Goal: Information Seeking & Learning: Learn about a topic

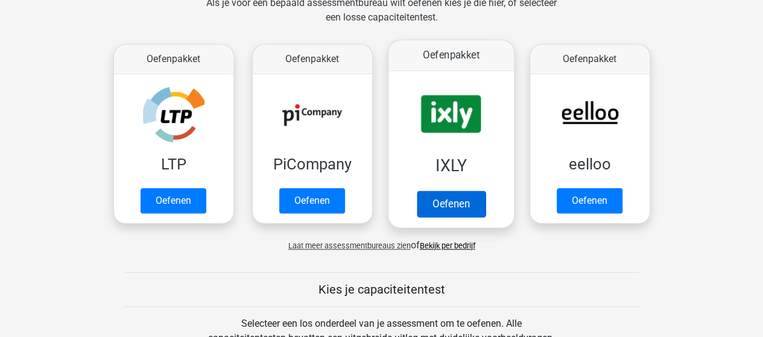
scroll to position [362, 0]
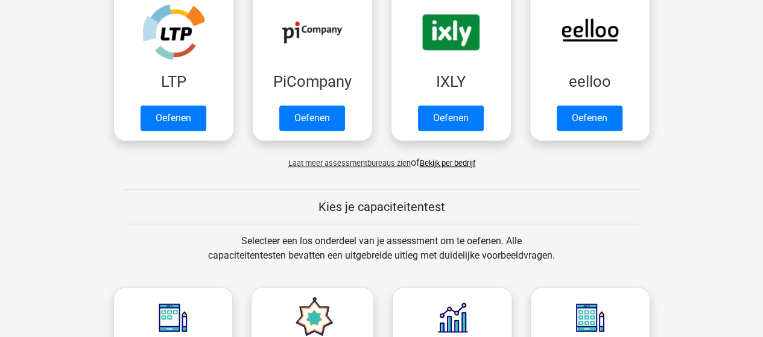
click at [462, 161] on link "Bekijk per bedrijf" at bounding box center [447, 163] width 55 height 9
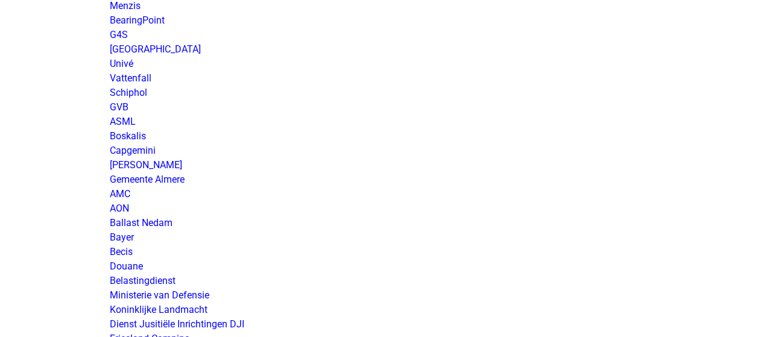
scroll to position [1930, 0]
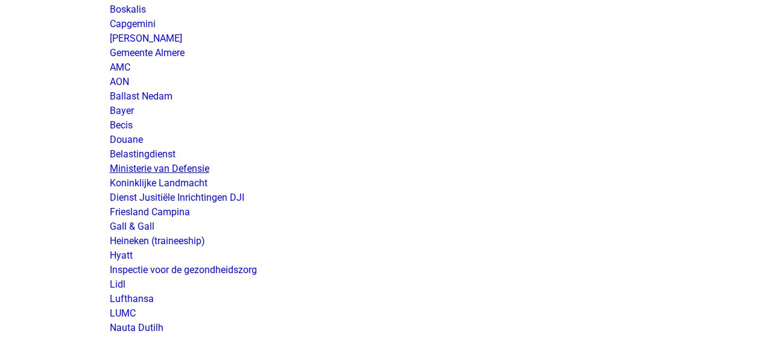
click at [188, 168] on link "Ministerie van Defensie" at bounding box center [160, 168] width 100 height 11
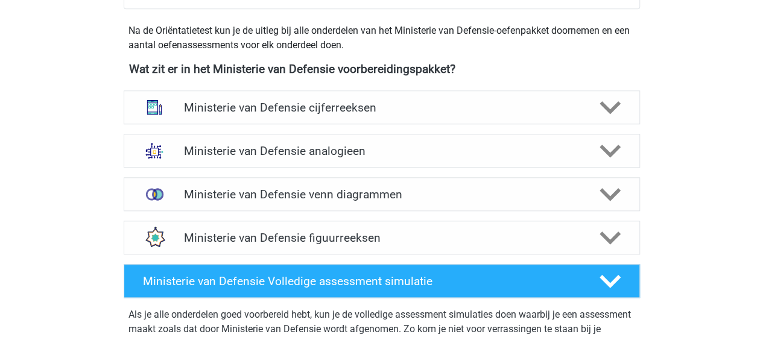
scroll to position [543, 0]
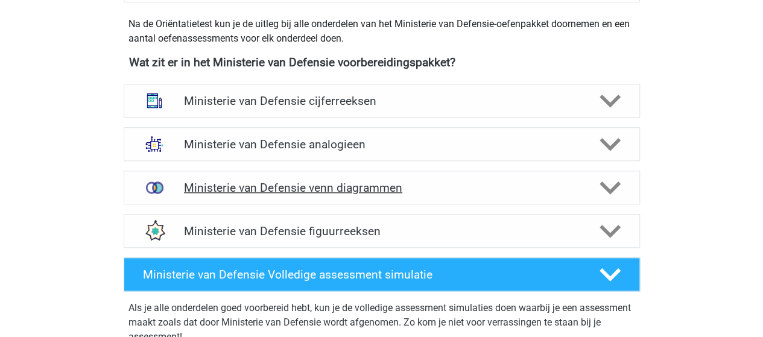
click at [358, 185] on h4 "Ministerie van Defensie venn diagrammen" at bounding box center [381, 188] width 395 height 14
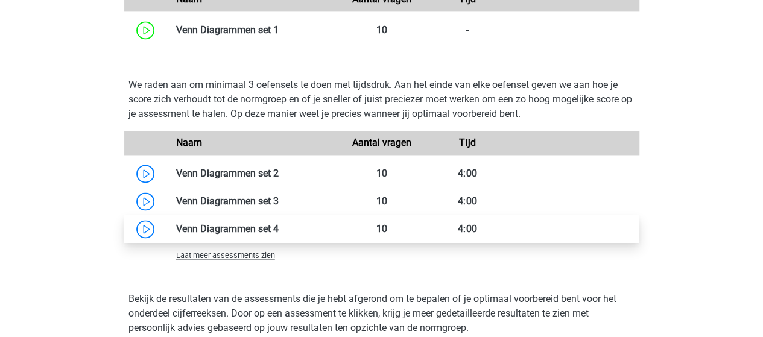
scroll to position [905, 0]
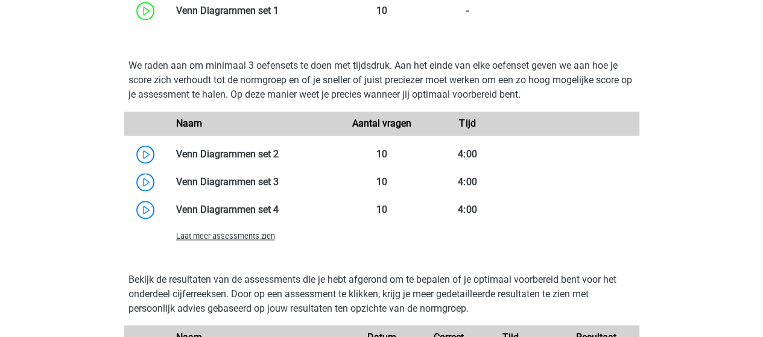
click at [257, 235] on span "Laat meer assessments zien" at bounding box center [225, 236] width 99 height 9
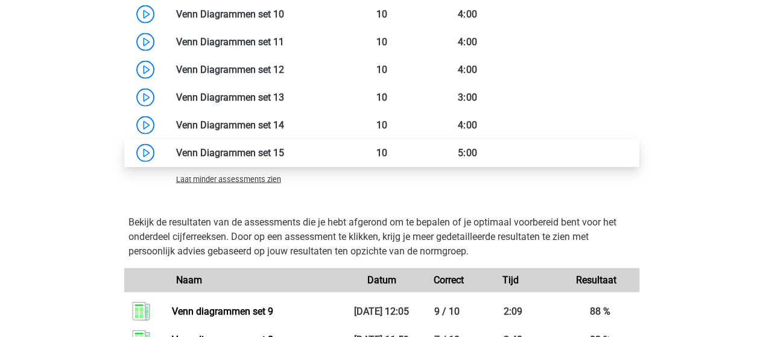
scroll to position [1206, 0]
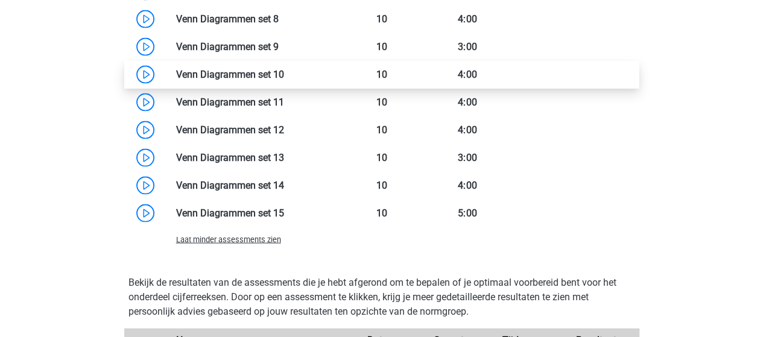
click at [284, 70] on link at bounding box center [284, 74] width 0 height 11
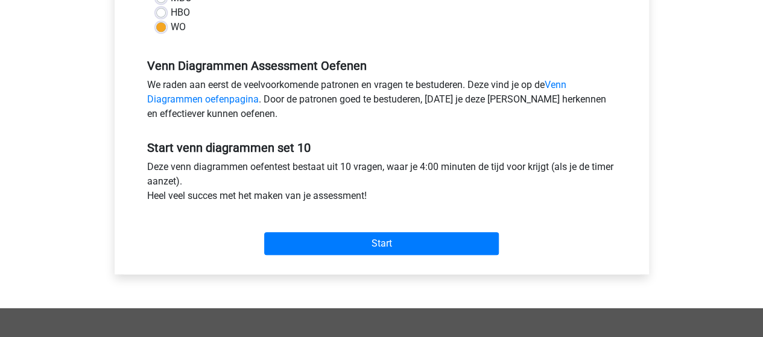
scroll to position [362, 0]
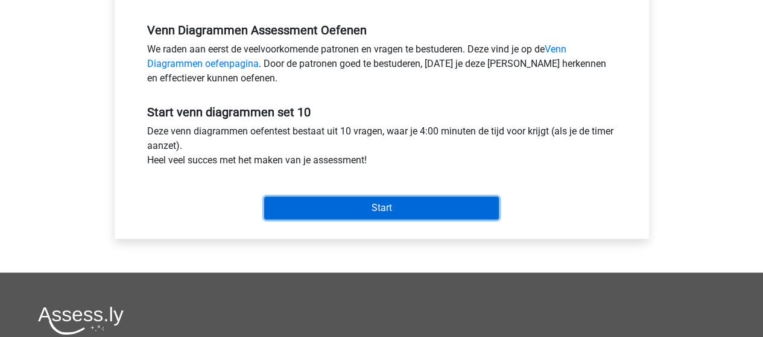
click at [407, 209] on input "Start" at bounding box center [381, 208] width 235 height 23
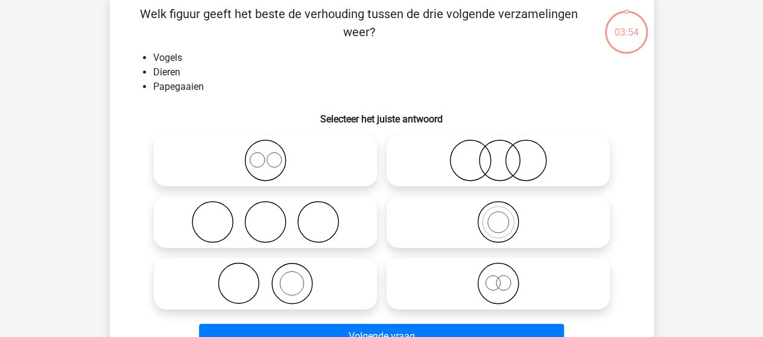
click at [508, 220] on icon at bounding box center [498, 222] width 214 height 42
click at [506, 216] on input "radio" at bounding box center [502, 212] width 8 height 8
radio input "true"
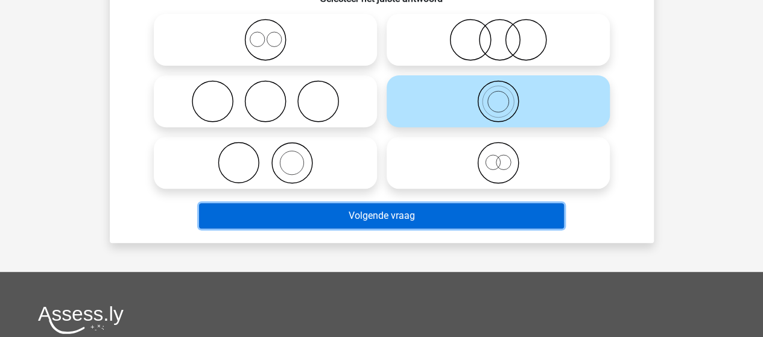
click at [461, 217] on button "Volgende vraag" at bounding box center [381, 215] width 365 height 25
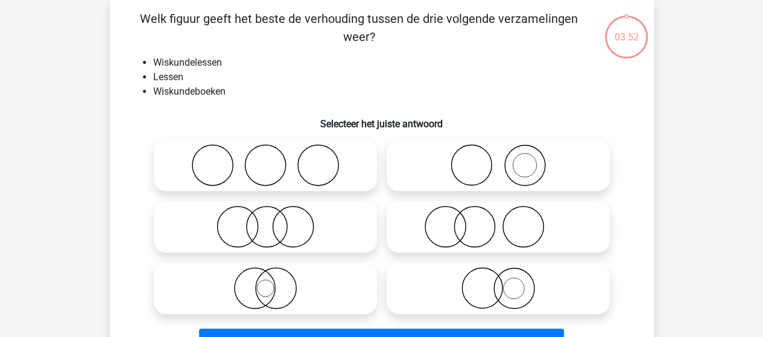
scroll to position [55, 0]
click at [492, 163] on icon at bounding box center [498, 165] width 214 height 42
click at [498, 159] on input "radio" at bounding box center [502, 155] width 8 height 8
radio input "true"
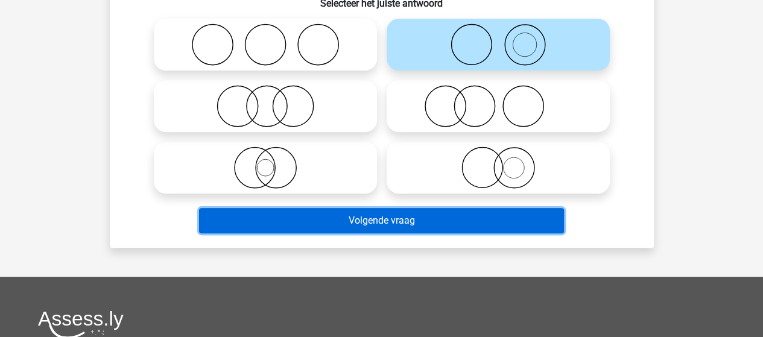
click at [411, 217] on button "Volgende vraag" at bounding box center [381, 220] width 365 height 25
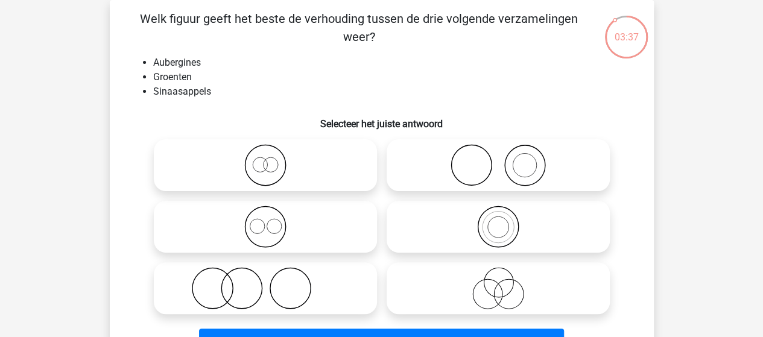
click at [494, 155] on icon at bounding box center [498, 165] width 214 height 42
click at [498, 155] on input "radio" at bounding box center [502, 155] width 8 height 8
radio input "true"
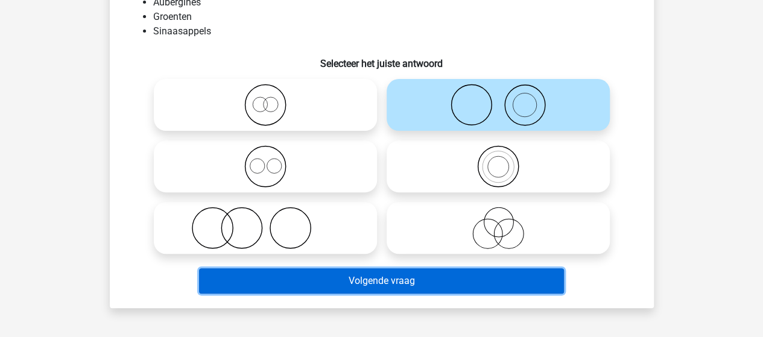
click at [386, 275] on button "Volgende vraag" at bounding box center [381, 280] width 365 height 25
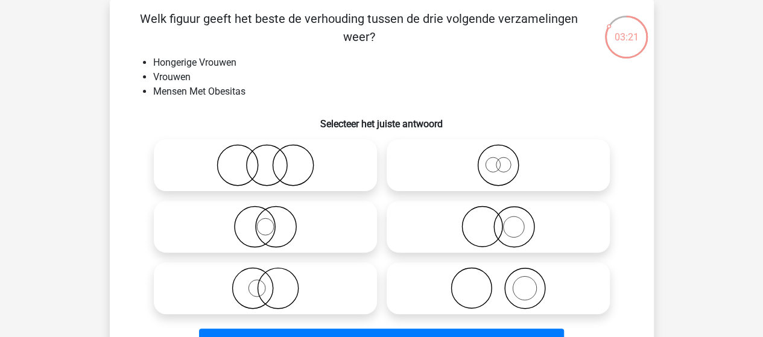
click at [281, 225] on icon at bounding box center [266, 227] width 214 height 42
click at [273, 221] on input "radio" at bounding box center [269, 217] width 8 height 8
radio input "true"
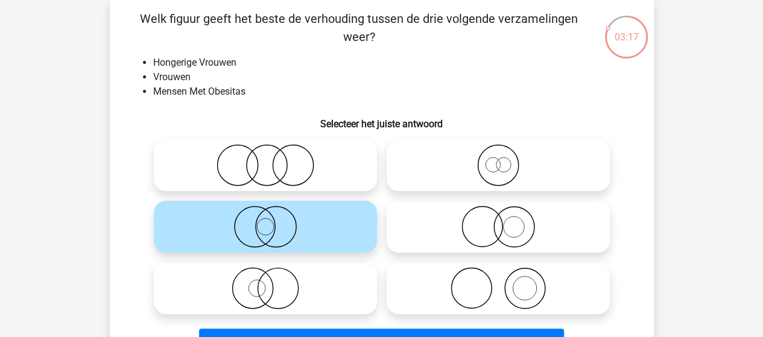
click at [288, 292] on icon at bounding box center [266, 288] width 214 height 42
click at [273, 282] on input "radio" at bounding box center [269, 278] width 8 height 8
radio input "true"
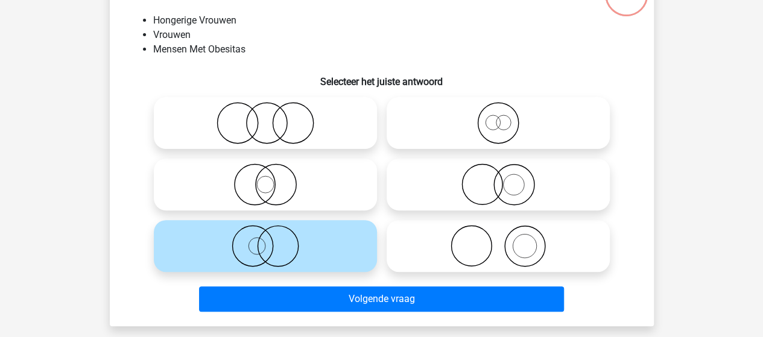
scroll to position [116, 0]
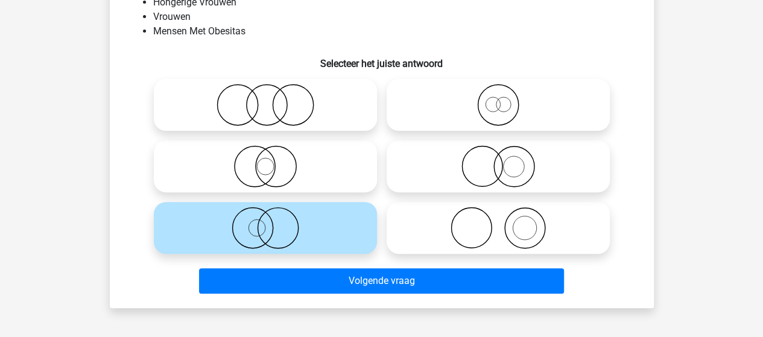
click at [278, 170] on icon at bounding box center [266, 166] width 214 height 42
click at [273, 160] on input "radio" at bounding box center [269, 157] width 8 height 8
radio input "true"
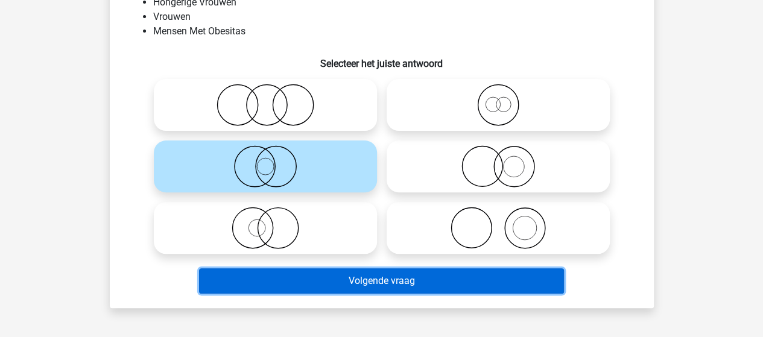
click at [379, 278] on button "Volgende vraag" at bounding box center [381, 280] width 365 height 25
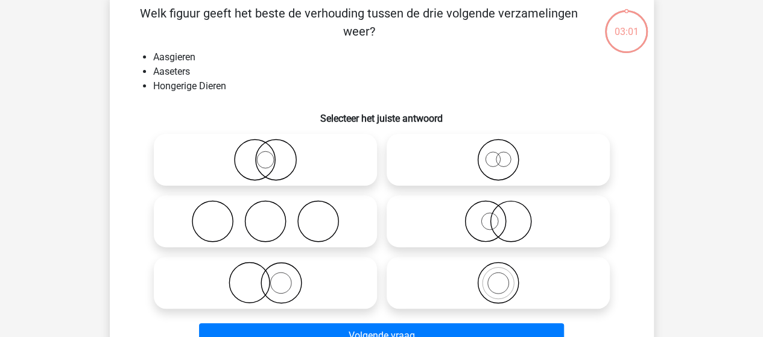
scroll to position [55, 0]
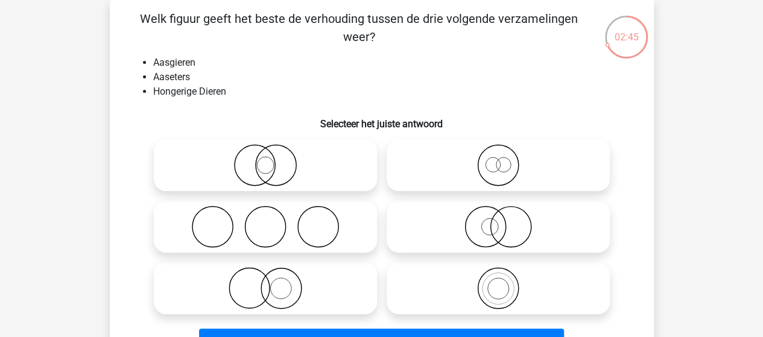
click at [502, 230] on icon at bounding box center [498, 227] width 214 height 42
click at [502, 221] on input "radio" at bounding box center [502, 217] width 8 height 8
radio input "true"
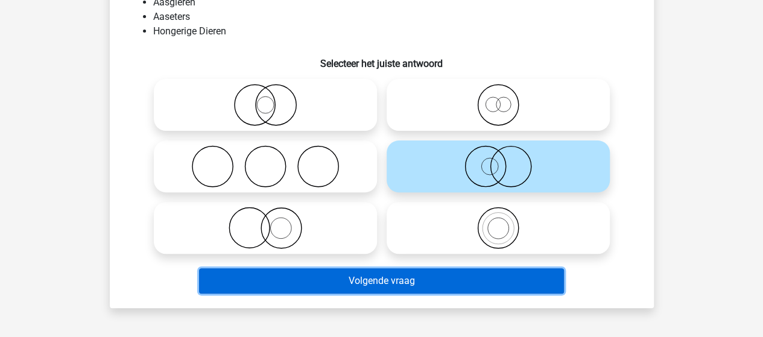
click at [414, 277] on button "Volgende vraag" at bounding box center [381, 280] width 365 height 25
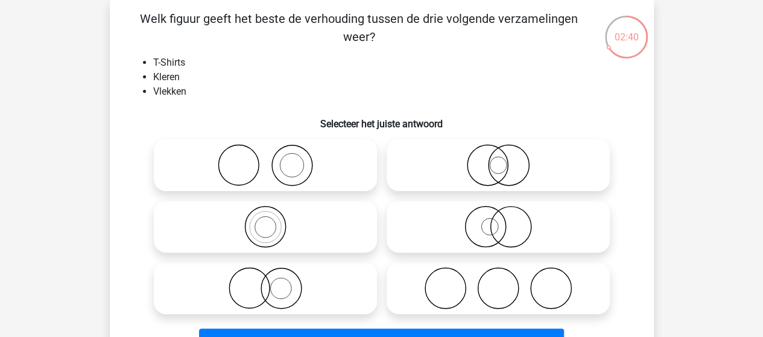
click at [286, 161] on icon at bounding box center [266, 165] width 214 height 42
click at [273, 159] on input "radio" at bounding box center [269, 155] width 8 height 8
radio input "true"
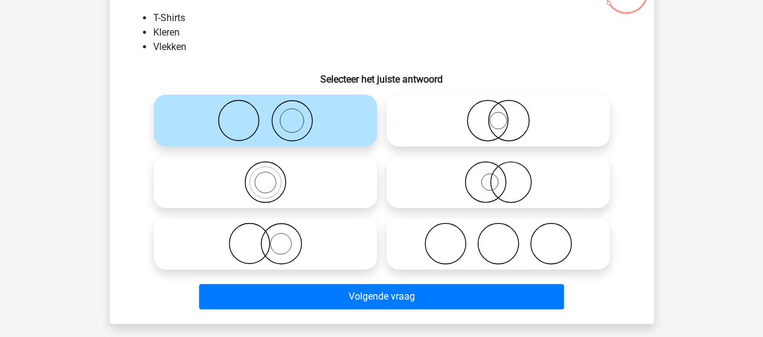
scroll to position [116, 0]
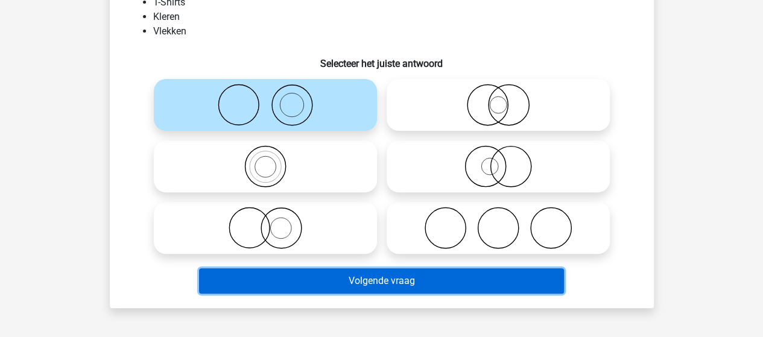
click at [355, 278] on button "Volgende vraag" at bounding box center [381, 280] width 365 height 25
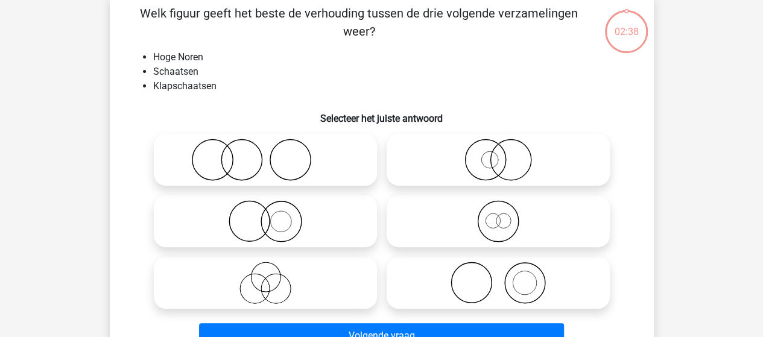
scroll to position [55, 0]
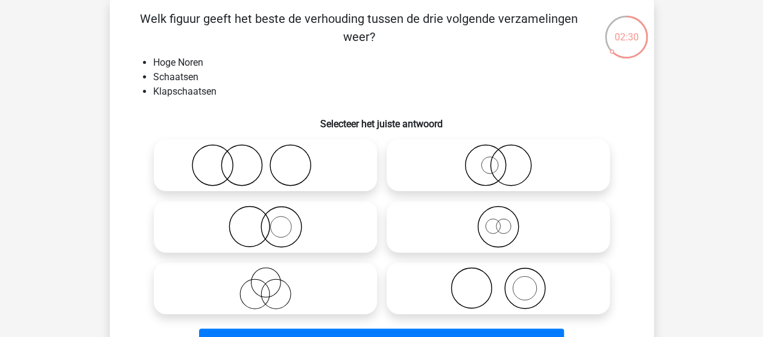
click at [286, 212] on icon at bounding box center [266, 227] width 214 height 42
click at [273, 213] on input "radio" at bounding box center [269, 217] width 8 height 8
radio input "true"
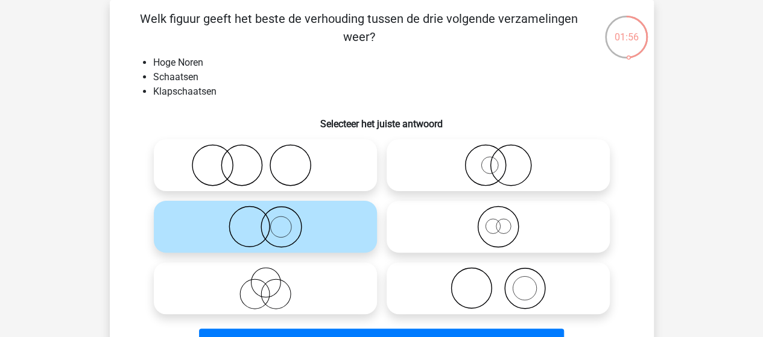
click at [504, 223] on icon at bounding box center [498, 227] width 214 height 42
click at [504, 221] on input "radio" at bounding box center [502, 217] width 8 height 8
radio input "true"
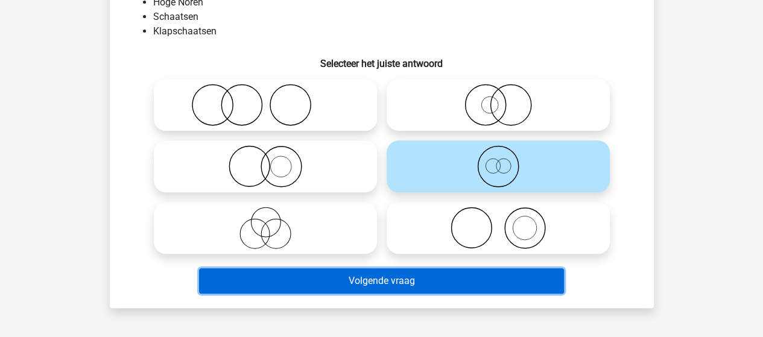
click at [402, 279] on button "Volgende vraag" at bounding box center [381, 280] width 365 height 25
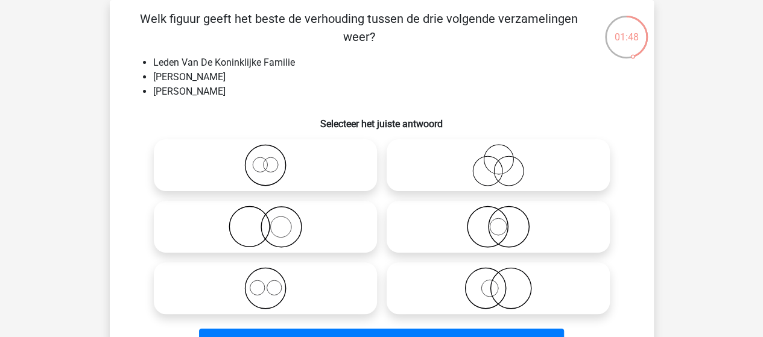
click at [267, 286] on icon at bounding box center [266, 288] width 214 height 42
click at [267, 282] on input "radio" at bounding box center [269, 278] width 8 height 8
radio input "true"
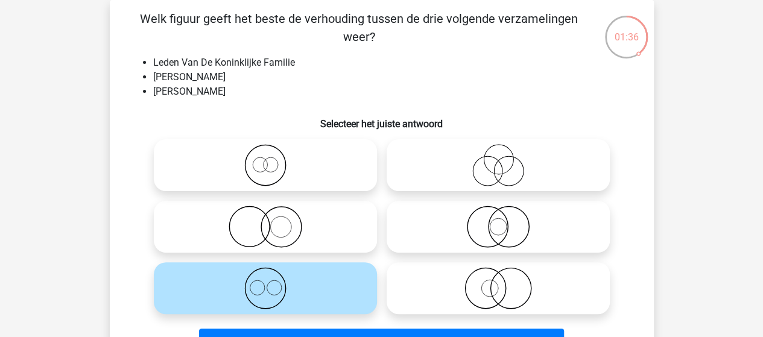
click at [285, 223] on icon at bounding box center [266, 227] width 214 height 42
click at [273, 221] on input "radio" at bounding box center [269, 217] width 8 height 8
radio input "true"
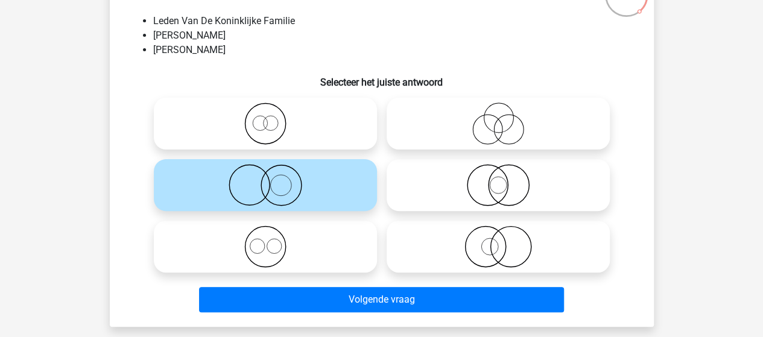
scroll to position [116, 0]
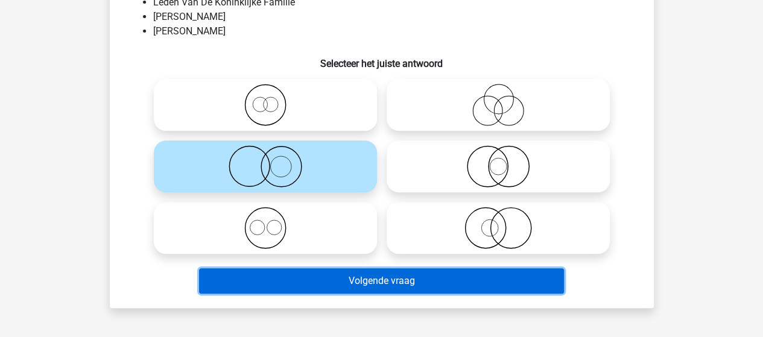
click at [399, 284] on button "Volgende vraag" at bounding box center [381, 280] width 365 height 25
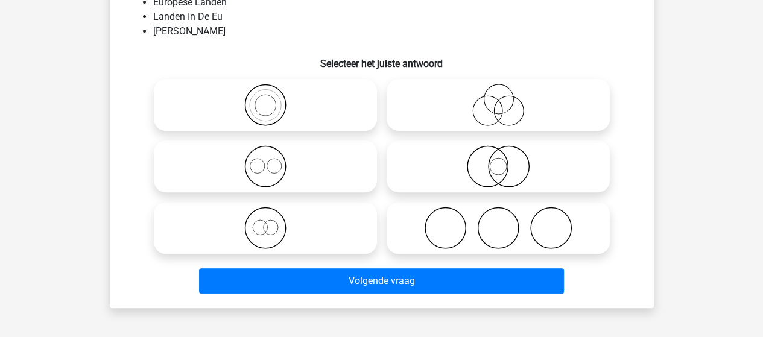
scroll to position [55, 0]
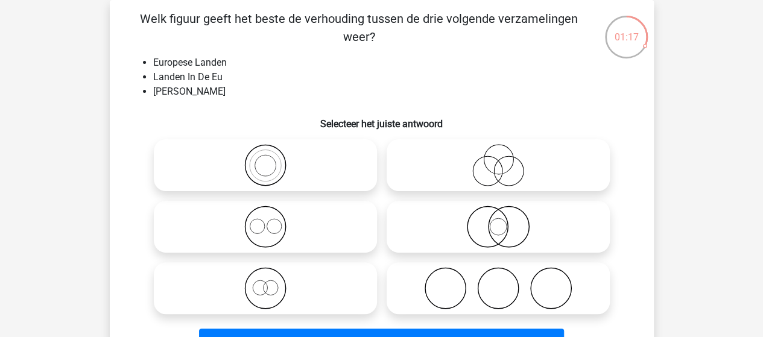
click at [503, 165] on icon at bounding box center [498, 165] width 214 height 42
click at [503, 159] on input "radio" at bounding box center [502, 155] width 8 height 8
radio input "true"
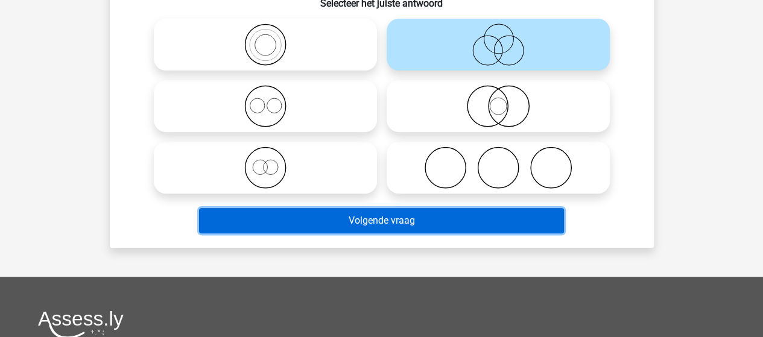
click at [398, 224] on button "Volgende vraag" at bounding box center [381, 220] width 365 height 25
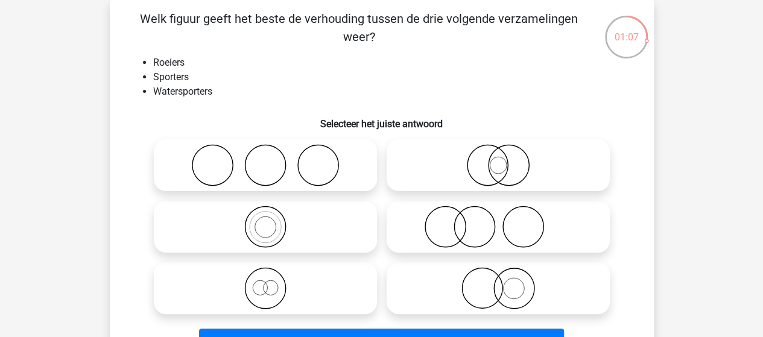
click at [267, 225] on icon at bounding box center [266, 227] width 214 height 42
click at [267, 221] on input "radio" at bounding box center [269, 217] width 8 height 8
radio input "true"
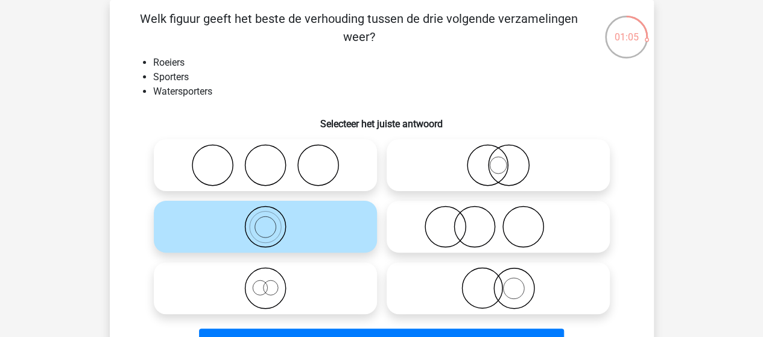
scroll to position [116, 0]
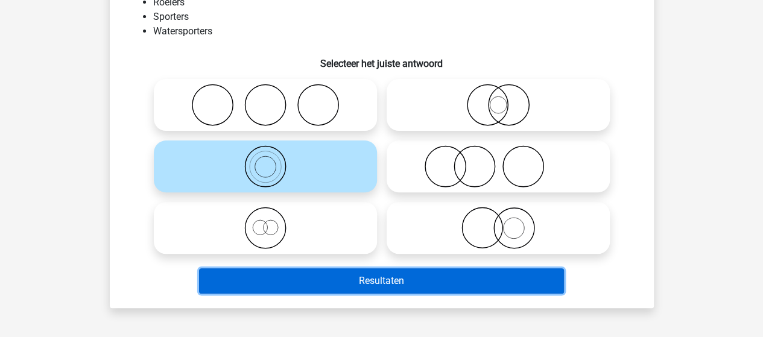
click at [374, 275] on button "Resultaten" at bounding box center [381, 280] width 365 height 25
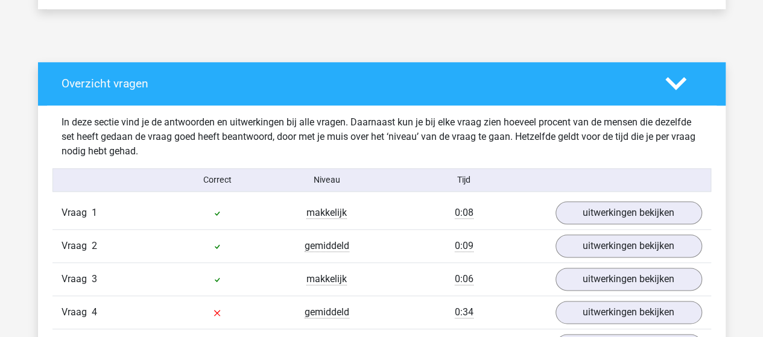
scroll to position [663, 0]
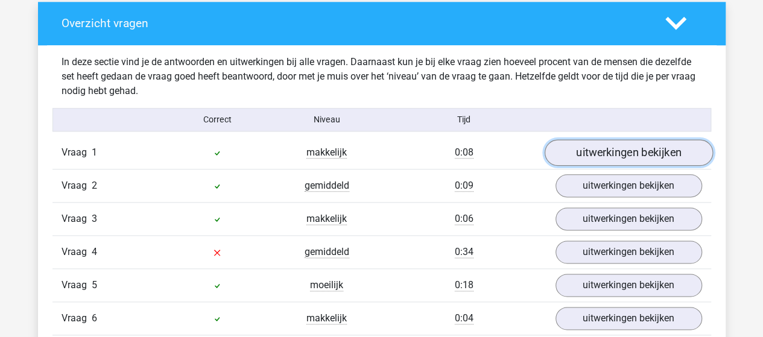
click at [648, 152] on link "uitwerkingen bekijken" at bounding box center [628, 152] width 168 height 27
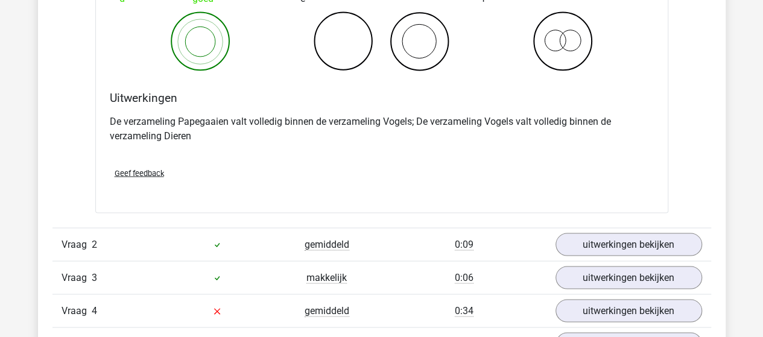
scroll to position [1086, 0]
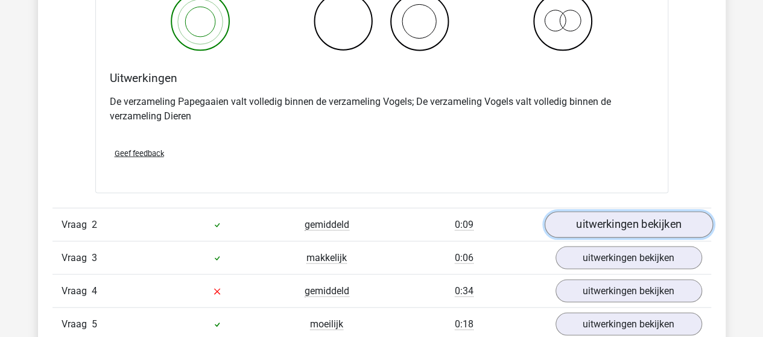
click at [607, 226] on link "uitwerkingen bekijken" at bounding box center [628, 224] width 168 height 27
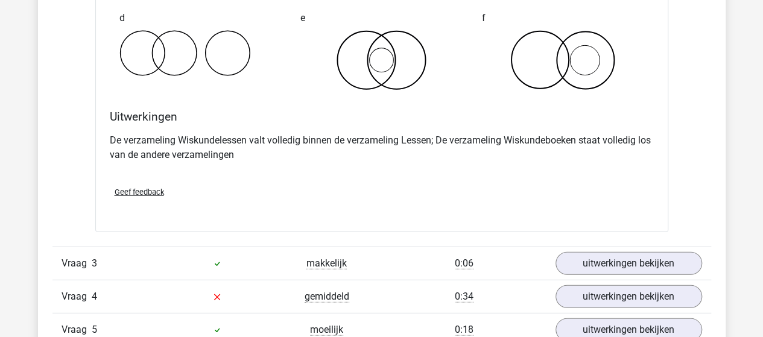
scroll to position [1568, 0]
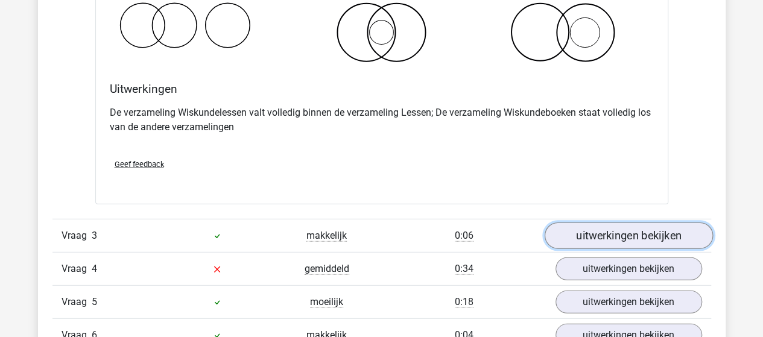
click at [649, 232] on link "uitwerkingen bekijken" at bounding box center [628, 236] width 168 height 27
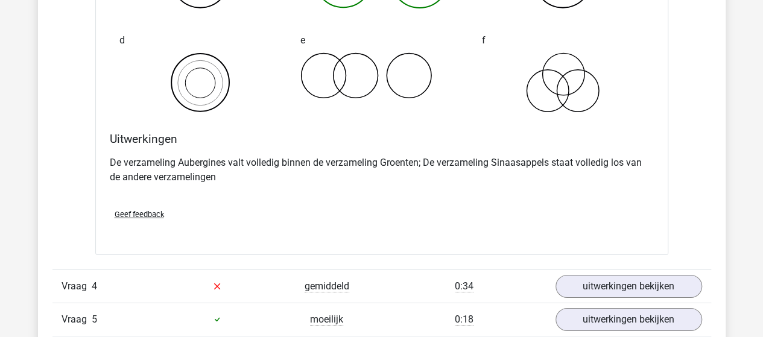
scroll to position [2051, 0]
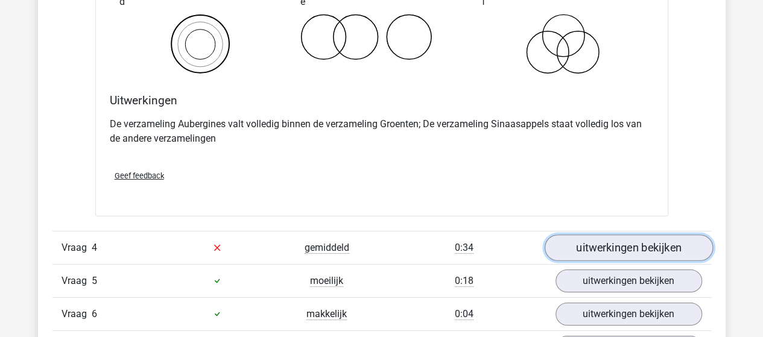
click at [625, 239] on link "uitwerkingen bekijken" at bounding box center [628, 248] width 168 height 27
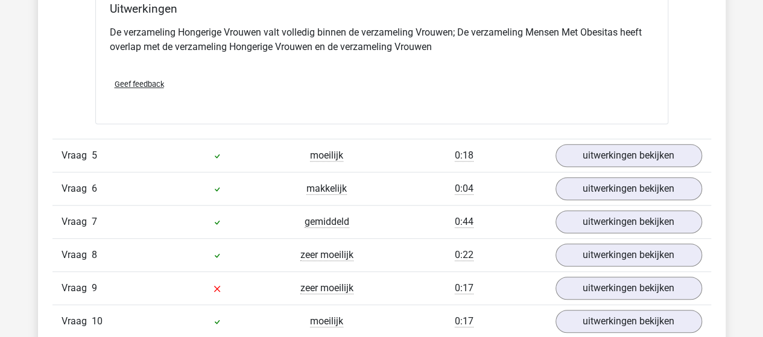
scroll to position [2654, 0]
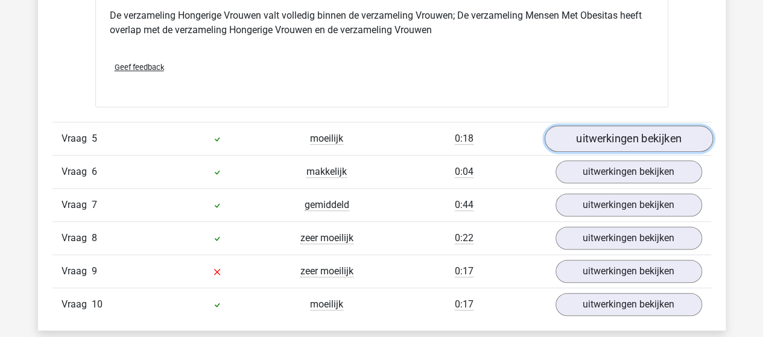
click at [598, 136] on link "uitwerkingen bekijken" at bounding box center [628, 138] width 168 height 27
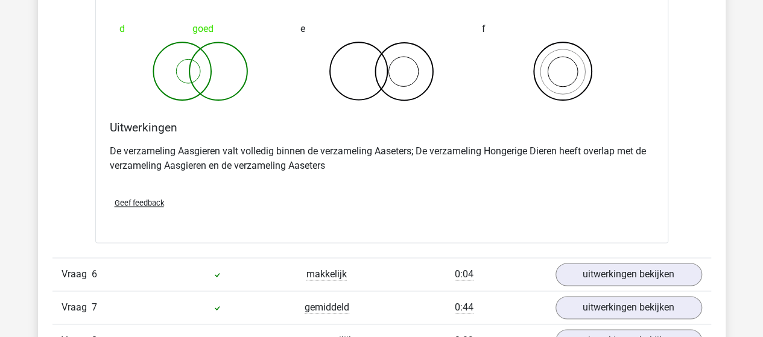
scroll to position [3016, 0]
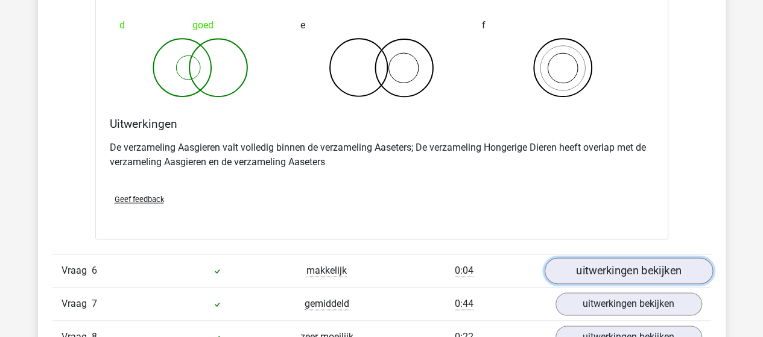
click at [581, 262] on link "uitwerkingen bekijken" at bounding box center [628, 271] width 168 height 27
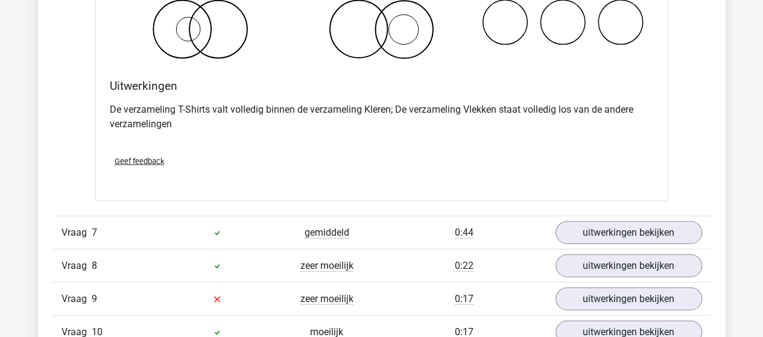
scroll to position [3558, 0]
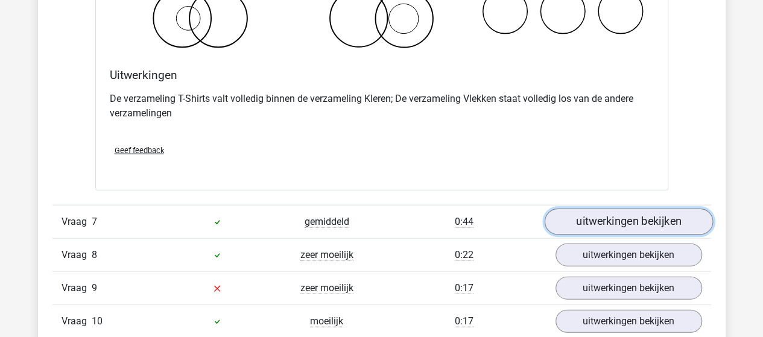
click at [591, 217] on link "uitwerkingen bekijken" at bounding box center [628, 222] width 168 height 27
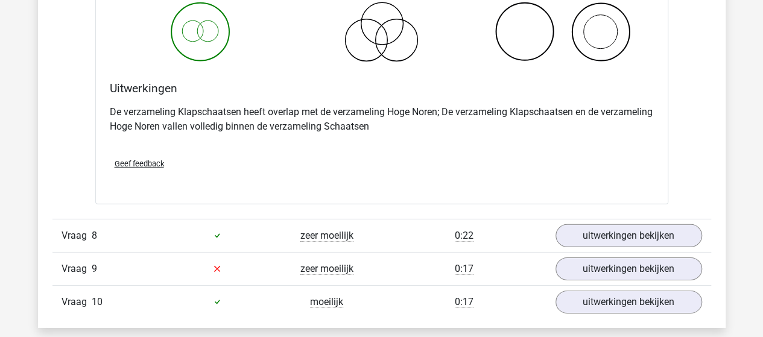
scroll to position [4041, 0]
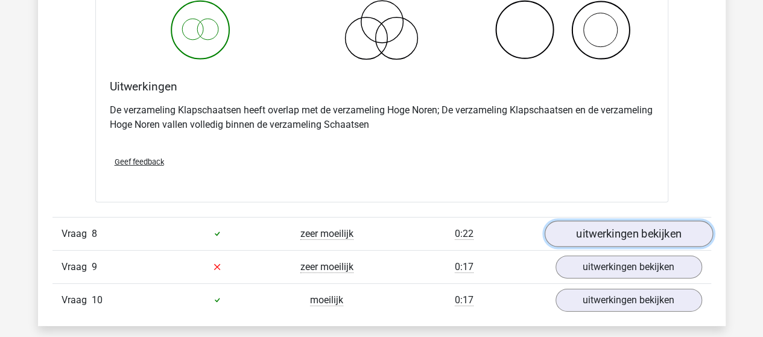
click at [605, 221] on link "uitwerkingen bekijken" at bounding box center [628, 234] width 168 height 27
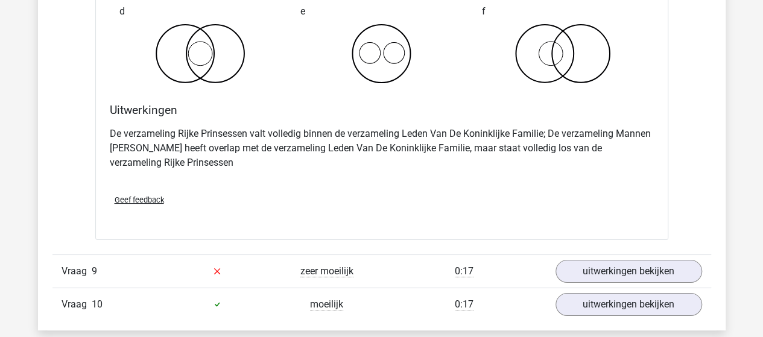
scroll to position [4524, 0]
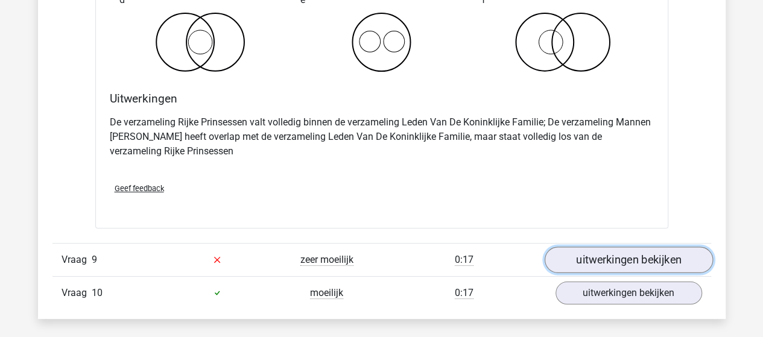
click at [653, 252] on link "uitwerkingen bekijken" at bounding box center [628, 260] width 168 height 27
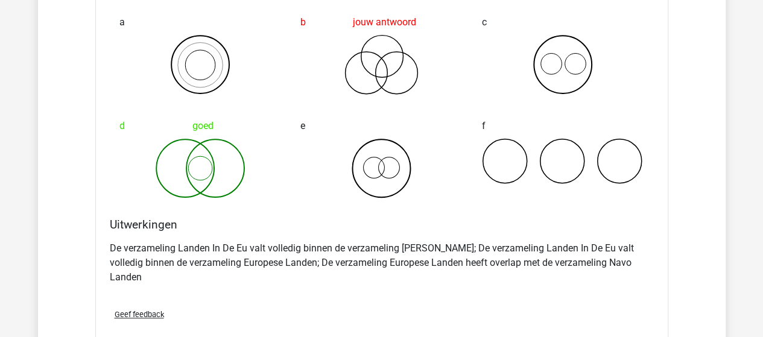
scroll to position [4946, 0]
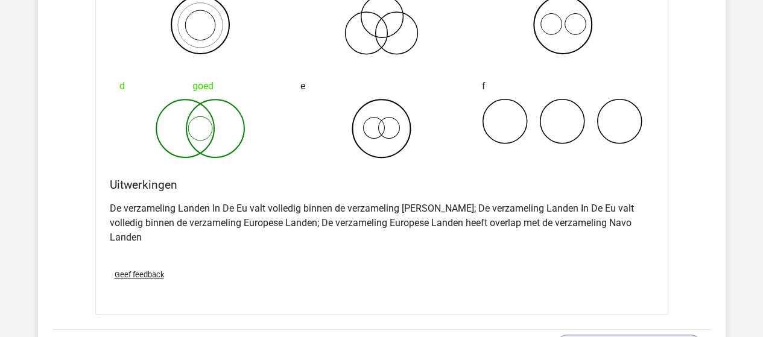
click at [140, 270] on span "Geef feedback" at bounding box center [139, 274] width 49 height 9
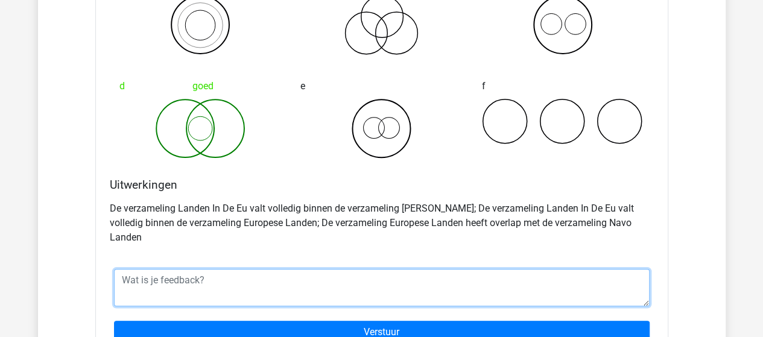
click at [248, 269] on textarea at bounding box center [382, 287] width 536 height 37
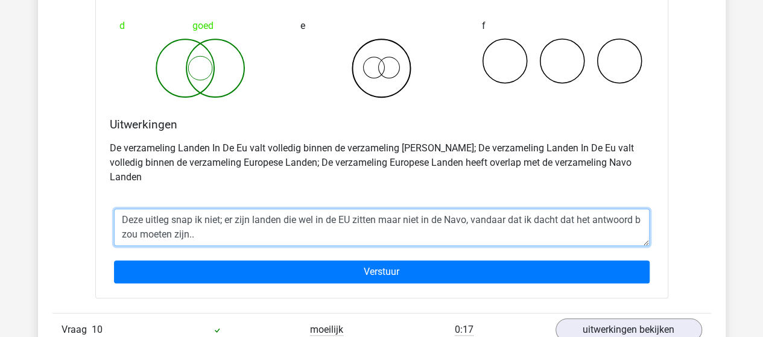
scroll to position [5066, 0]
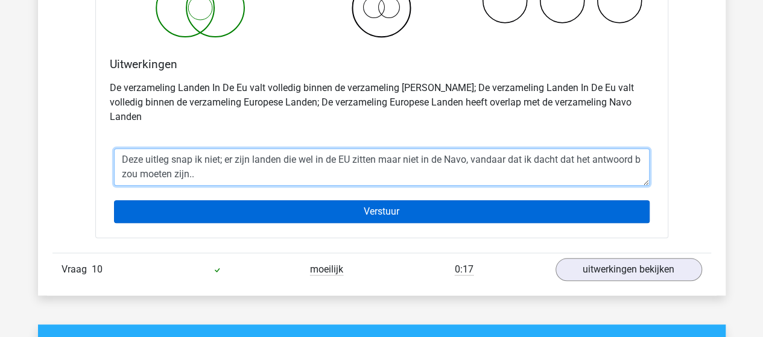
type textarea "Deze uitleg snap ik niet; er zijn landen die wel in de EU zitten maar niet in d…"
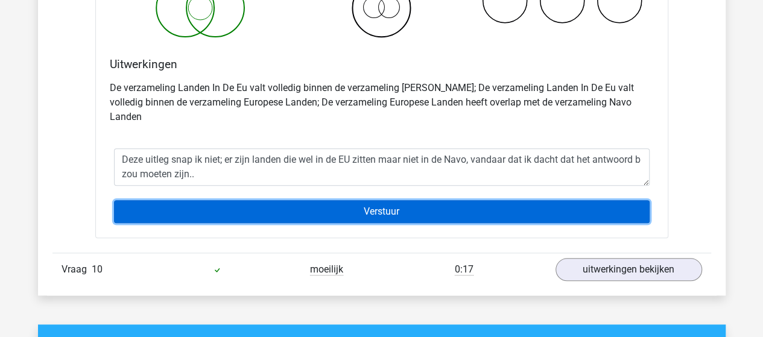
click at [400, 200] on input "Verstuur" at bounding box center [382, 211] width 536 height 23
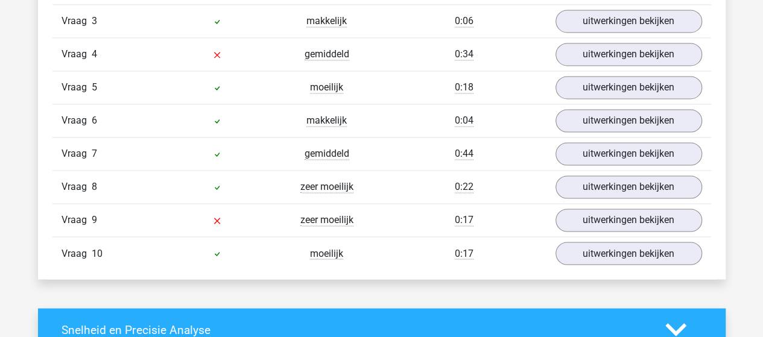
scroll to position [861, 0]
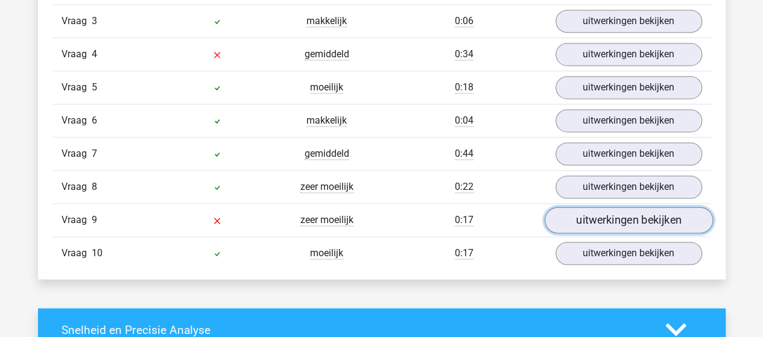
click at [606, 214] on link "uitwerkingen bekijken" at bounding box center [628, 220] width 168 height 27
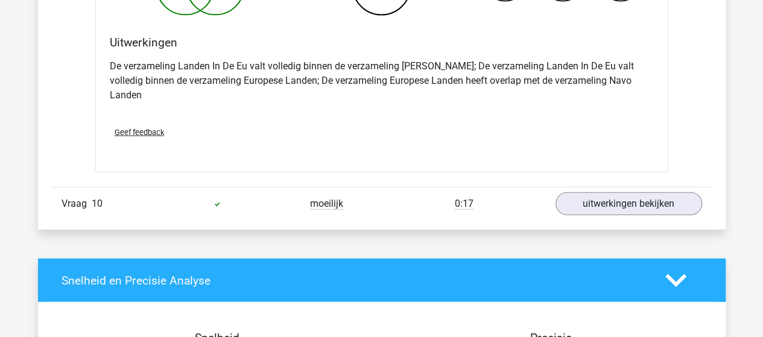
scroll to position [1404, 0]
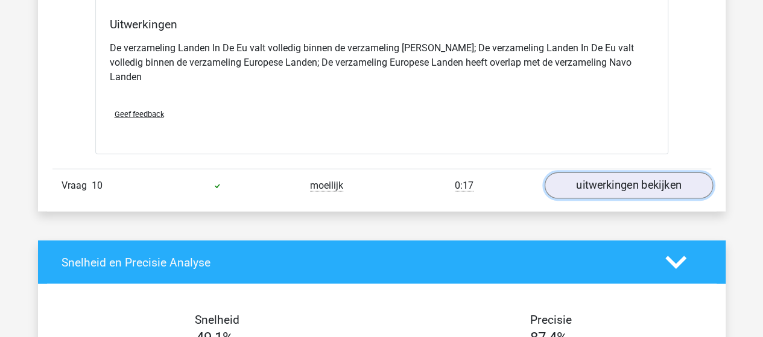
click at [603, 172] on link "uitwerkingen bekijken" at bounding box center [628, 185] width 168 height 27
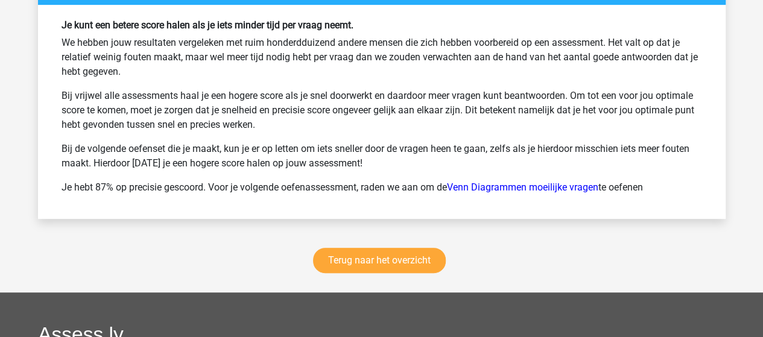
scroll to position [2610, 0]
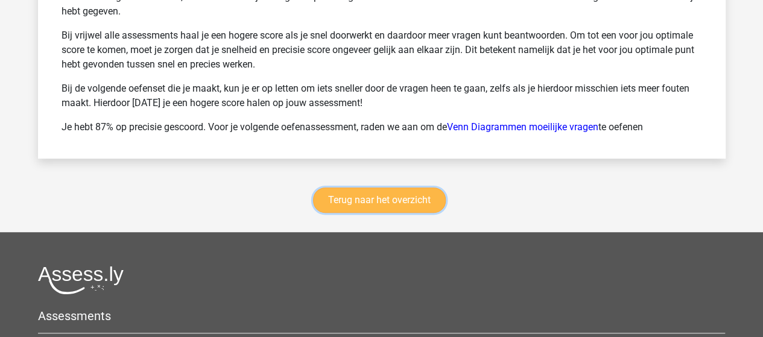
click at [404, 188] on link "Terug naar het overzicht" at bounding box center [379, 200] width 133 height 25
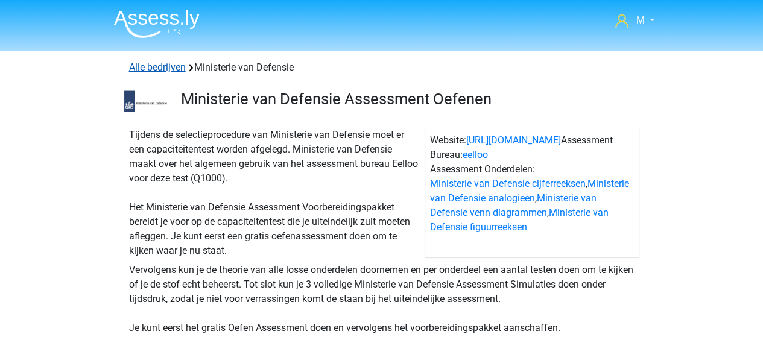
drag, startPoint x: 166, startPoint y: 66, endPoint x: 221, endPoint y: 70, distance: 54.4
click at [166, 66] on link "Alle bedrijven" at bounding box center [157, 67] width 57 height 11
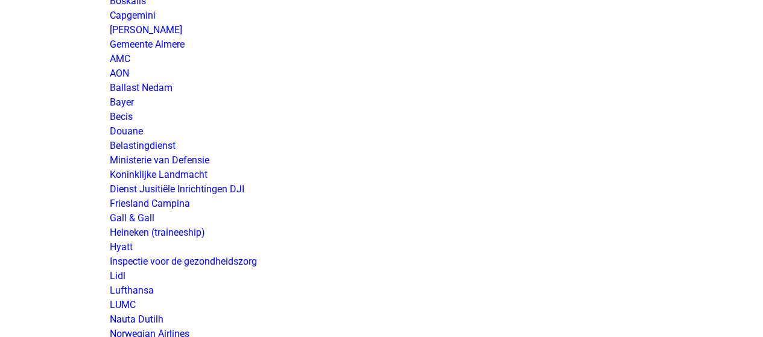
scroll to position [1990, 0]
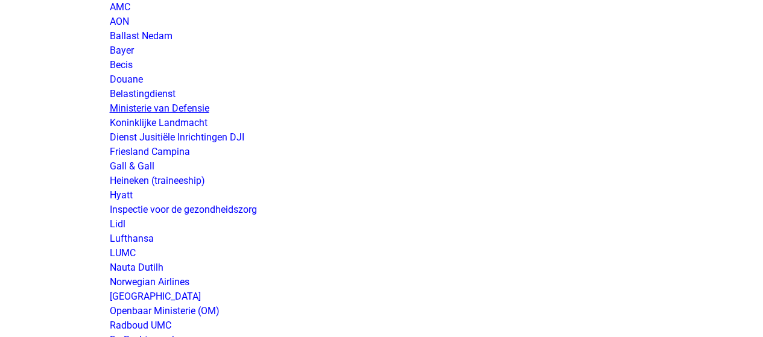
click at [191, 105] on link "Ministerie van Defensie" at bounding box center [160, 108] width 100 height 11
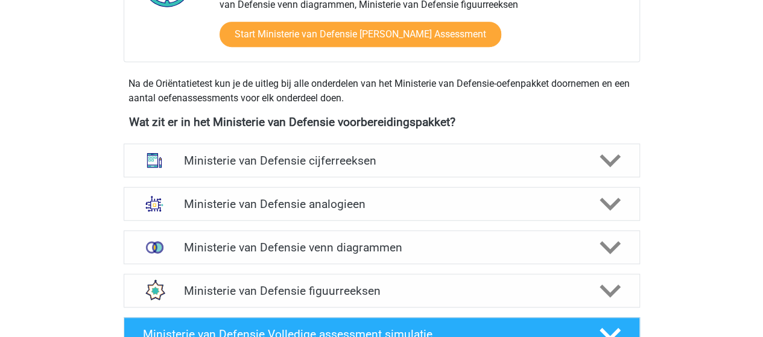
scroll to position [483, 0]
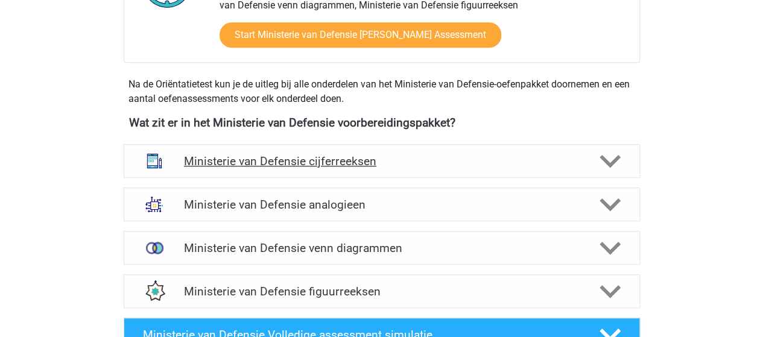
click at [328, 160] on h4 "Ministerie van Defensie cijferreeksen" at bounding box center [381, 161] width 395 height 14
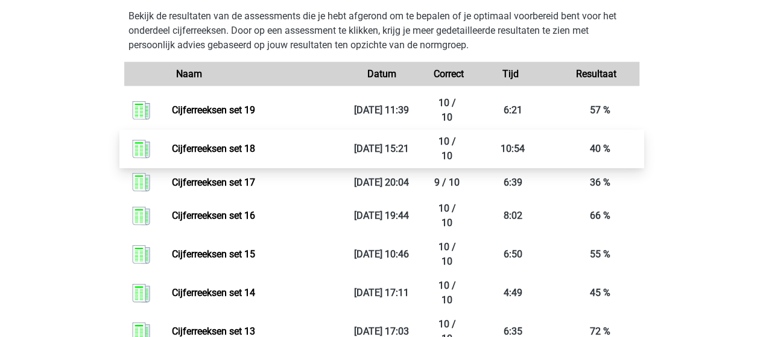
scroll to position [1206, 0]
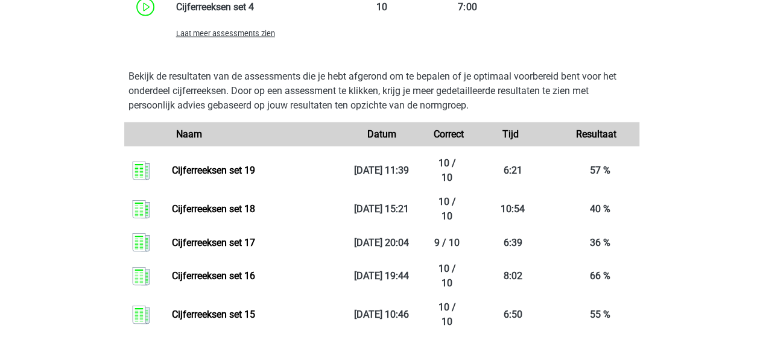
click at [259, 31] on span "Laat meer assessments zien" at bounding box center [225, 33] width 99 height 9
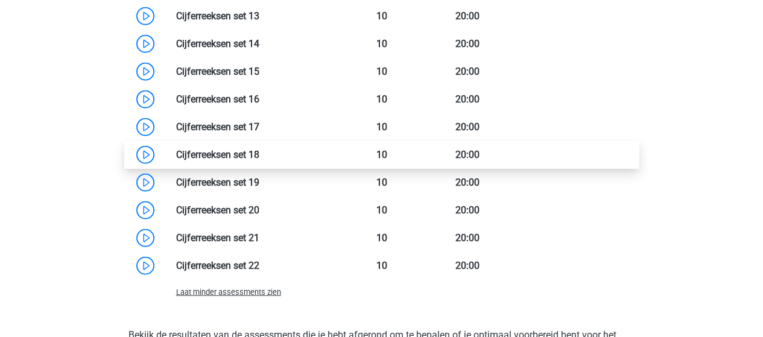
scroll to position [1448, 0]
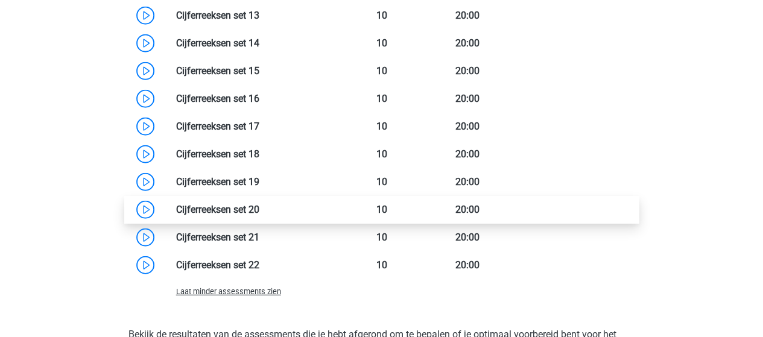
click at [259, 204] on link at bounding box center [259, 209] width 0 height 11
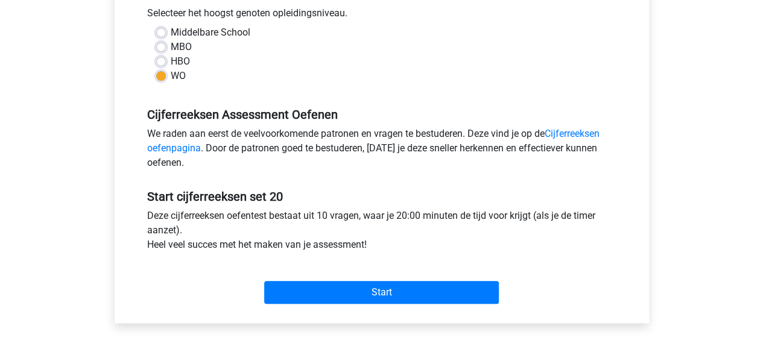
scroll to position [362, 0]
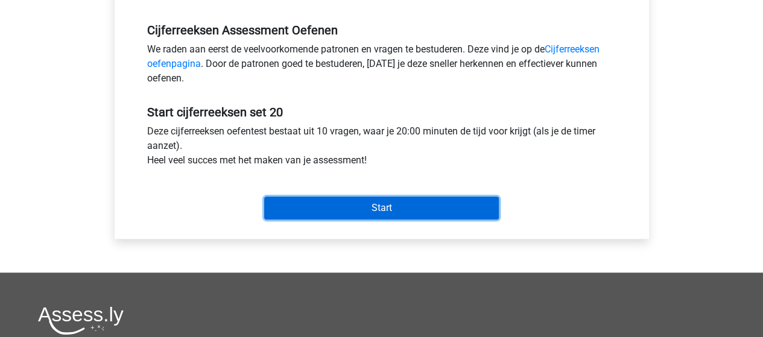
click at [388, 206] on input "Start" at bounding box center [381, 208] width 235 height 23
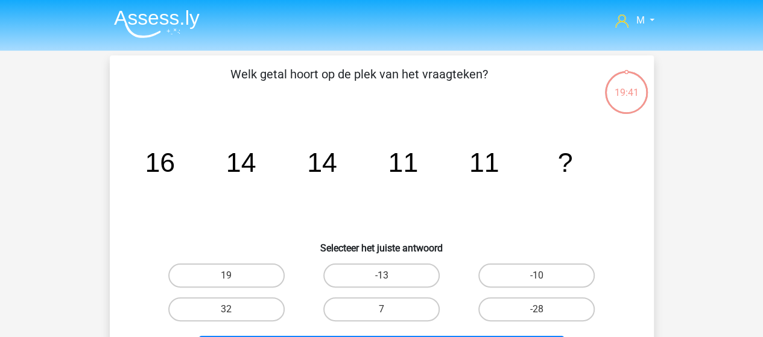
click at [386, 312] on input "7" at bounding box center [385, 313] width 8 height 8
radio input "true"
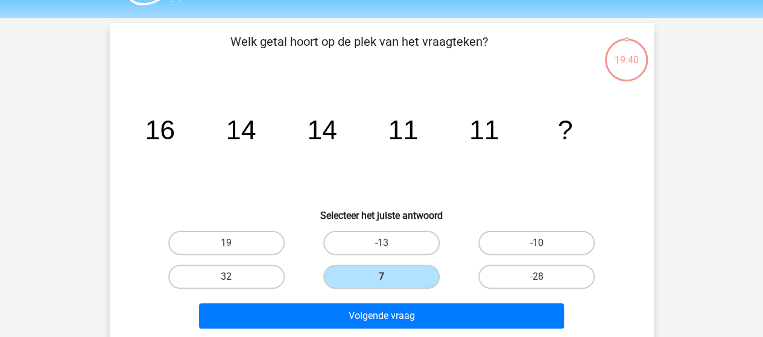
scroll to position [60, 0]
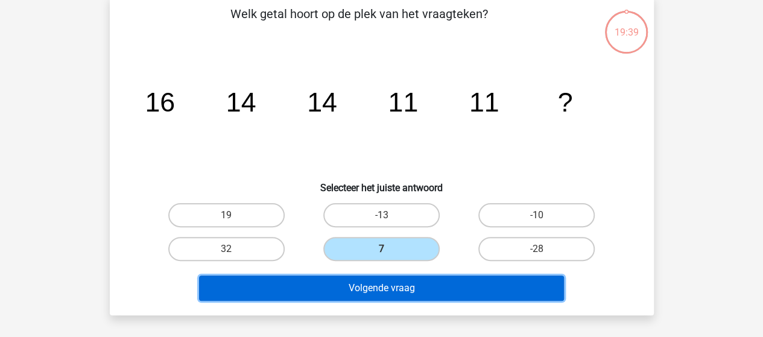
click at [390, 285] on button "Volgende vraag" at bounding box center [381, 288] width 365 height 25
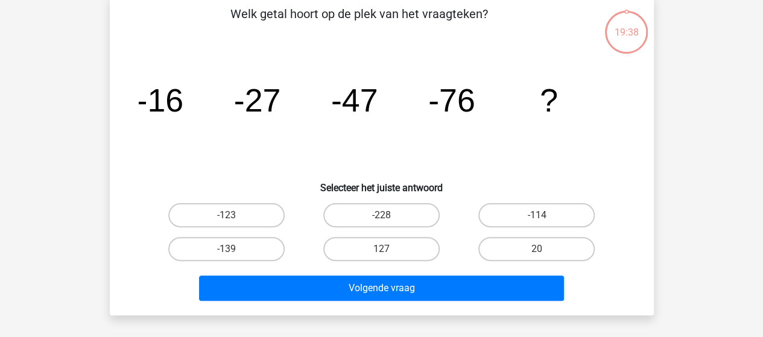
scroll to position [55, 0]
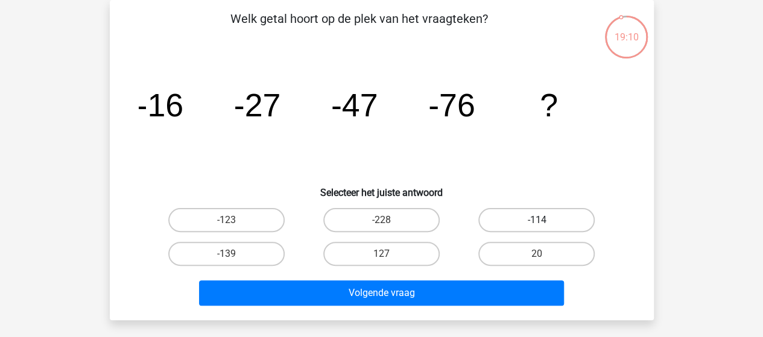
click at [511, 222] on label "-114" at bounding box center [536, 220] width 116 height 24
click at [537, 222] on input "-114" at bounding box center [541, 224] width 8 height 8
radio input "true"
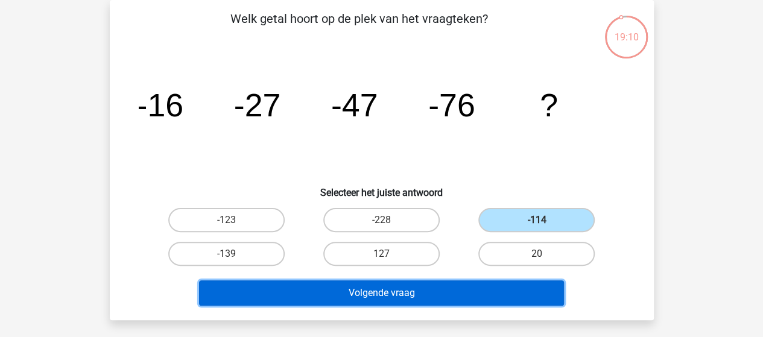
click at [413, 292] on button "Volgende vraag" at bounding box center [381, 292] width 365 height 25
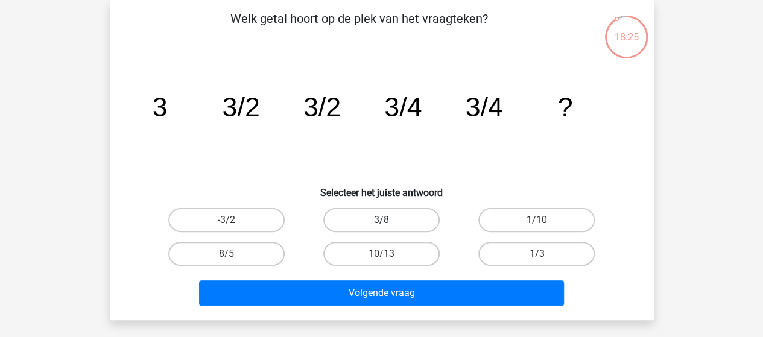
click at [381, 214] on label "3/8" at bounding box center [381, 220] width 116 height 24
click at [381, 220] on input "3/8" at bounding box center [385, 224] width 8 height 8
radio input "true"
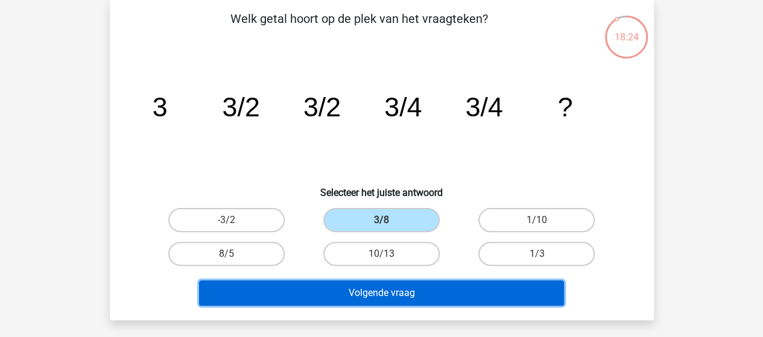
click at [394, 284] on button "Volgende vraag" at bounding box center [381, 292] width 365 height 25
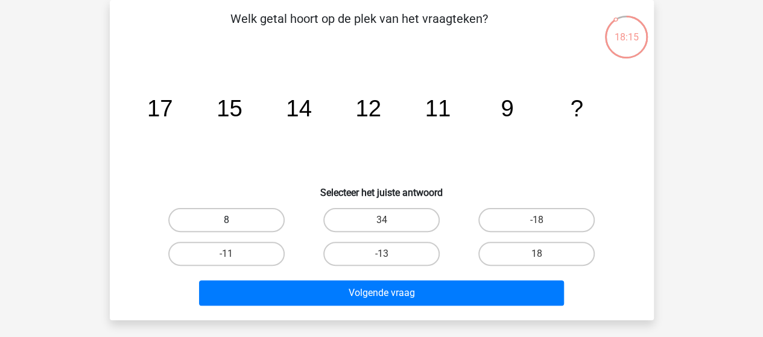
click at [274, 214] on label "8" at bounding box center [226, 220] width 116 height 24
click at [234, 220] on input "8" at bounding box center [230, 224] width 8 height 8
radio input "true"
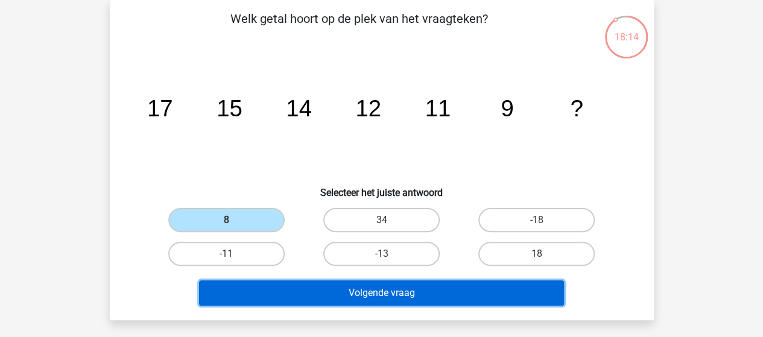
click at [363, 288] on button "Volgende vraag" at bounding box center [381, 292] width 365 height 25
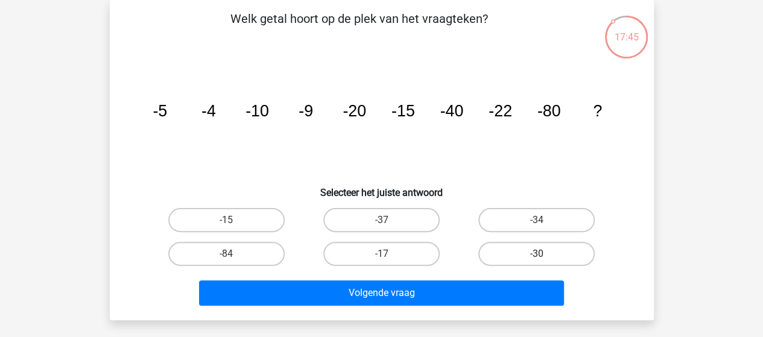
click at [505, 252] on label "-30" at bounding box center [536, 254] width 116 height 24
click at [537, 254] on input "-30" at bounding box center [541, 258] width 8 height 8
radio input "true"
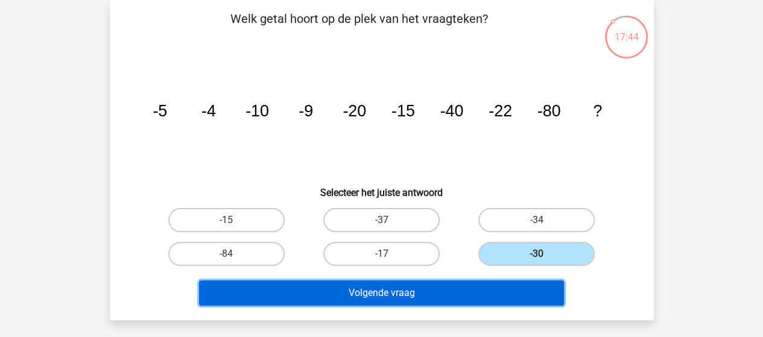
click at [410, 299] on button "Volgende vraag" at bounding box center [381, 292] width 365 height 25
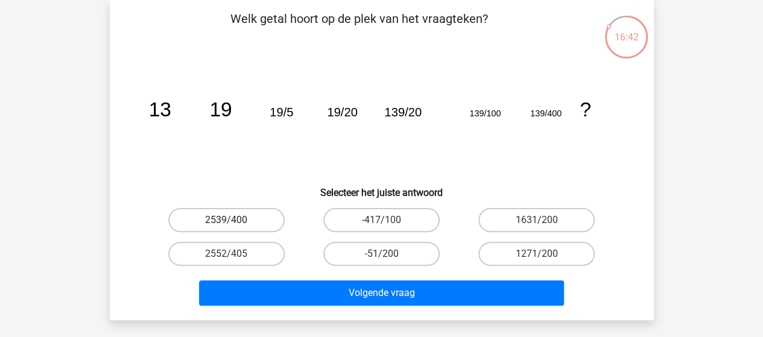
click at [232, 218] on label "2539/400" at bounding box center [226, 220] width 116 height 24
click at [232, 220] on input "2539/400" at bounding box center [230, 224] width 8 height 8
radio input "true"
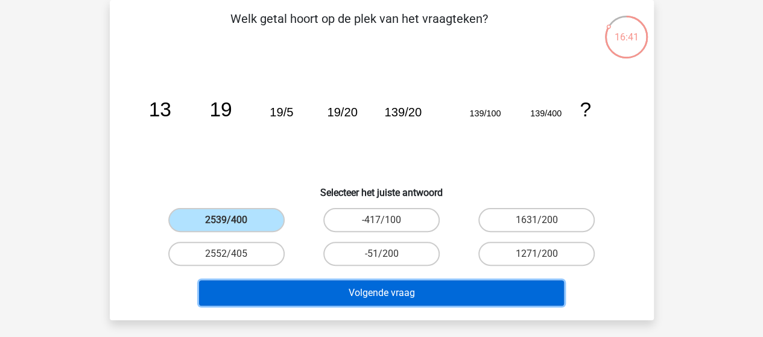
click at [378, 293] on button "Volgende vraag" at bounding box center [381, 292] width 365 height 25
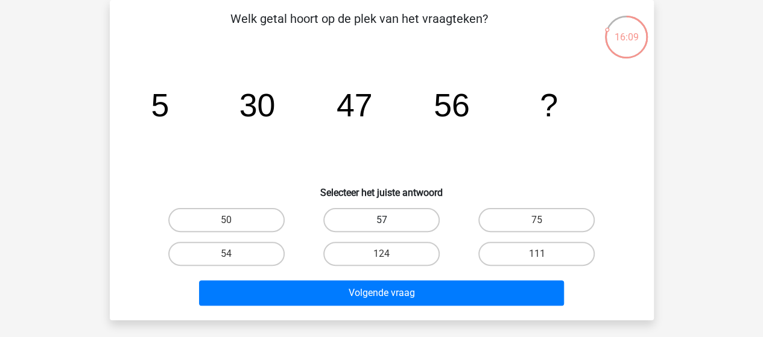
click at [397, 219] on label "57" at bounding box center [381, 220] width 116 height 24
click at [389, 220] on input "57" at bounding box center [385, 224] width 8 height 8
radio input "true"
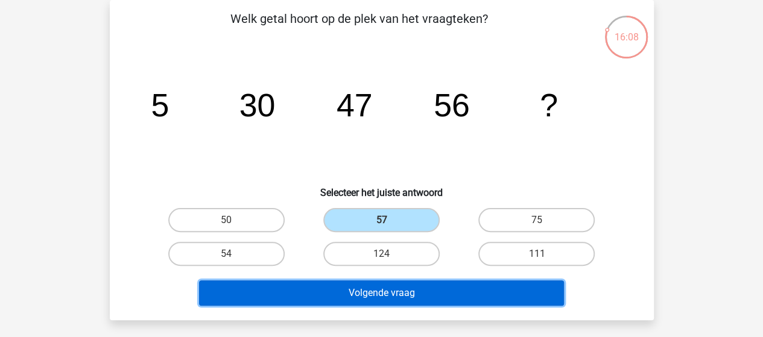
click at [388, 293] on button "Volgende vraag" at bounding box center [381, 292] width 365 height 25
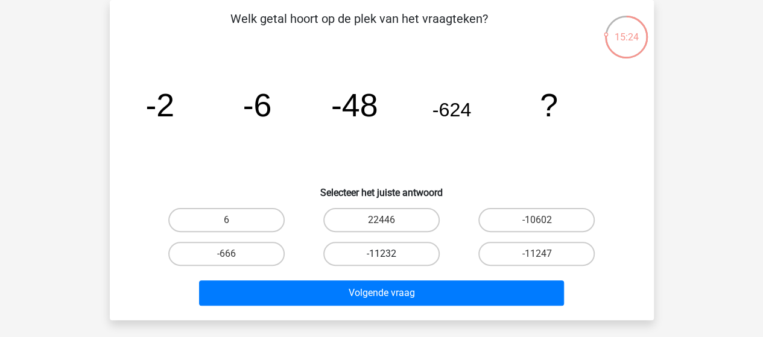
click at [393, 247] on label "-11232" at bounding box center [381, 254] width 116 height 24
click at [389, 254] on input "-11232" at bounding box center [385, 258] width 8 height 8
radio input "true"
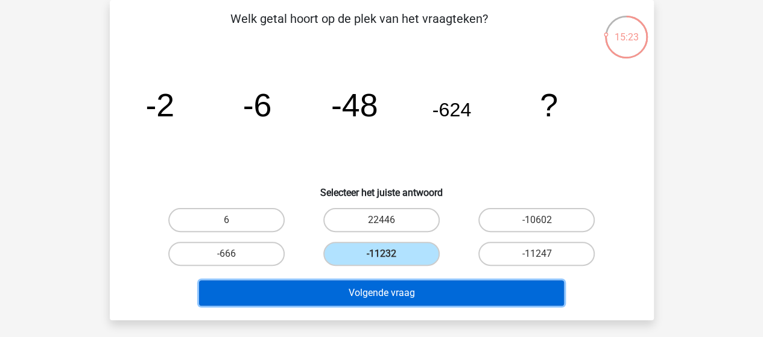
click at [401, 289] on button "Volgende vraag" at bounding box center [381, 292] width 365 height 25
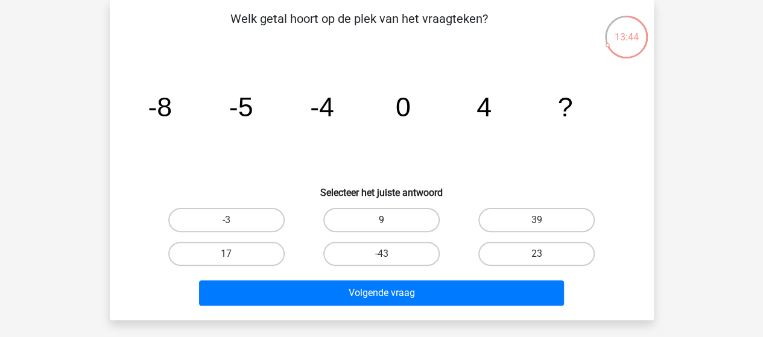
click at [374, 217] on label "9" at bounding box center [381, 220] width 116 height 24
click at [381, 220] on input "9" at bounding box center [385, 224] width 8 height 8
radio input "true"
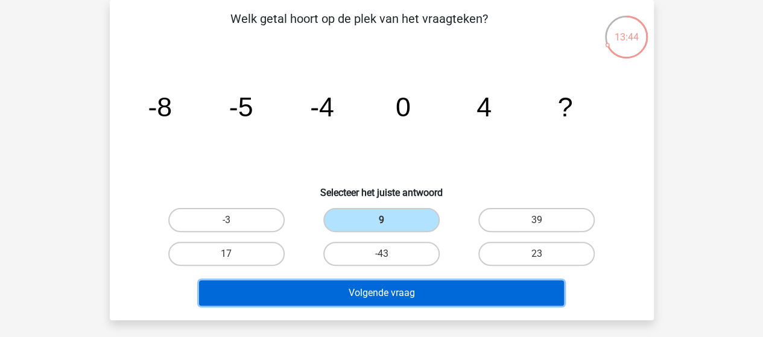
click at [376, 293] on button "Volgende vraag" at bounding box center [381, 292] width 365 height 25
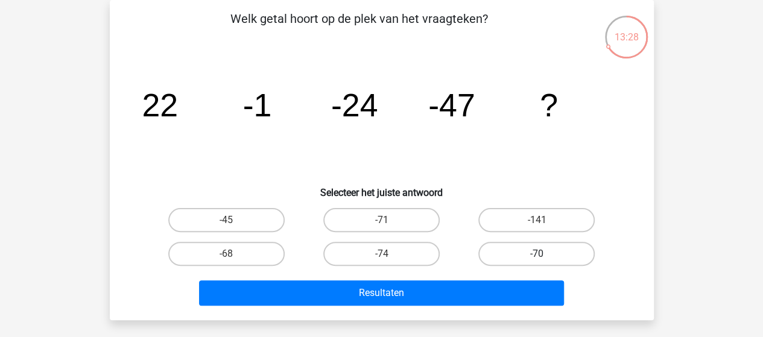
click at [528, 256] on label "-70" at bounding box center [536, 254] width 116 height 24
click at [537, 256] on input "-70" at bounding box center [541, 258] width 8 height 8
radio input "true"
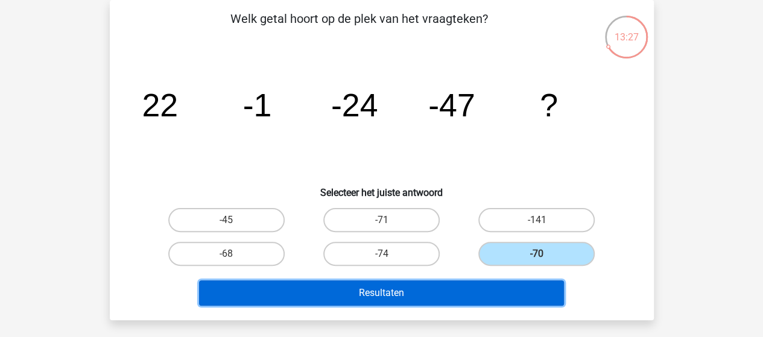
click at [454, 287] on button "Resultaten" at bounding box center [381, 292] width 365 height 25
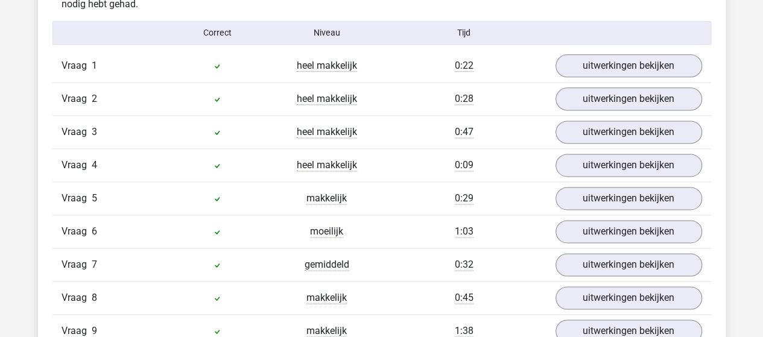
scroll to position [724, 0]
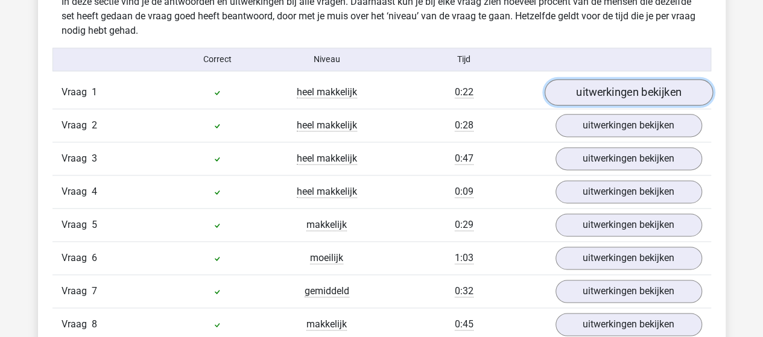
click at [621, 92] on link "uitwerkingen bekijken" at bounding box center [628, 92] width 168 height 27
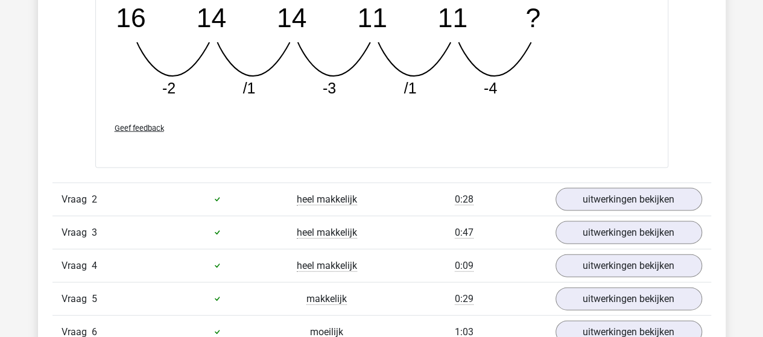
scroll to position [1206, 0]
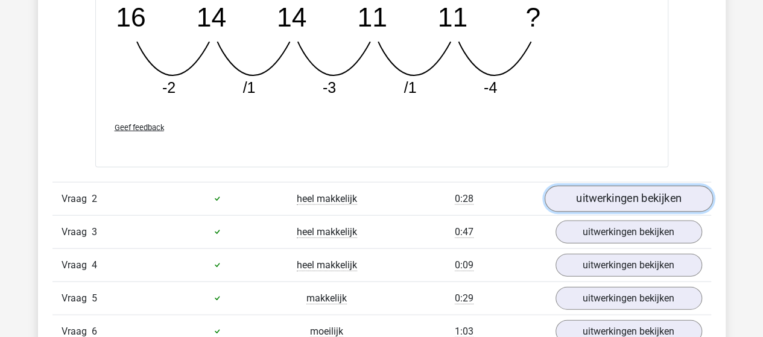
click at [639, 196] on link "uitwerkingen bekijken" at bounding box center [628, 199] width 168 height 27
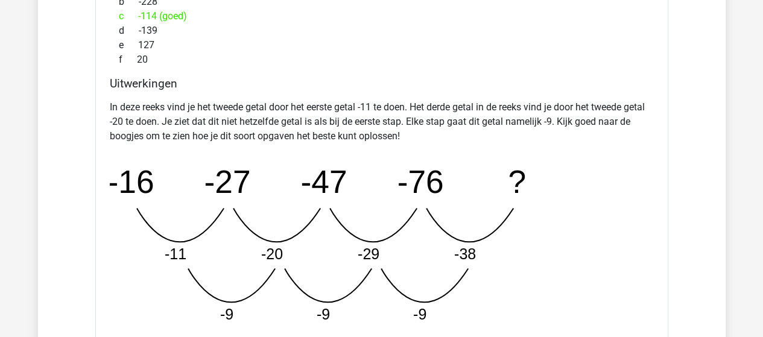
scroll to position [1870, 0]
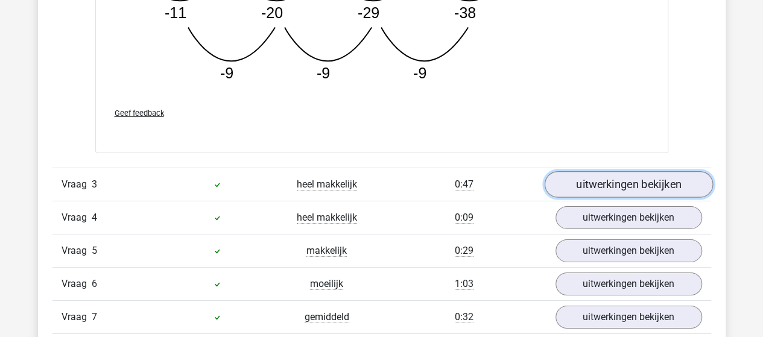
click at [601, 179] on link "uitwerkingen bekijken" at bounding box center [628, 185] width 168 height 27
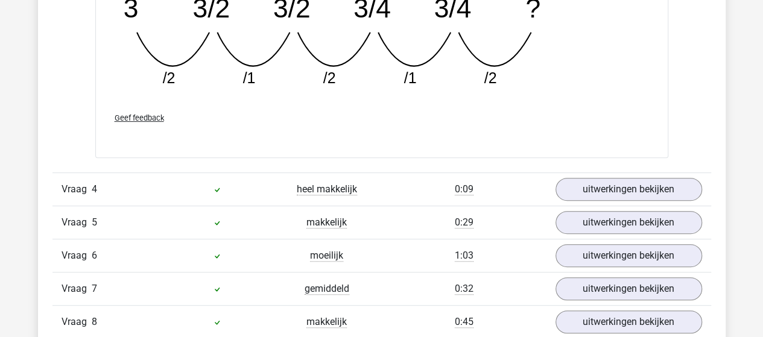
scroll to position [2473, 0]
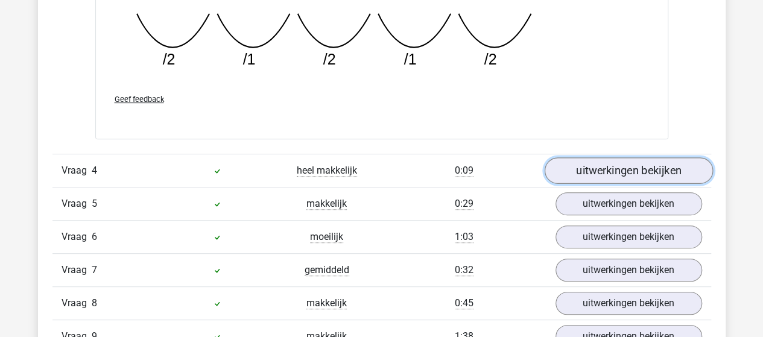
drag, startPoint x: 615, startPoint y: 162, endPoint x: 613, endPoint y: 156, distance: 6.3
click at [614, 162] on link "uitwerkingen bekijken" at bounding box center [628, 170] width 168 height 27
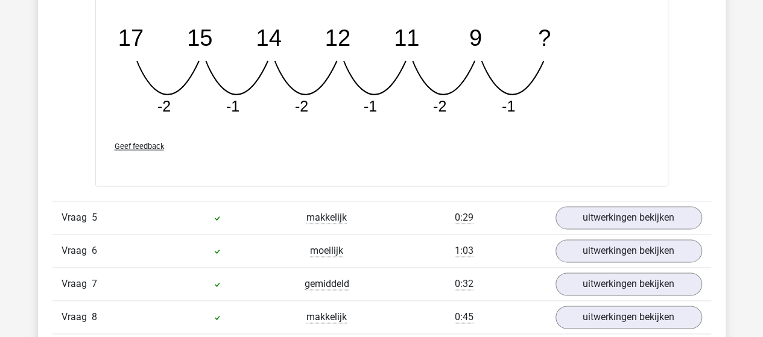
scroll to position [3016, 0]
click at [610, 205] on link "uitwerkingen bekijken" at bounding box center [628, 217] width 168 height 27
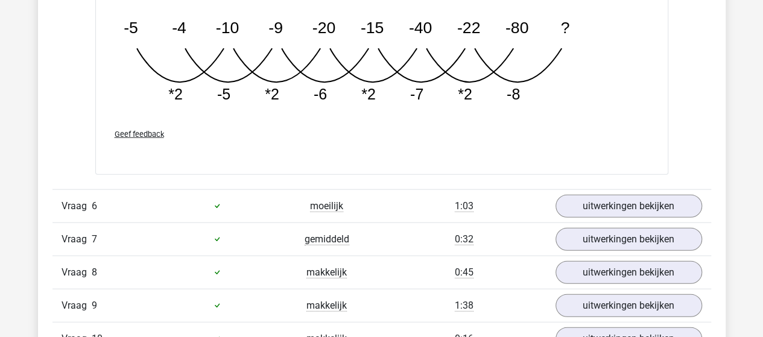
scroll to position [3679, 0]
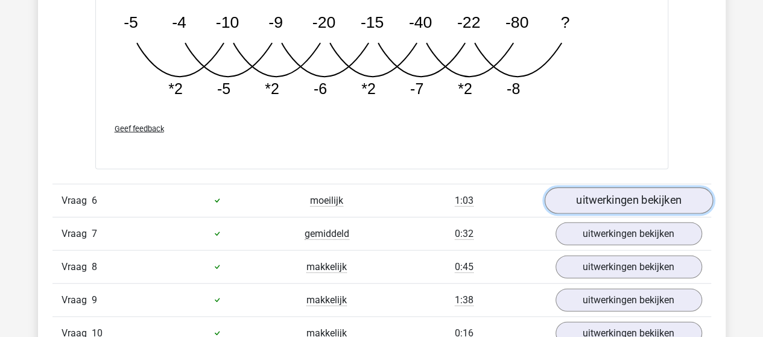
click at [609, 192] on link "uitwerkingen bekijken" at bounding box center [628, 201] width 168 height 27
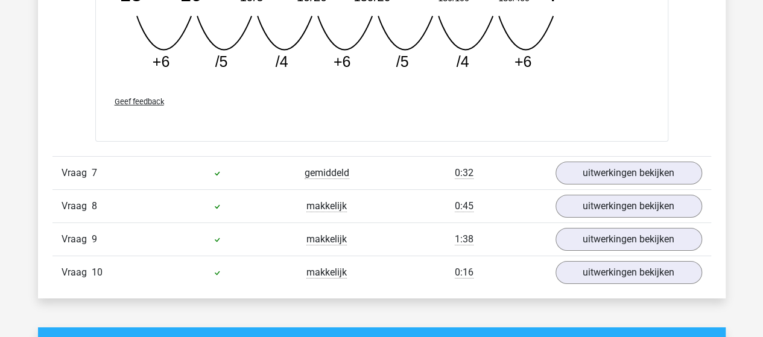
scroll to position [4282, 0]
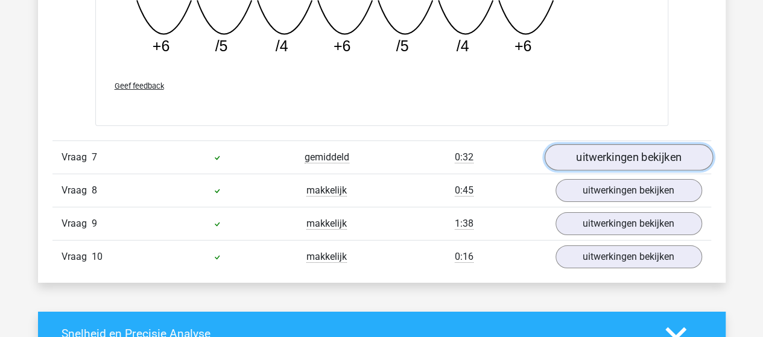
click at [625, 147] on link "uitwerkingen bekijken" at bounding box center [628, 157] width 168 height 27
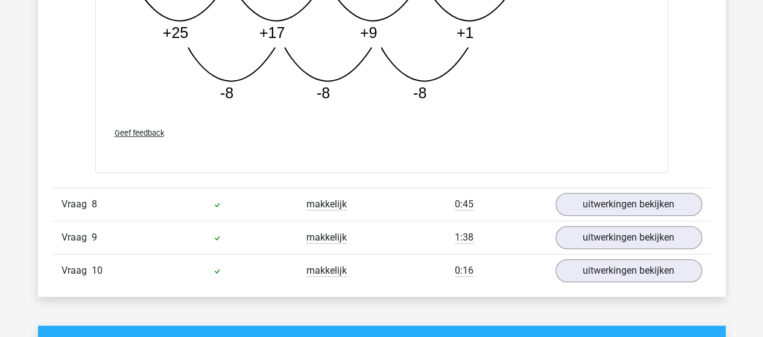
scroll to position [4885, 0]
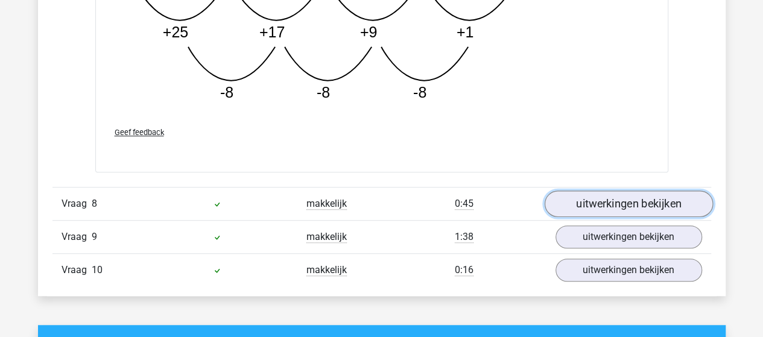
click at [609, 194] on link "uitwerkingen bekijken" at bounding box center [628, 204] width 168 height 27
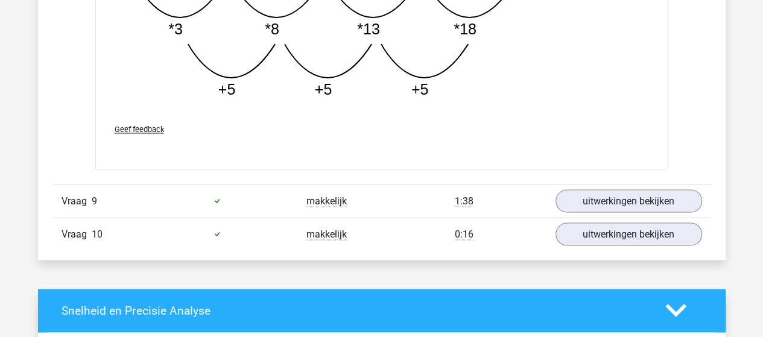
scroll to position [5549, 0]
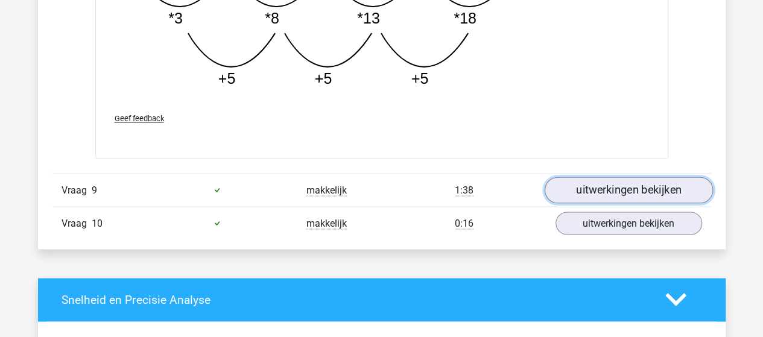
click at [628, 183] on link "uitwerkingen bekijken" at bounding box center [628, 190] width 168 height 27
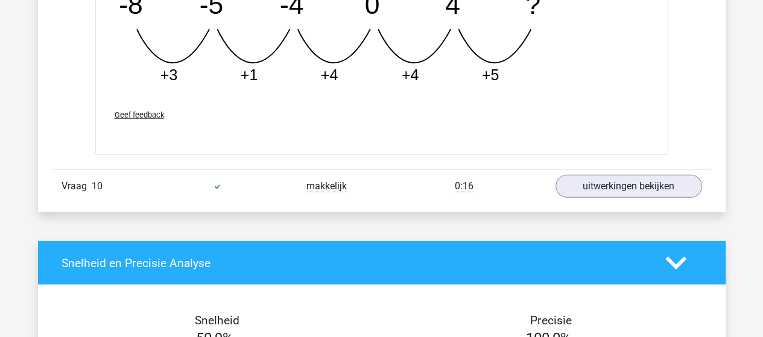
scroll to position [6152, 0]
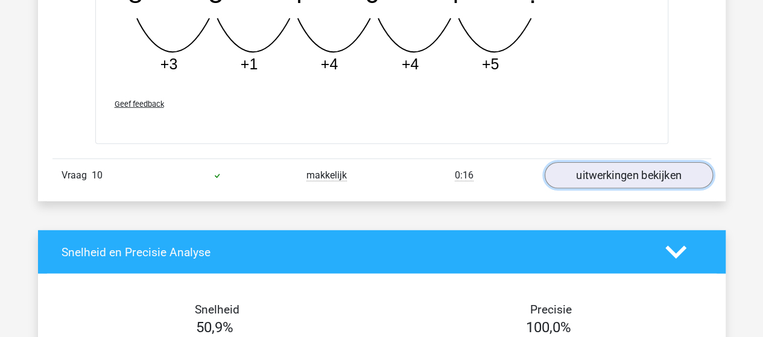
click at [615, 169] on link "uitwerkingen bekijken" at bounding box center [628, 176] width 168 height 27
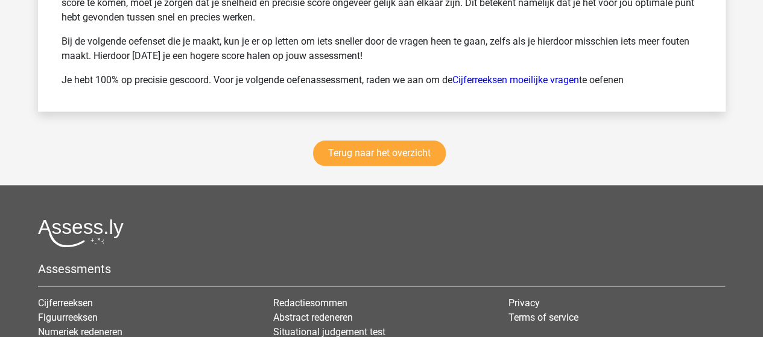
scroll to position [7479, 0]
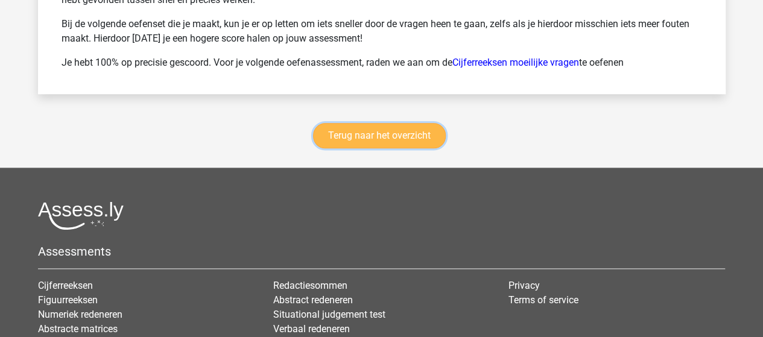
click at [407, 128] on link "Terug naar het overzicht" at bounding box center [379, 135] width 133 height 25
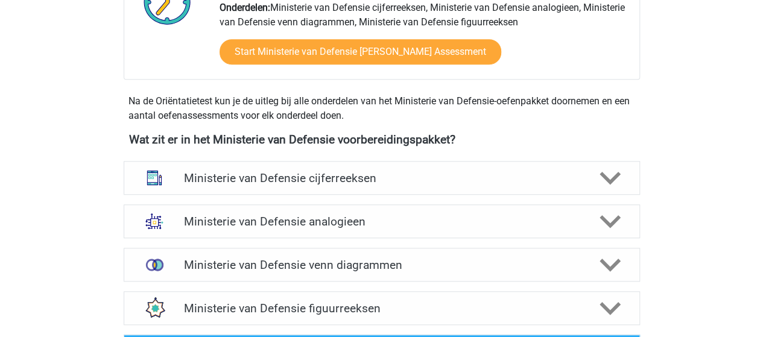
scroll to position [483, 0]
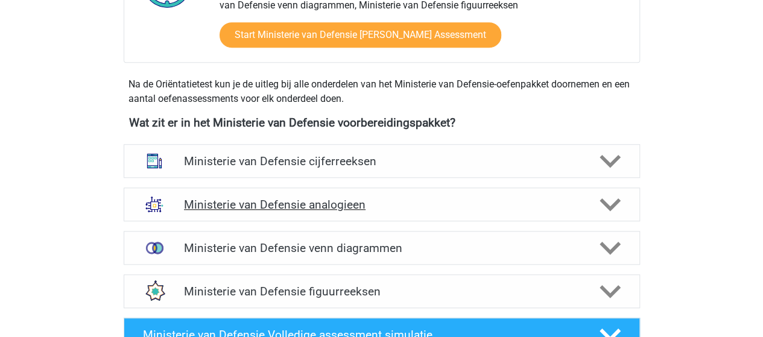
click at [322, 198] on h4 "Ministerie van Defensie analogieen" at bounding box center [381, 205] width 395 height 14
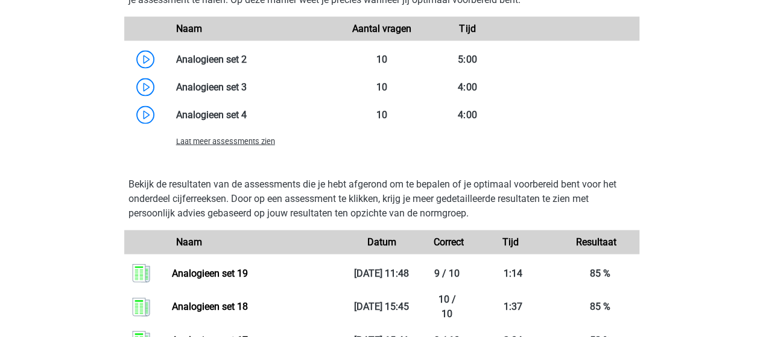
scroll to position [1267, 0]
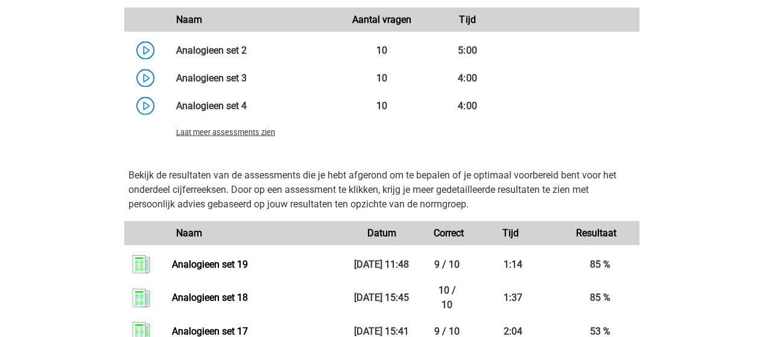
click at [261, 131] on span "Laat meer assessments zien" at bounding box center [225, 132] width 99 height 9
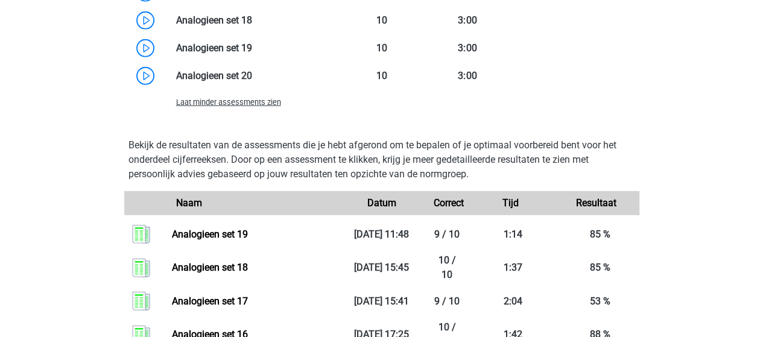
scroll to position [1749, 0]
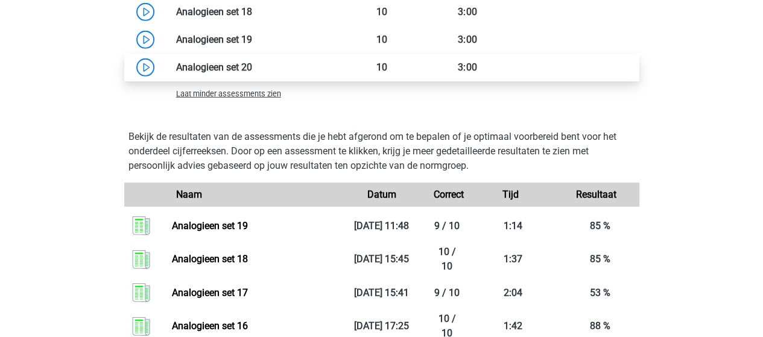
click at [252, 66] on link at bounding box center [252, 67] width 0 height 11
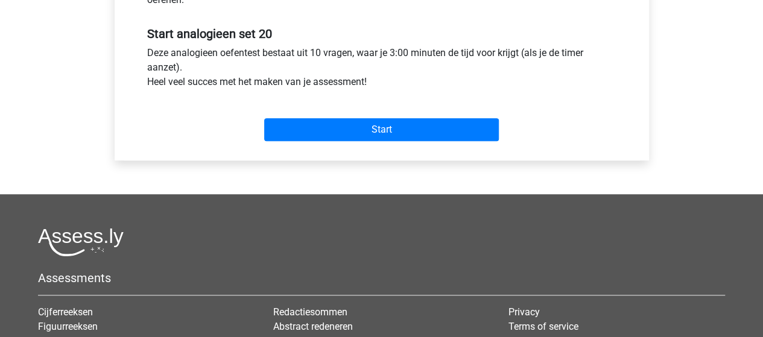
scroll to position [422, 0]
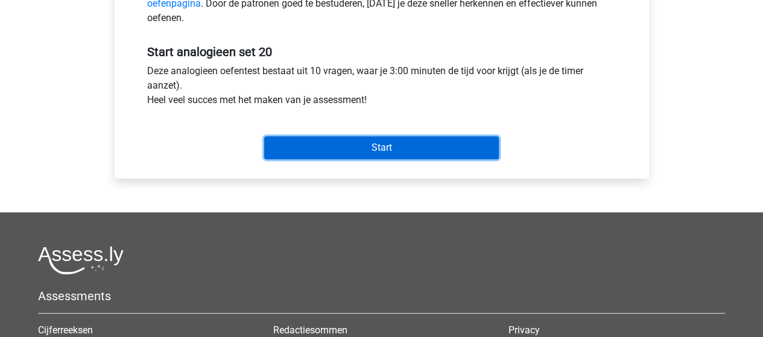
click at [381, 143] on input "Start" at bounding box center [381, 147] width 235 height 23
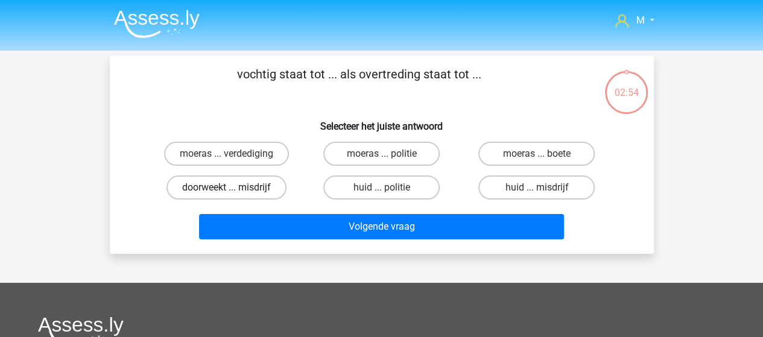
click at [246, 186] on label "doorweekt ... misdrijf" at bounding box center [226, 188] width 120 height 24
click at [234, 188] on input "doorweekt ... misdrijf" at bounding box center [230, 192] width 8 height 8
radio input "true"
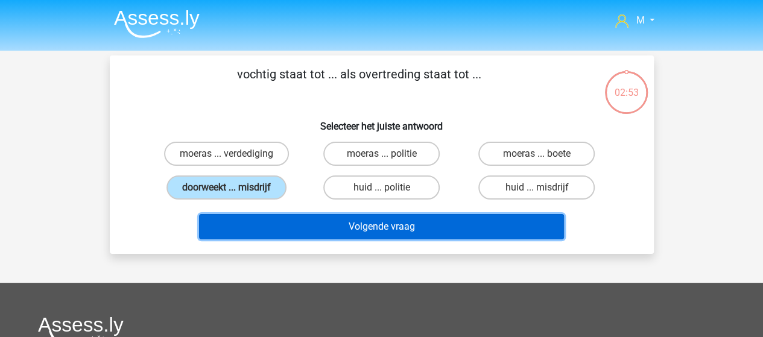
click at [370, 223] on button "Volgende vraag" at bounding box center [381, 226] width 365 height 25
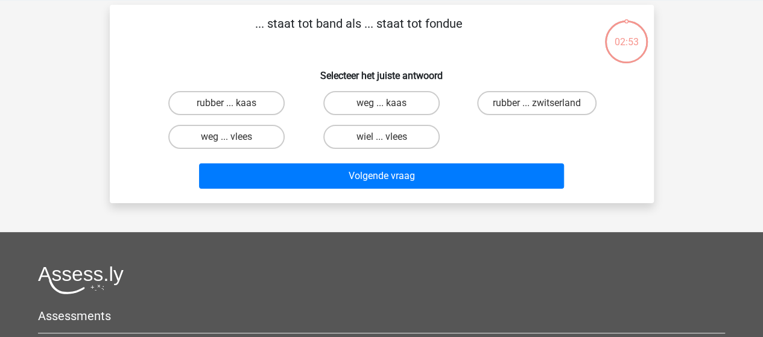
scroll to position [55, 0]
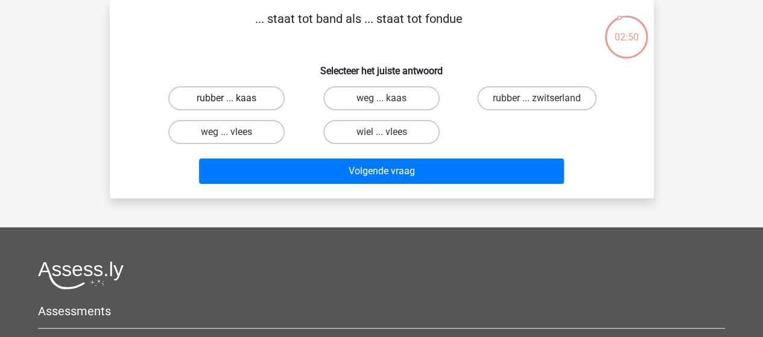
click at [253, 97] on label "rubber ... kaas" at bounding box center [226, 98] width 116 height 24
click at [234, 98] on input "rubber ... kaas" at bounding box center [230, 102] width 8 height 8
radio input "true"
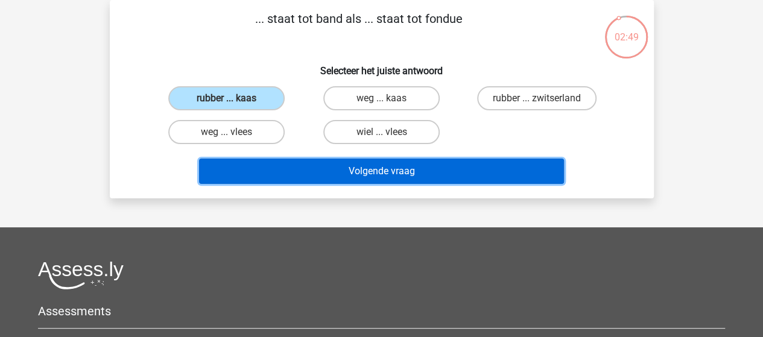
click at [362, 168] on button "Volgende vraag" at bounding box center [381, 171] width 365 height 25
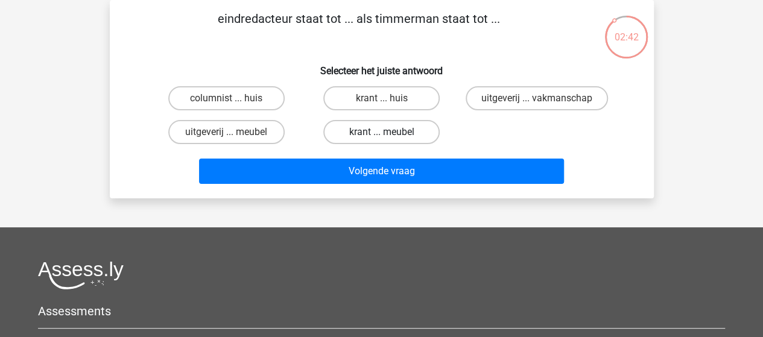
click at [395, 130] on label "krant ... meubel" at bounding box center [381, 132] width 116 height 24
click at [389, 132] on input "krant ... meubel" at bounding box center [385, 136] width 8 height 8
radio input "true"
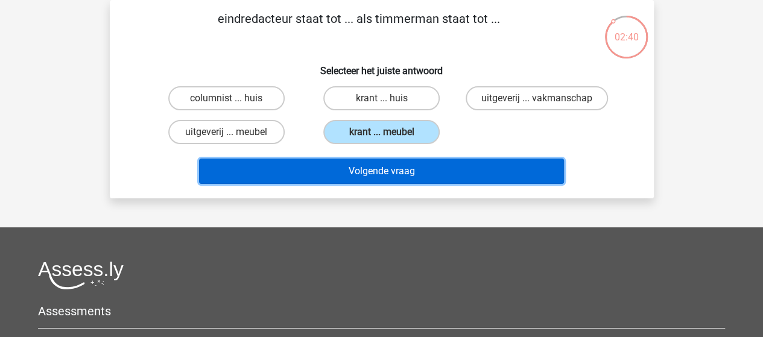
click at [394, 173] on button "Volgende vraag" at bounding box center [381, 171] width 365 height 25
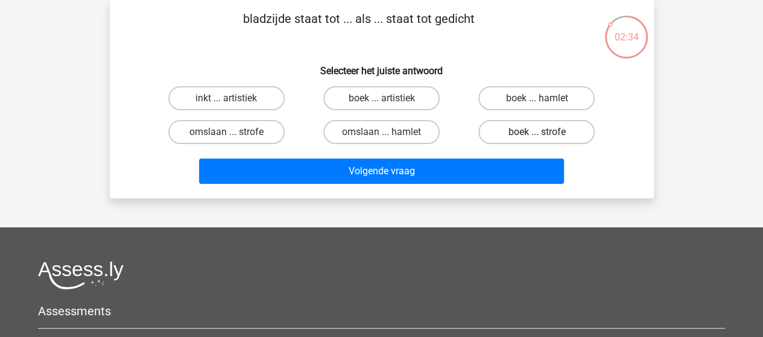
click at [504, 131] on label "boek ... strofe" at bounding box center [536, 132] width 116 height 24
click at [537, 132] on input "boek ... strofe" at bounding box center [541, 136] width 8 height 8
radio input "true"
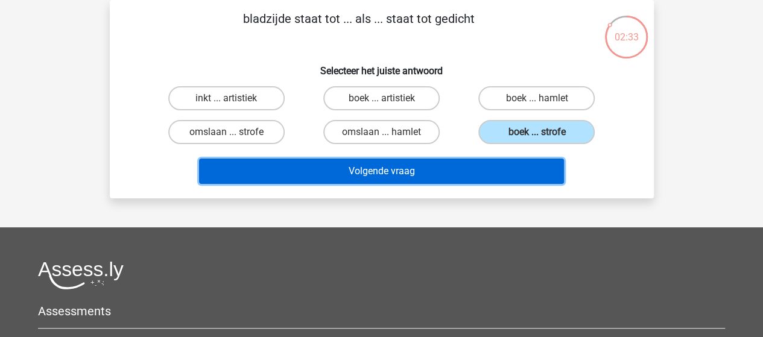
click at [411, 170] on button "Volgende vraag" at bounding box center [381, 171] width 365 height 25
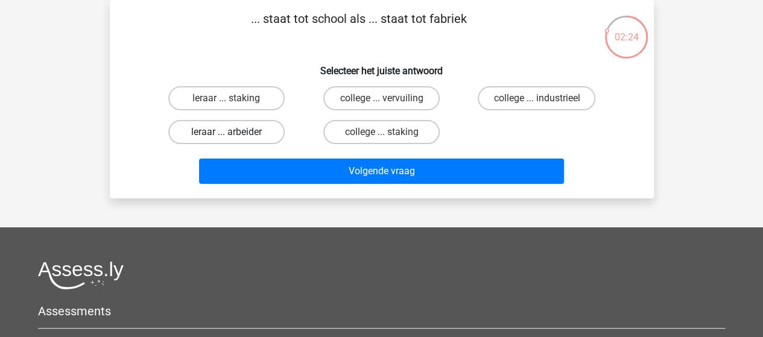
click at [245, 132] on label "leraar ... arbeider" at bounding box center [226, 132] width 116 height 24
click at [234, 132] on input "leraar ... arbeider" at bounding box center [230, 136] width 8 height 8
radio input "true"
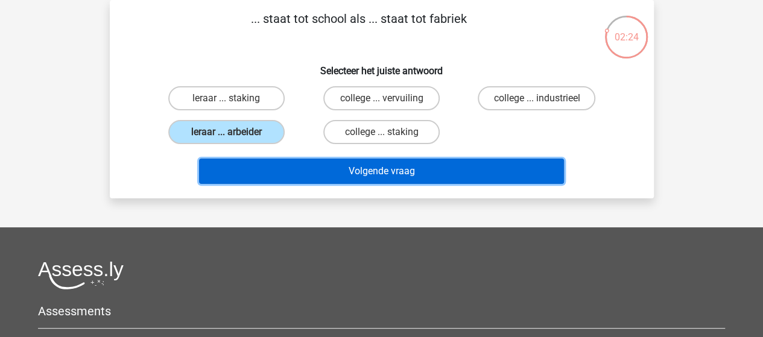
click at [348, 167] on button "Volgende vraag" at bounding box center [381, 171] width 365 height 25
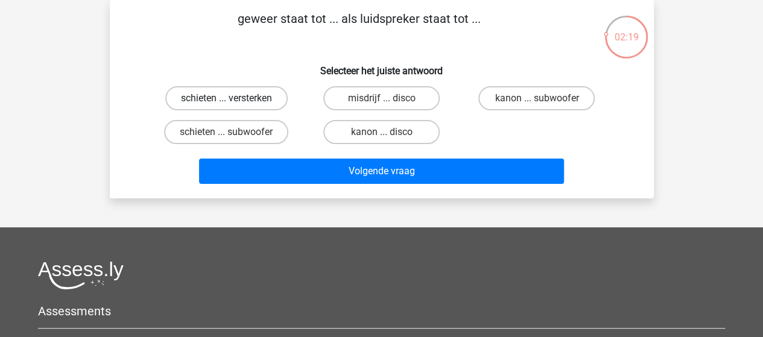
click at [253, 96] on label "schieten ... versterken" at bounding box center [226, 98] width 122 height 24
click at [234, 98] on input "schieten ... versterken" at bounding box center [230, 102] width 8 height 8
radio input "true"
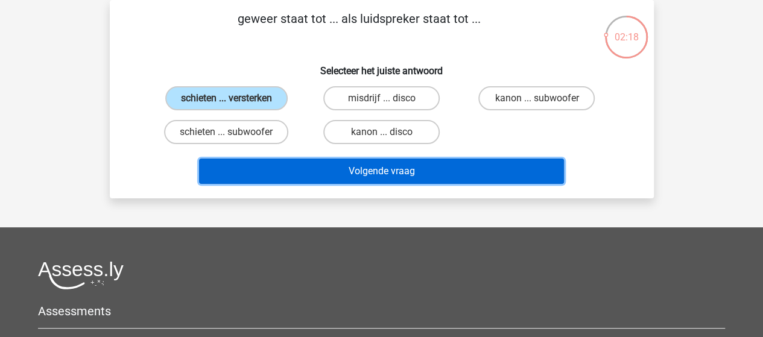
click at [381, 171] on button "Volgende vraag" at bounding box center [381, 171] width 365 height 25
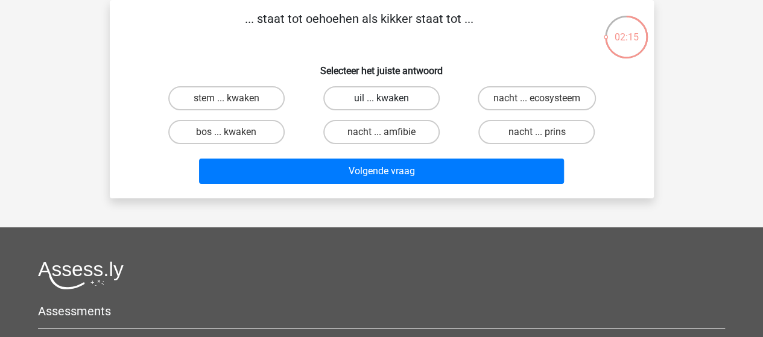
click at [387, 95] on label "uil ... kwaken" at bounding box center [381, 98] width 116 height 24
click at [387, 98] on input "uil ... kwaken" at bounding box center [385, 102] width 8 height 8
radio input "true"
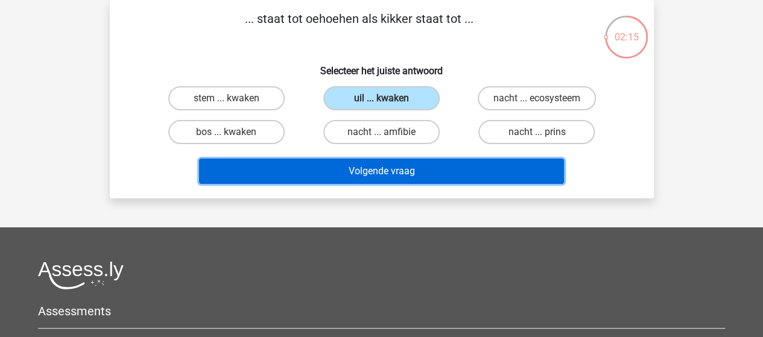
click at [387, 166] on button "Volgende vraag" at bounding box center [381, 171] width 365 height 25
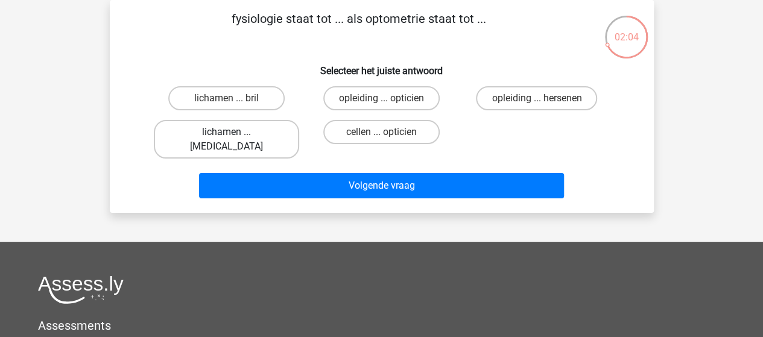
click at [248, 133] on label "lichamen ... ogen" at bounding box center [226, 139] width 145 height 39
click at [234, 133] on input "lichamen ... ogen" at bounding box center [230, 136] width 8 height 8
radio input "true"
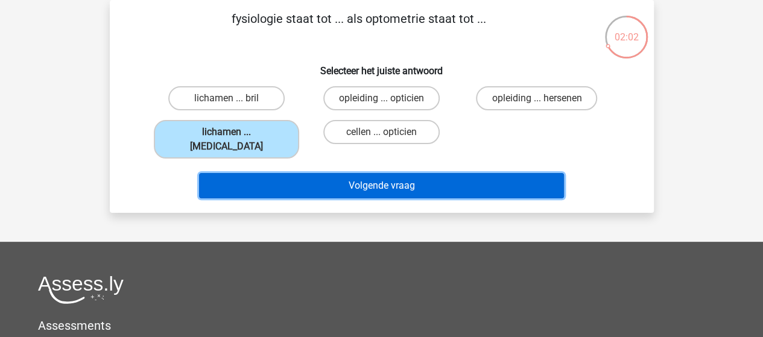
click at [356, 173] on button "Volgende vraag" at bounding box center [381, 185] width 365 height 25
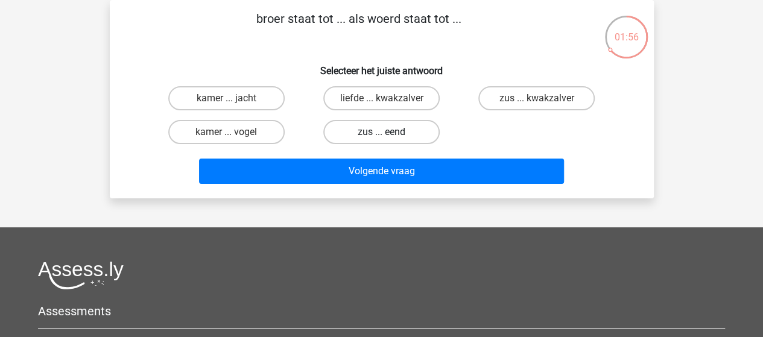
click at [371, 132] on label "zus ... eend" at bounding box center [381, 132] width 116 height 24
click at [381, 132] on input "zus ... eend" at bounding box center [385, 136] width 8 height 8
radio input "true"
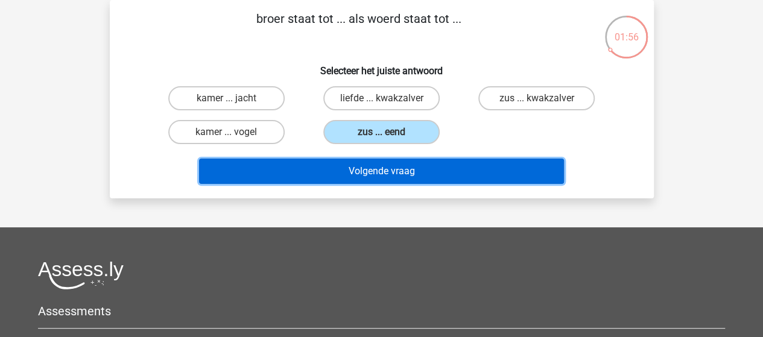
click at [378, 172] on button "Volgende vraag" at bounding box center [381, 171] width 365 height 25
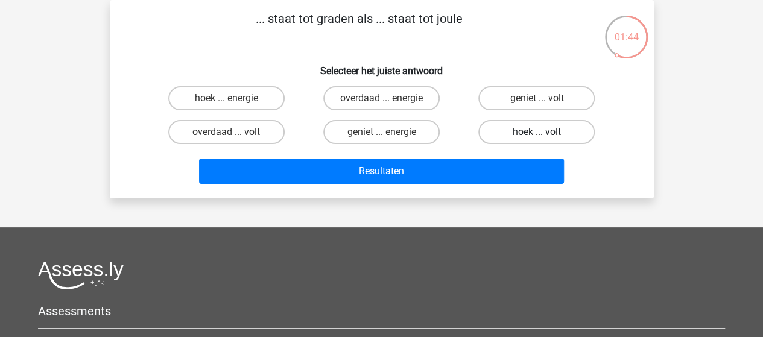
click at [526, 131] on label "hoek ... volt" at bounding box center [536, 132] width 116 height 24
click at [537, 132] on input "hoek ... volt" at bounding box center [541, 136] width 8 height 8
radio input "true"
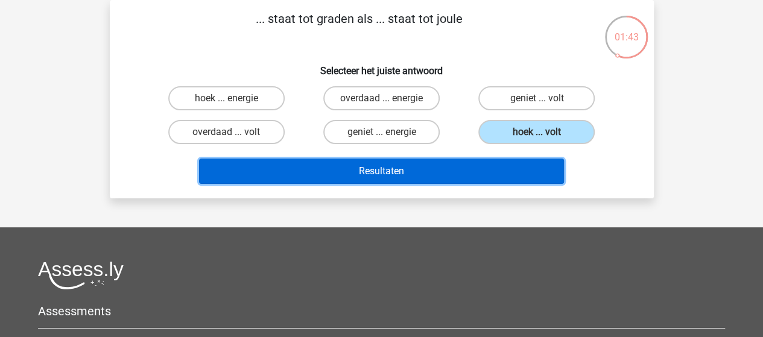
click at [410, 172] on button "Resultaten" at bounding box center [381, 171] width 365 height 25
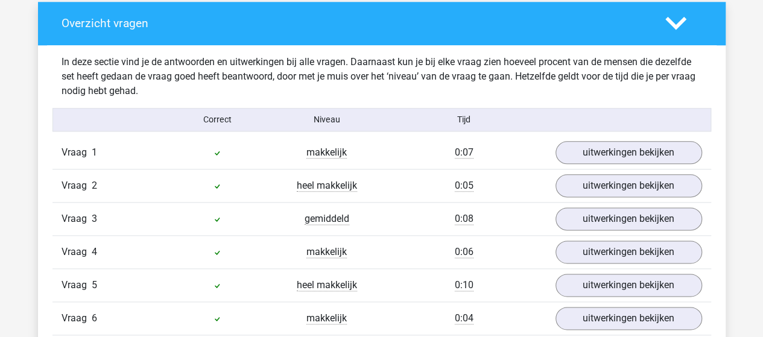
scroll to position [724, 0]
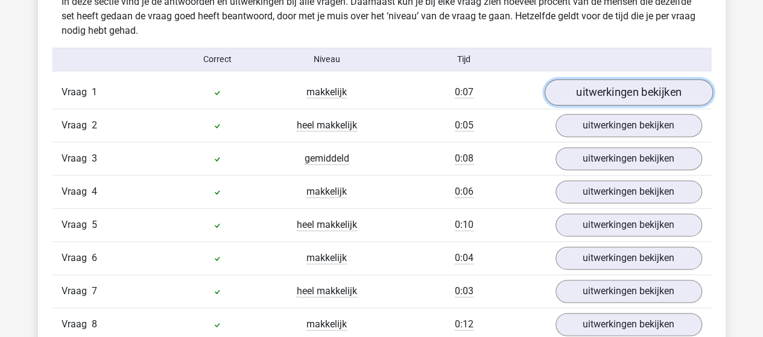
click at [618, 92] on link "uitwerkingen bekijken" at bounding box center [628, 92] width 168 height 27
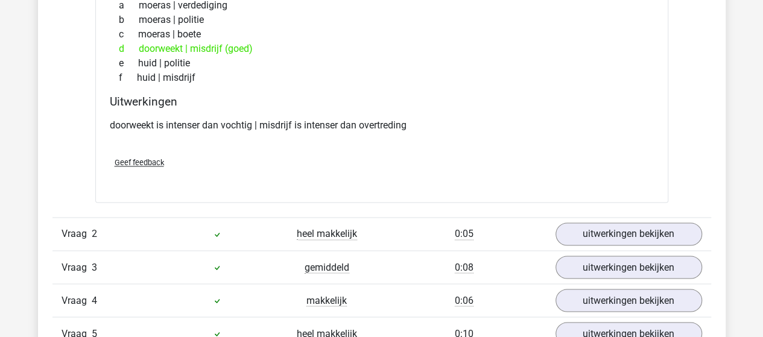
scroll to position [905, 0]
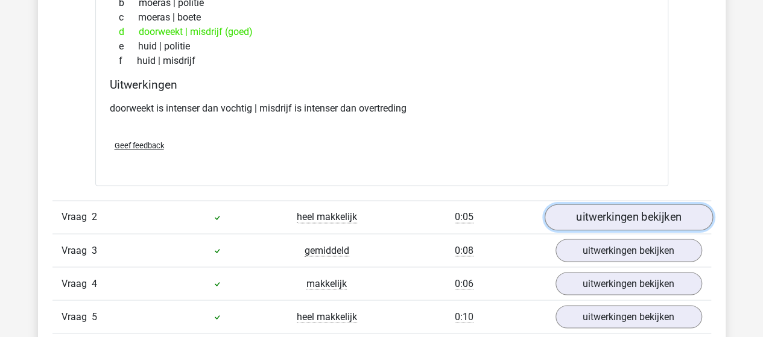
click at [619, 210] on link "uitwerkingen bekijken" at bounding box center [628, 217] width 168 height 27
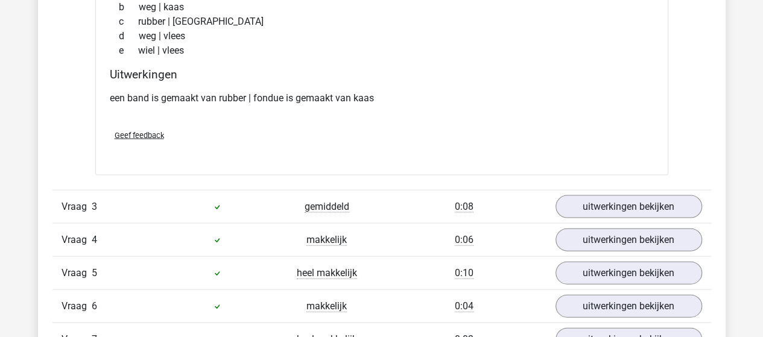
scroll to position [1267, 0]
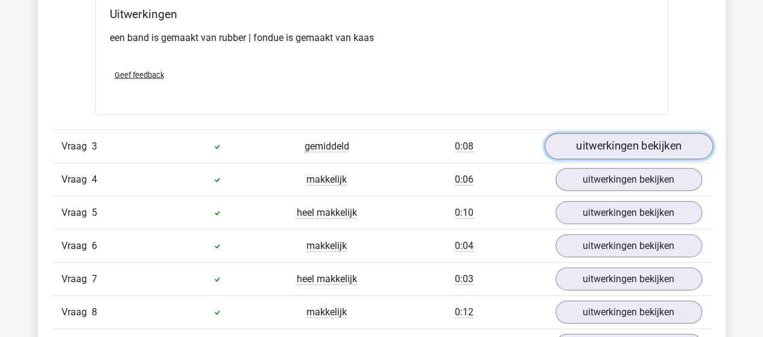
click at [630, 149] on link "uitwerkingen bekijken" at bounding box center [628, 147] width 168 height 27
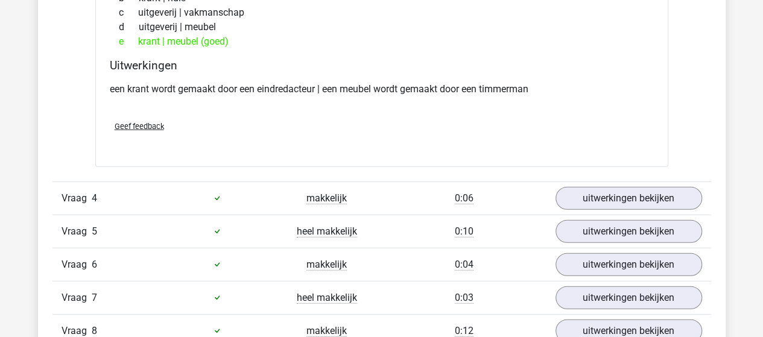
scroll to position [1508, 0]
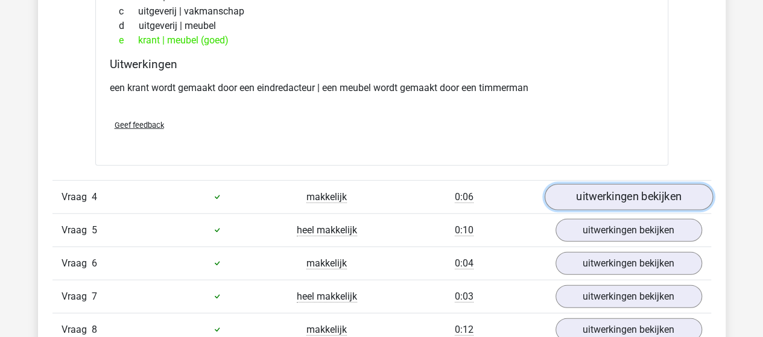
click at [617, 195] on link "uitwerkingen bekijken" at bounding box center [628, 197] width 168 height 27
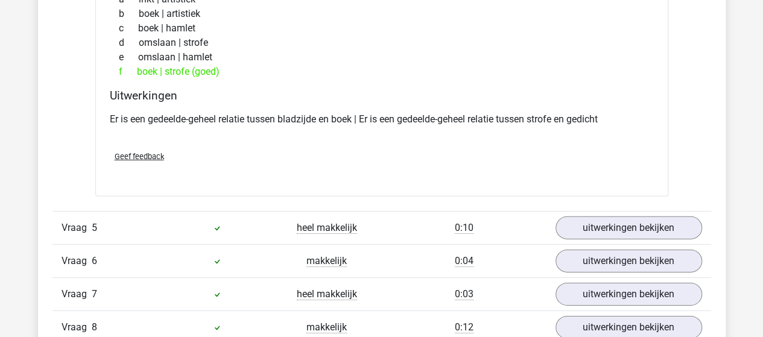
scroll to position [1809, 0]
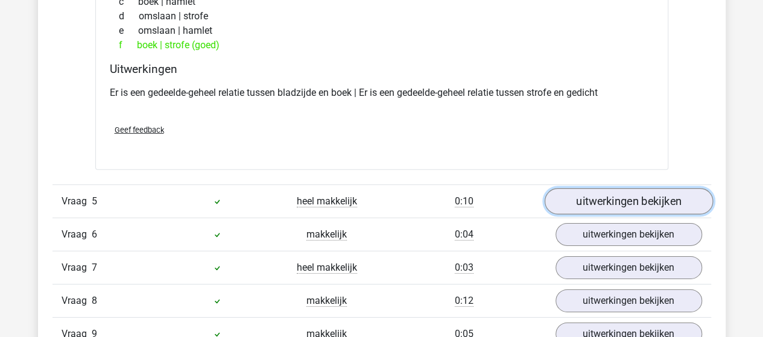
click at [626, 197] on link "uitwerkingen bekijken" at bounding box center [628, 201] width 168 height 27
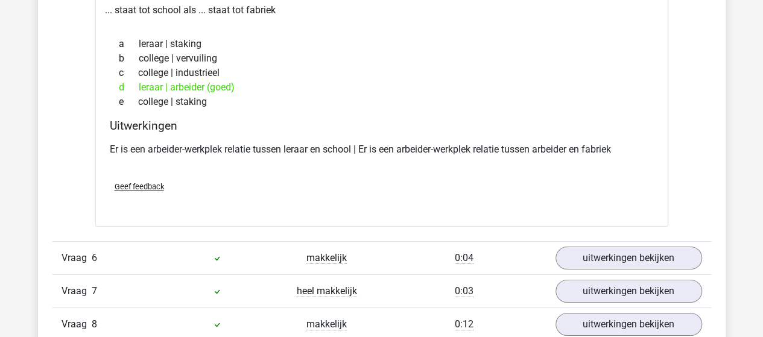
scroll to position [2171, 0]
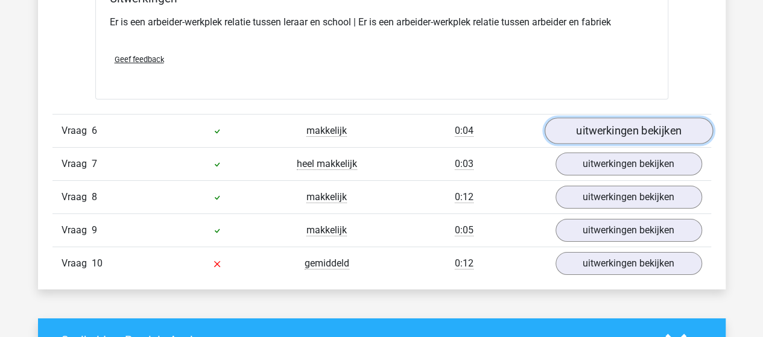
click at [612, 124] on link "uitwerkingen bekijken" at bounding box center [628, 131] width 168 height 27
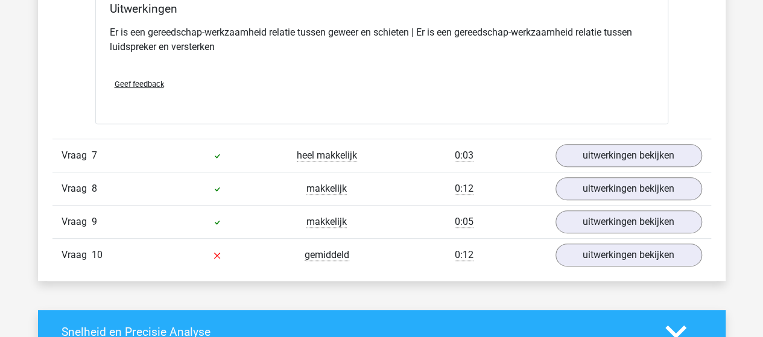
scroll to position [2473, 0]
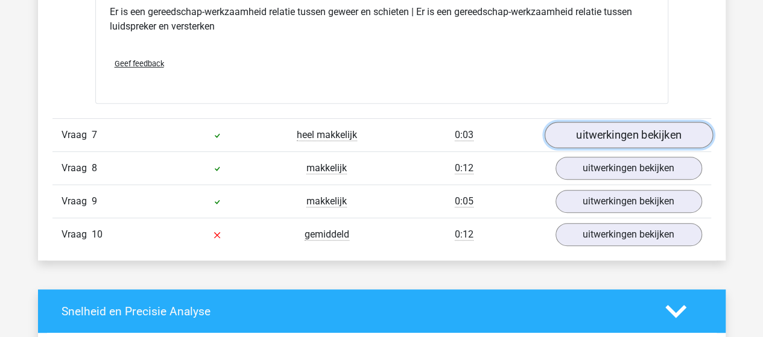
click at [610, 122] on link "uitwerkingen bekijken" at bounding box center [628, 135] width 168 height 27
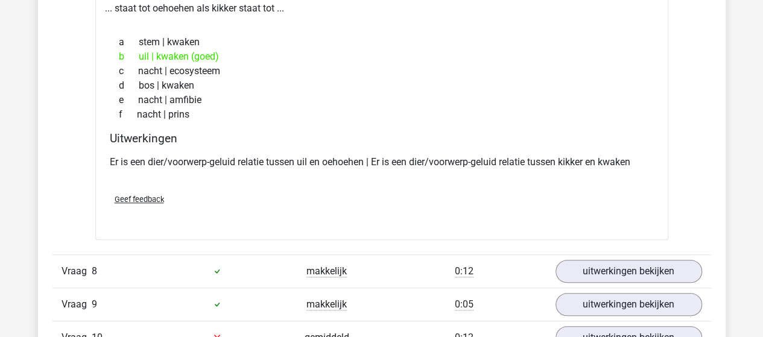
scroll to position [2654, 0]
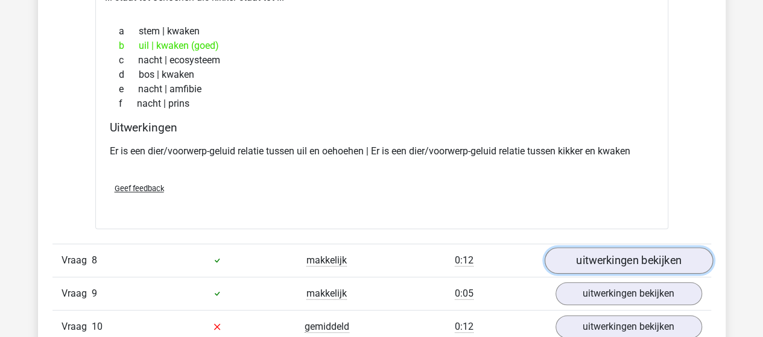
click at [612, 252] on link "uitwerkingen bekijken" at bounding box center [628, 260] width 168 height 27
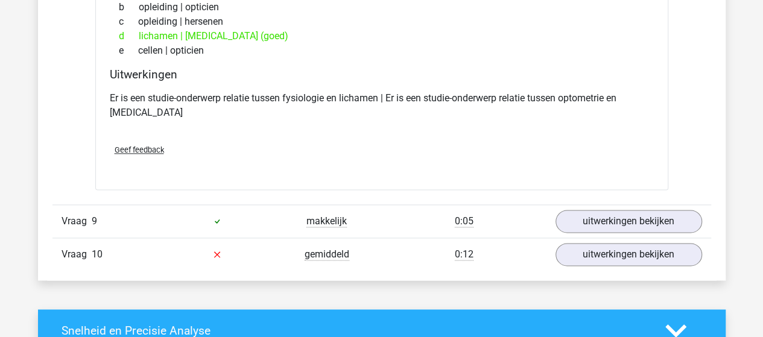
scroll to position [3016, 0]
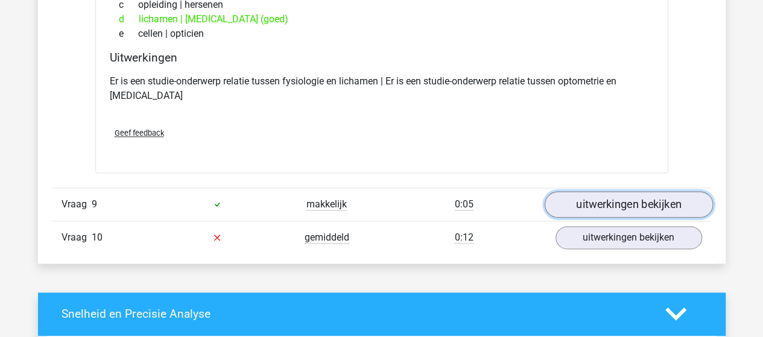
click at [620, 191] on link "uitwerkingen bekijken" at bounding box center [628, 204] width 168 height 27
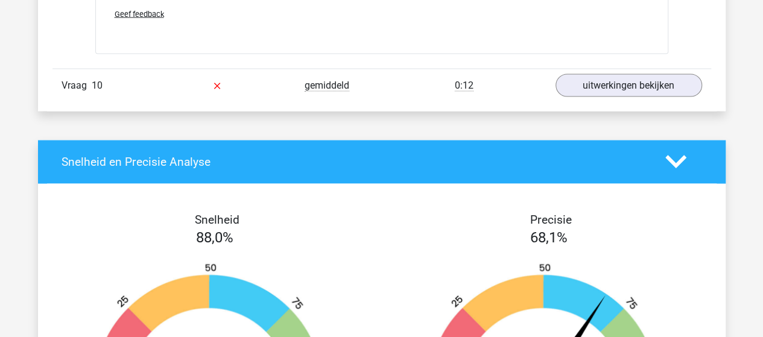
scroll to position [3438, 0]
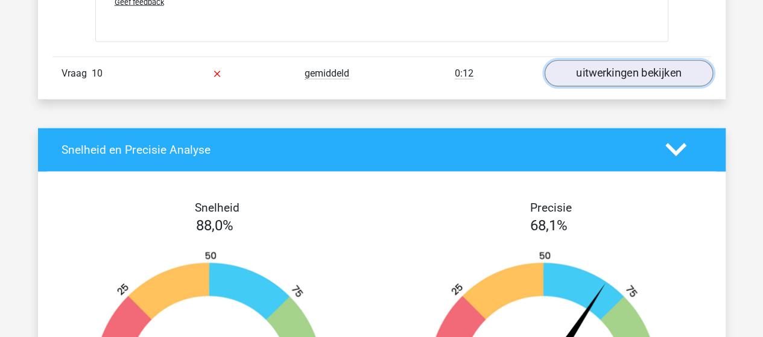
click at [609, 60] on link "uitwerkingen bekijken" at bounding box center [628, 73] width 168 height 27
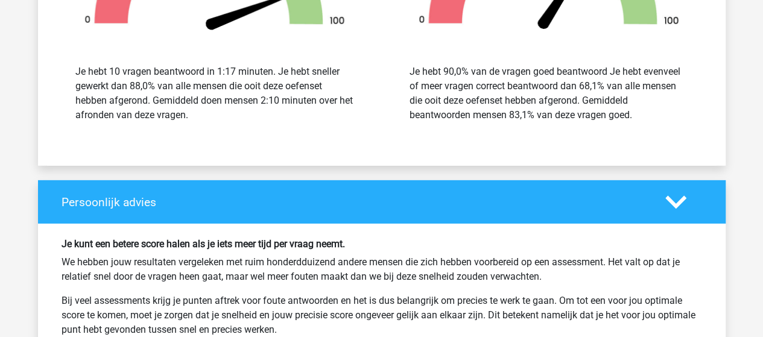
scroll to position [4222, 0]
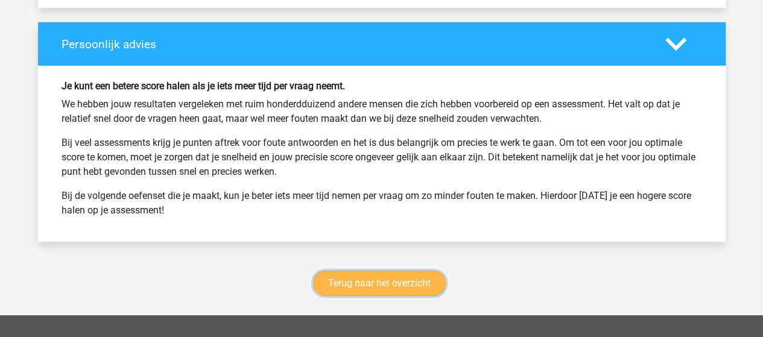
click at [397, 271] on link "Terug naar het overzicht" at bounding box center [379, 283] width 133 height 25
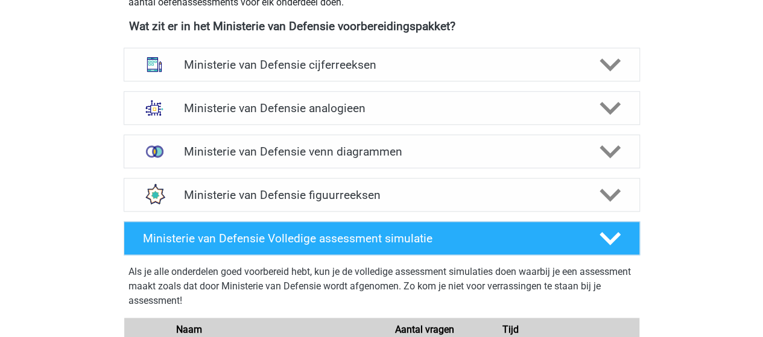
scroll to position [603, 0]
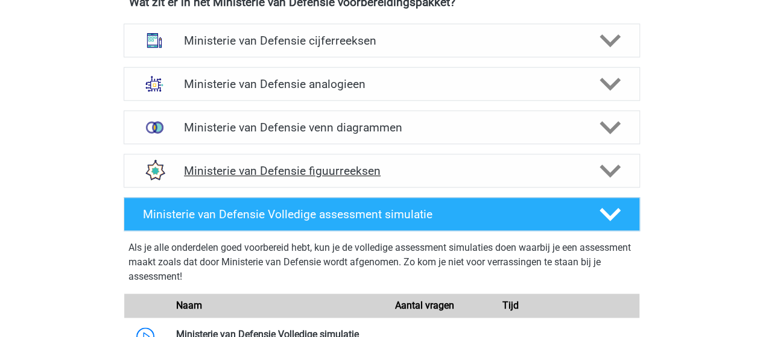
click at [321, 164] on h4 "Ministerie van Defensie figuurreeksen" at bounding box center [381, 171] width 395 height 14
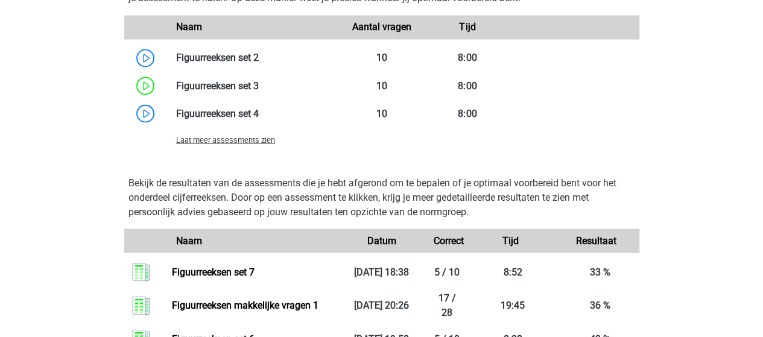
scroll to position [1086, 0]
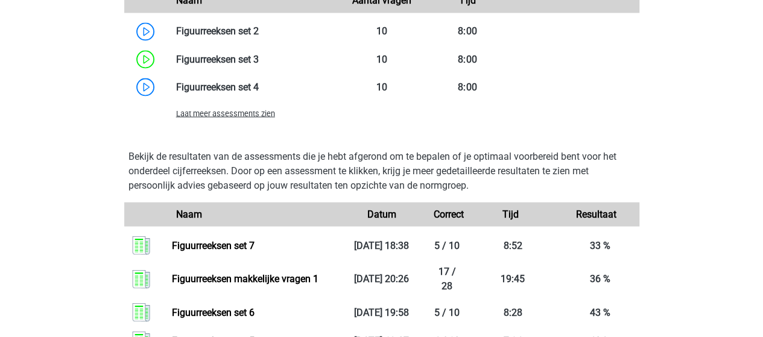
click at [248, 111] on span "Laat meer assessments zien" at bounding box center [225, 113] width 99 height 9
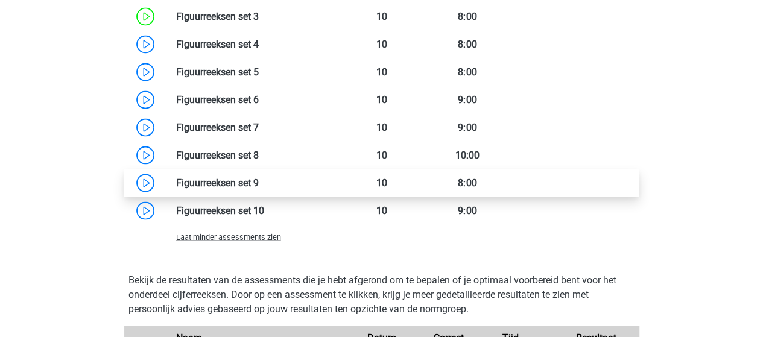
scroll to position [1146, 0]
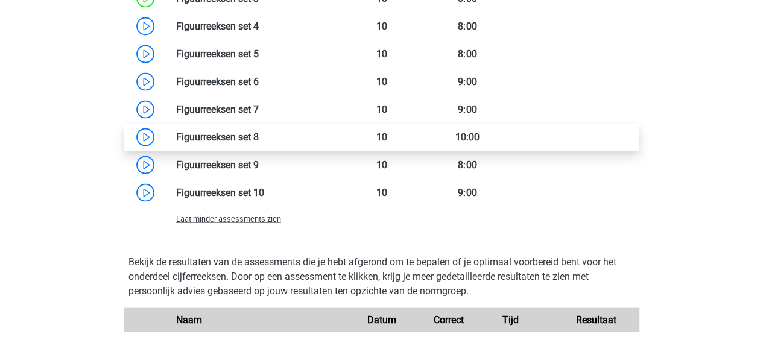
click at [259, 136] on link at bounding box center [259, 136] width 0 height 11
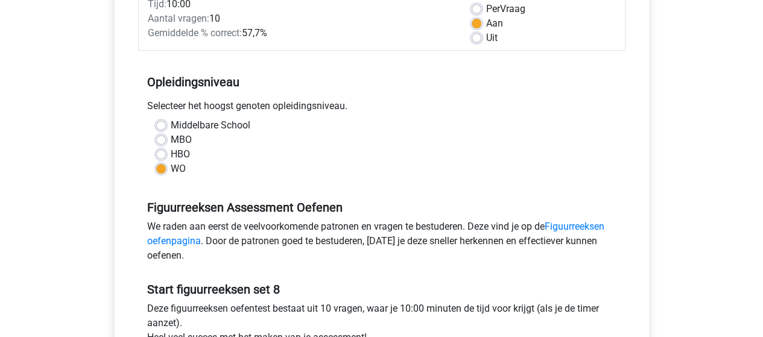
scroll to position [302, 0]
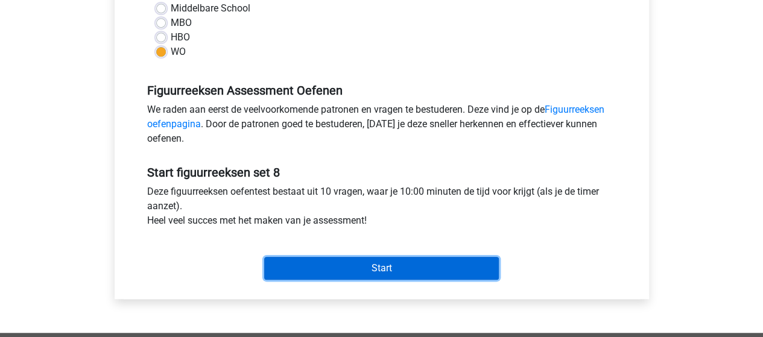
click at [396, 267] on input "Start" at bounding box center [381, 268] width 235 height 23
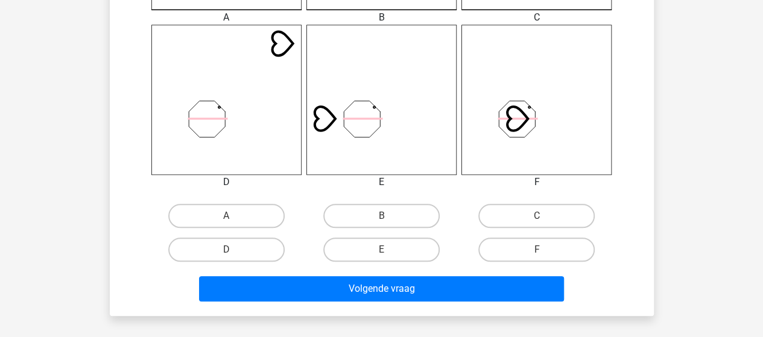
scroll to position [483, 0]
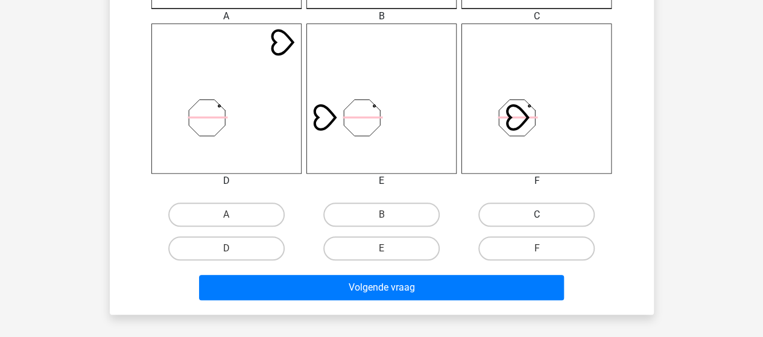
click at [552, 212] on label "C" at bounding box center [536, 215] width 116 height 24
click at [545, 215] on input "C" at bounding box center [541, 219] width 8 height 8
radio input "true"
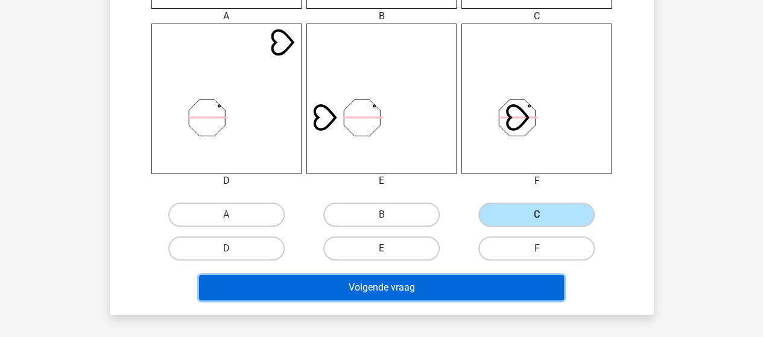
click at [395, 291] on button "Volgende vraag" at bounding box center [381, 287] width 365 height 25
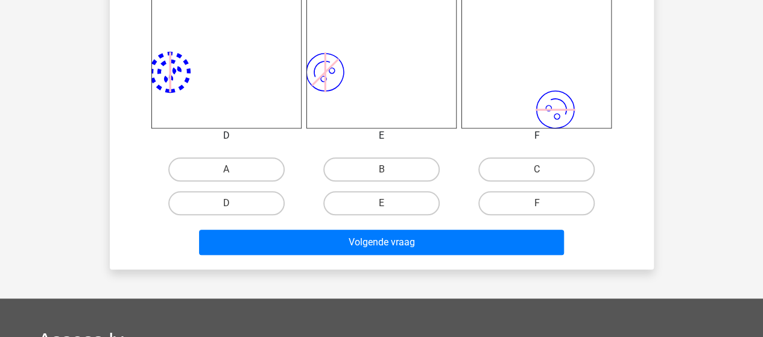
scroll to position [538, 0]
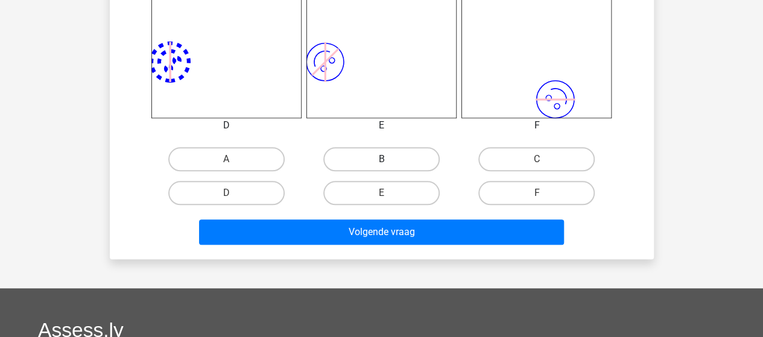
click at [393, 160] on label "B" at bounding box center [381, 159] width 116 height 24
click at [389, 160] on input "B" at bounding box center [385, 163] width 8 height 8
radio input "true"
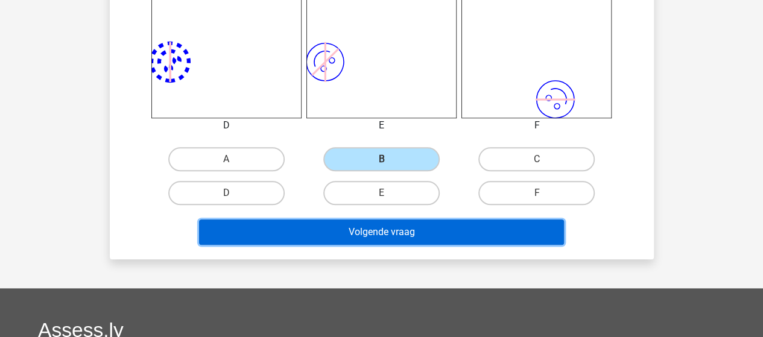
click at [391, 226] on button "Volgende vraag" at bounding box center [381, 232] width 365 height 25
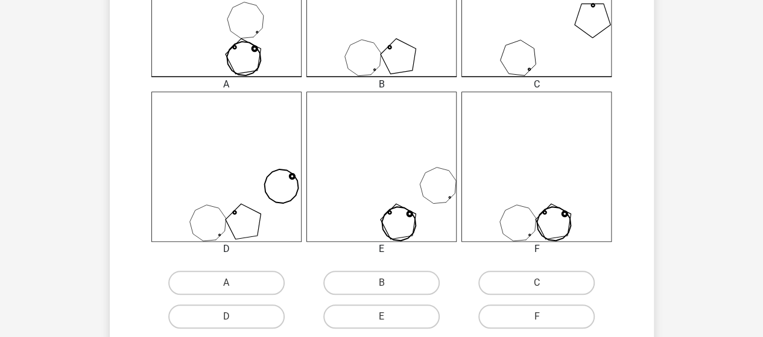
scroll to position [483, 0]
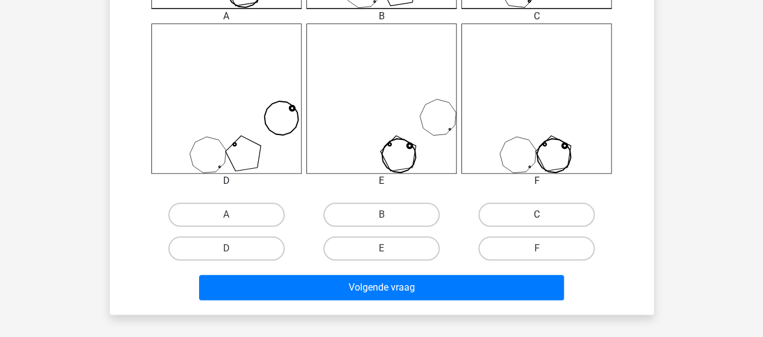
click at [534, 209] on label "C" at bounding box center [536, 215] width 116 height 24
click at [537, 215] on input "C" at bounding box center [541, 219] width 8 height 8
radio input "true"
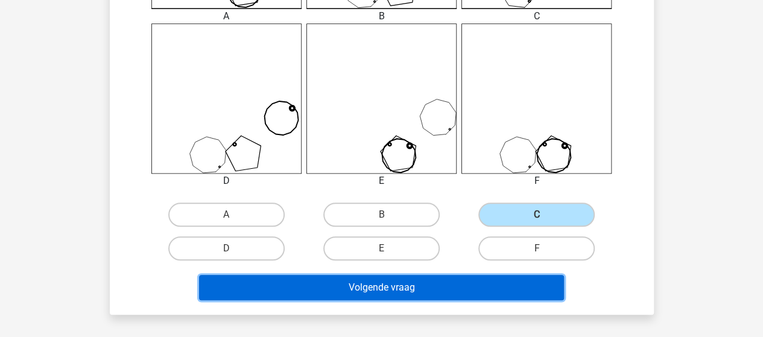
click at [398, 285] on button "Volgende vraag" at bounding box center [381, 287] width 365 height 25
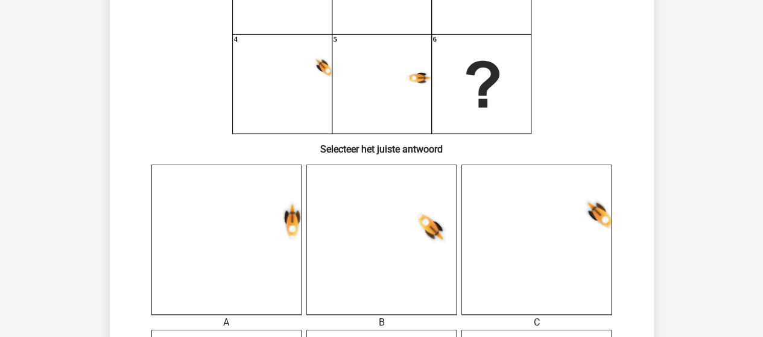
scroll to position [55, 0]
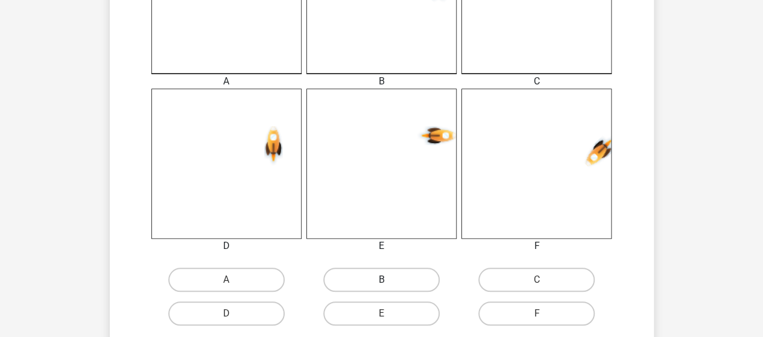
click at [389, 277] on label "B" at bounding box center [381, 280] width 116 height 24
click at [389, 280] on input "B" at bounding box center [385, 284] width 8 height 8
radio input "true"
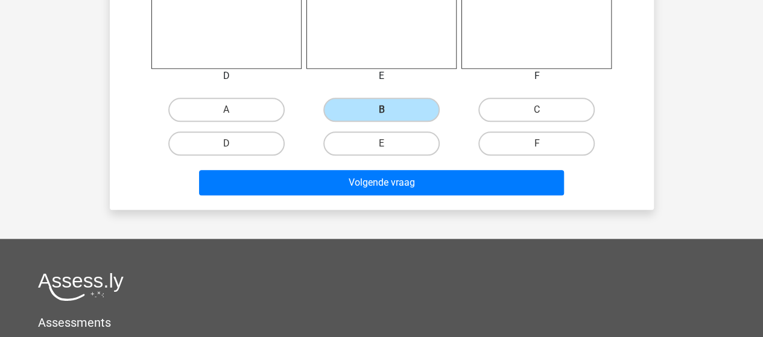
scroll to position [598, 0]
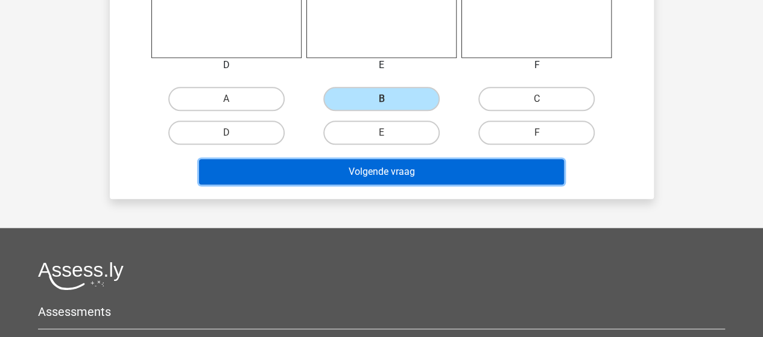
click at [389, 178] on button "Volgende vraag" at bounding box center [381, 171] width 365 height 25
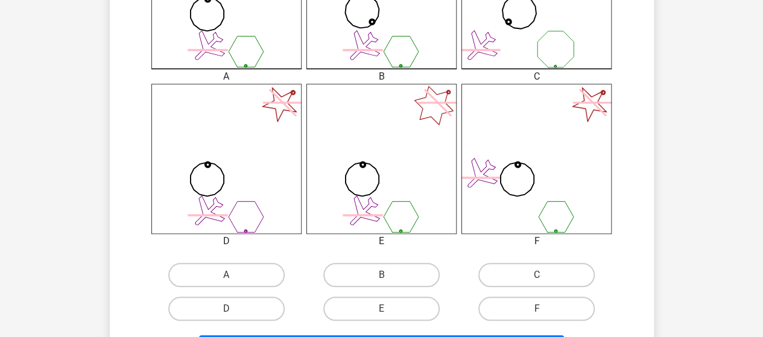
scroll to position [362, 0]
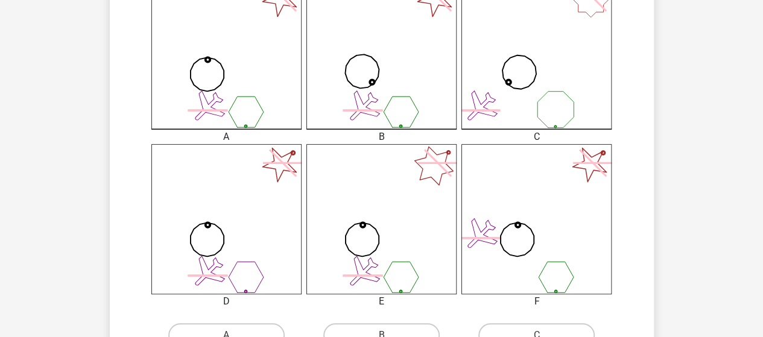
click at [524, 183] on icon at bounding box center [536, 219] width 150 height 150
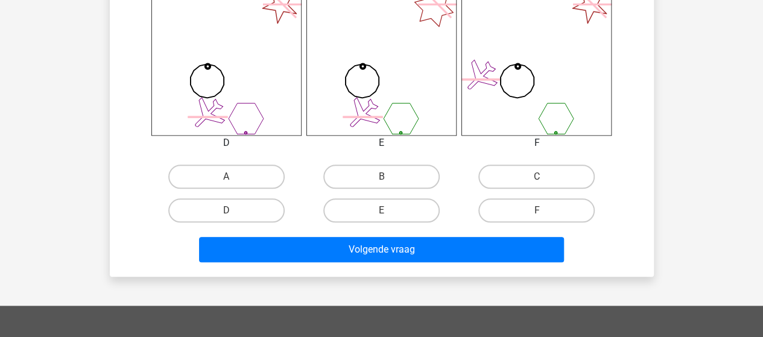
scroll to position [543, 0]
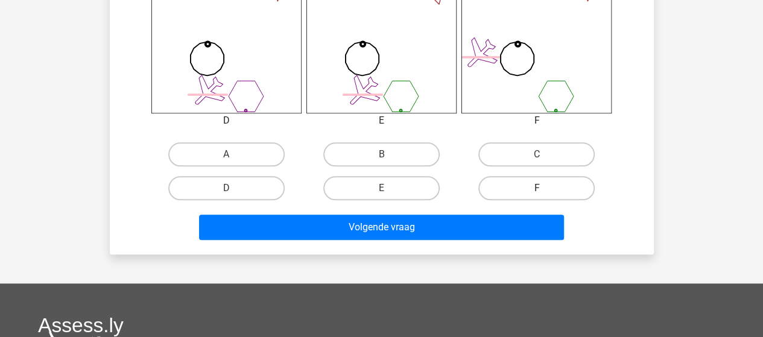
drag, startPoint x: 529, startPoint y: 183, endPoint x: 523, endPoint y: 185, distance: 6.5
click at [528, 183] on label "F" at bounding box center [536, 188] width 116 height 24
click at [537, 188] on input "F" at bounding box center [541, 192] width 8 height 8
radio input "true"
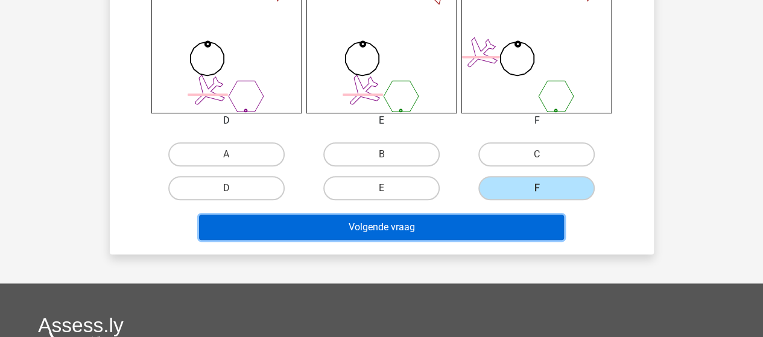
click at [448, 225] on button "Volgende vraag" at bounding box center [381, 227] width 365 height 25
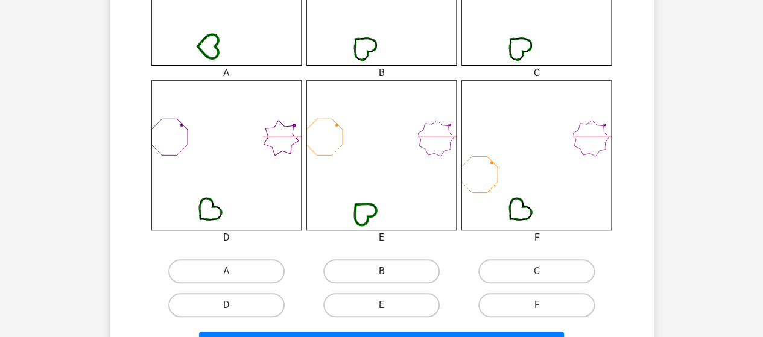
scroll to position [478, 0]
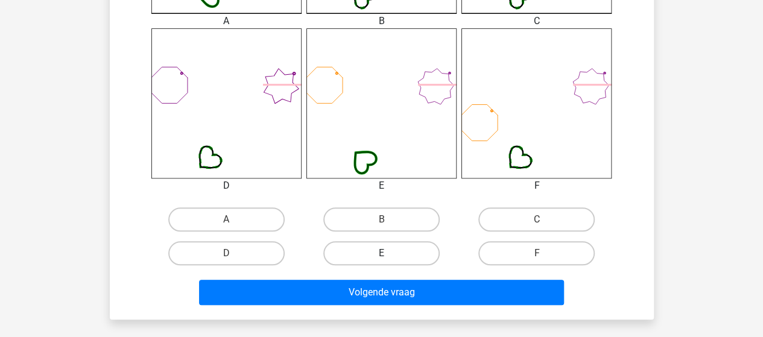
click at [396, 251] on label "E" at bounding box center [381, 253] width 116 height 24
radio input "true"
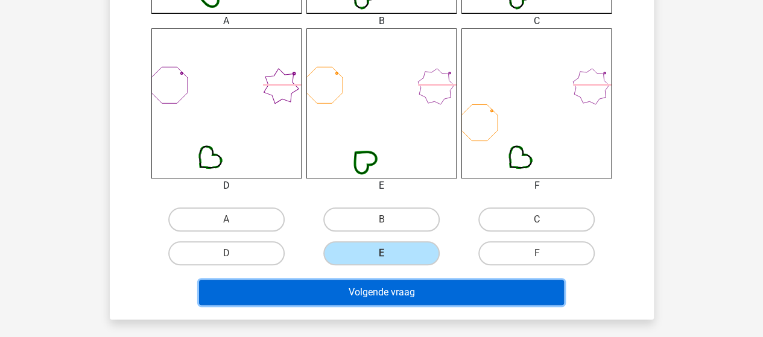
click at [391, 295] on button "Volgende vraag" at bounding box center [381, 292] width 365 height 25
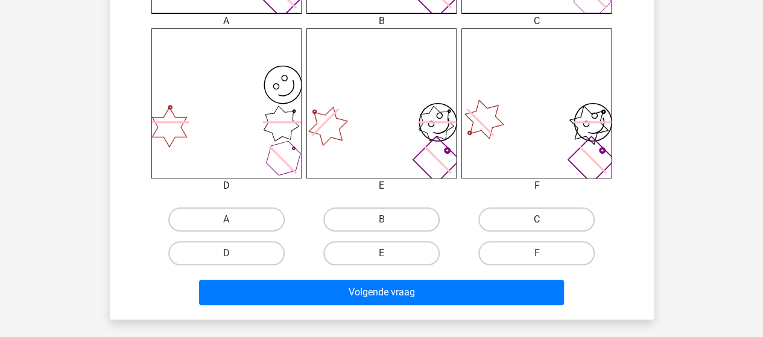
click at [508, 222] on label "C" at bounding box center [536, 219] width 116 height 24
click at [537, 222] on input "C" at bounding box center [541, 224] width 8 height 8
radio input "true"
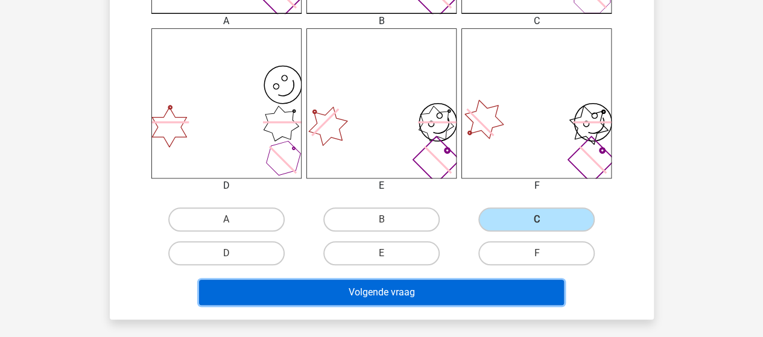
click at [394, 302] on button "Volgende vraag" at bounding box center [381, 292] width 365 height 25
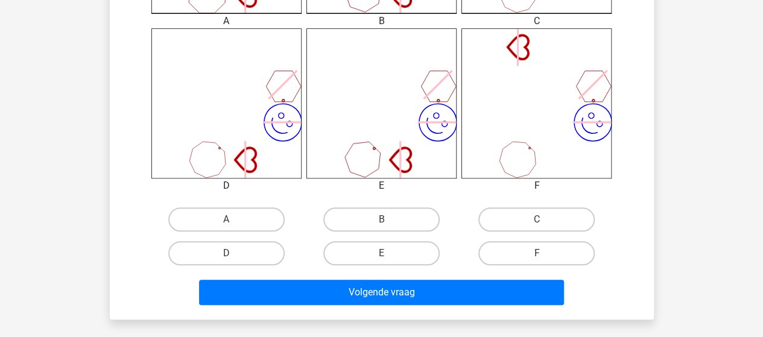
drag, startPoint x: 402, startPoint y: 221, endPoint x: 394, endPoint y: 272, distance: 51.3
click at [400, 221] on label "B" at bounding box center [381, 219] width 116 height 24
click at [389, 221] on input "B" at bounding box center [385, 224] width 8 height 8
radio input "true"
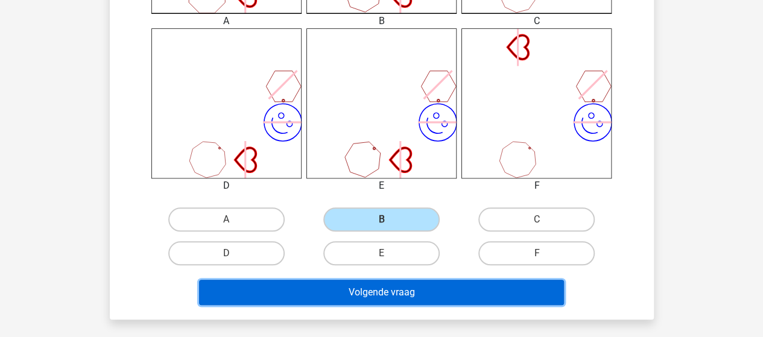
click at [396, 291] on button "Volgende vraag" at bounding box center [381, 292] width 365 height 25
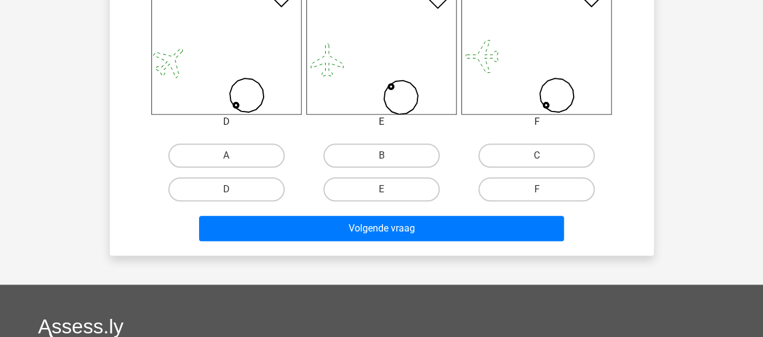
scroll to position [543, 0]
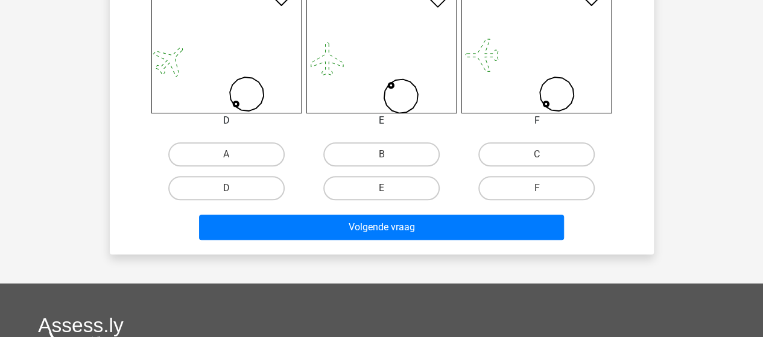
click at [386, 154] on input "B" at bounding box center [385, 158] width 8 height 8
radio input "true"
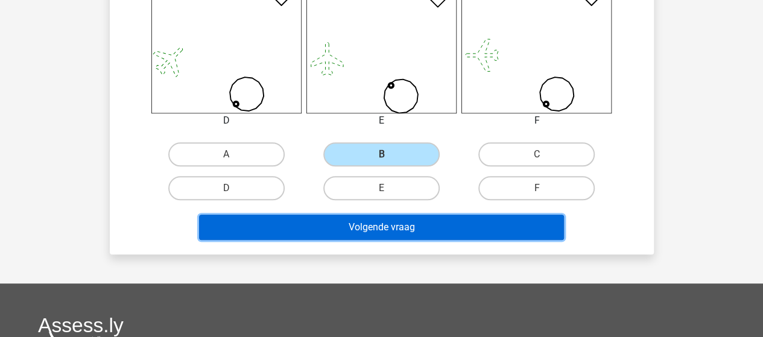
click at [384, 218] on button "Volgende vraag" at bounding box center [381, 227] width 365 height 25
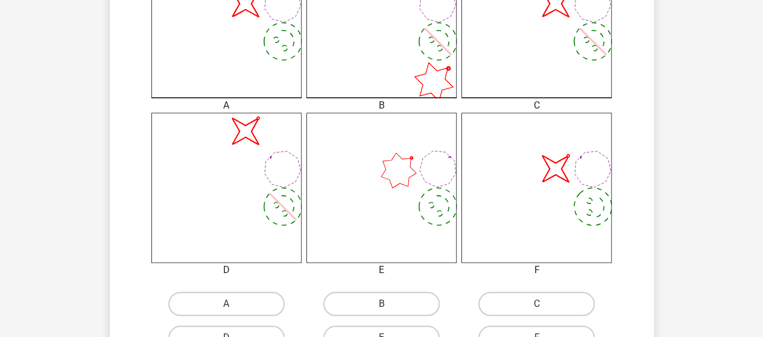
scroll to position [478, 0]
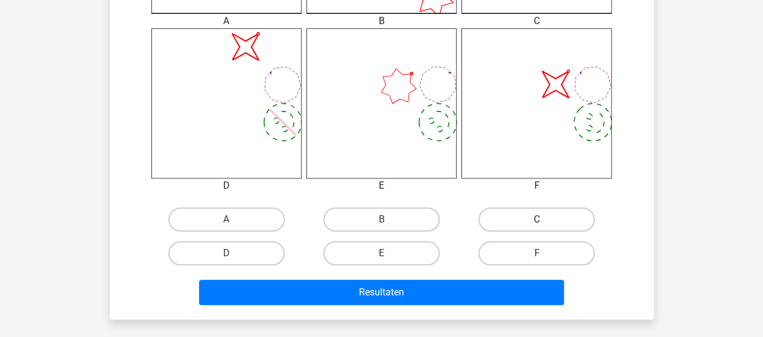
click at [548, 222] on label "C" at bounding box center [536, 219] width 116 height 24
click at [545, 222] on input "C" at bounding box center [541, 224] width 8 height 8
radio input "true"
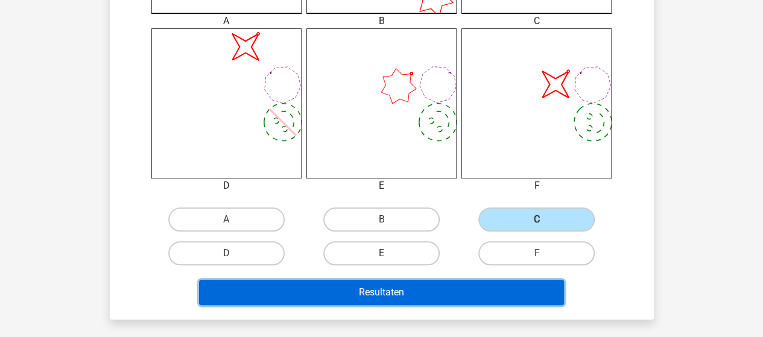
click at [454, 284] on button "Resultaten" at bounding box center [381, 292] width 365 height 25
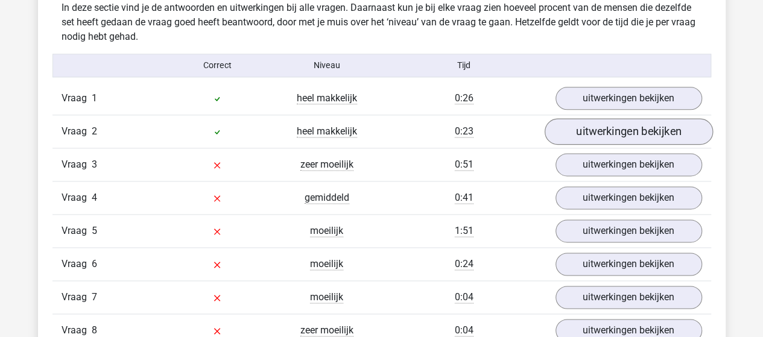
scroll to position [724, 0]
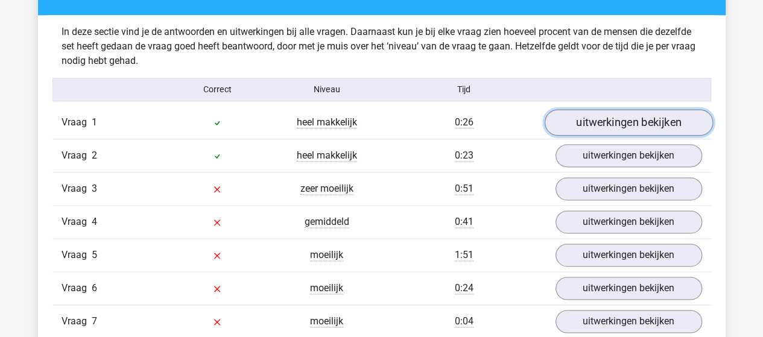
click at [593, 124] on link "uitwerkingen bekijken" at bounding box center [628, 122] width 168 height 27
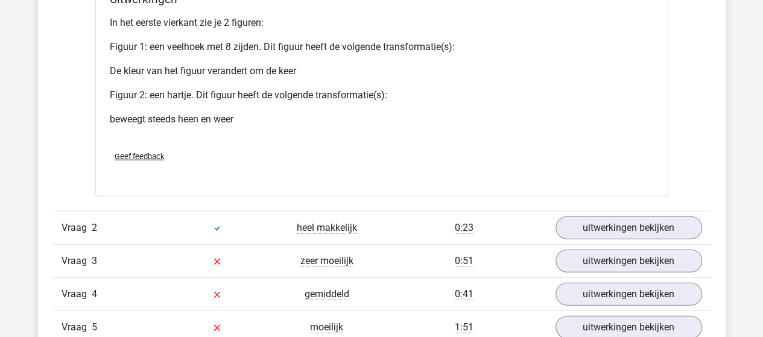
scroll to position [1568, 0]
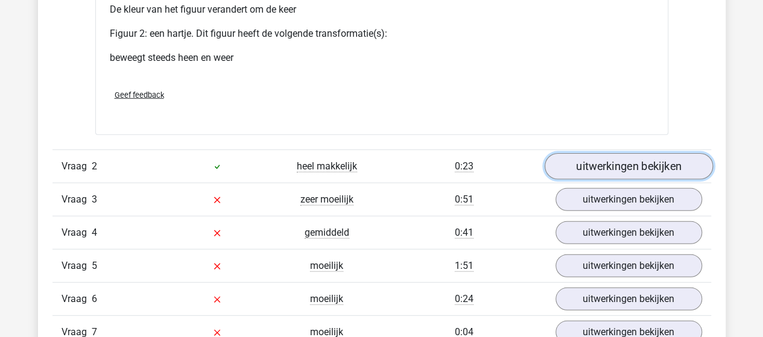
click at [592, 163] on link "uitwerkingen bekijken" at bounding box center [628, 166] width 168 height 27
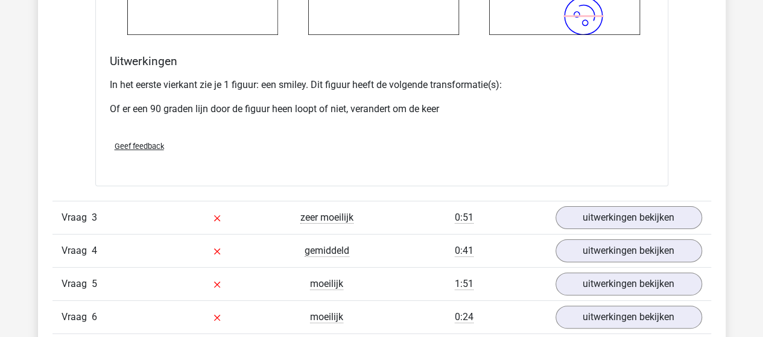
scroll to position [2352, 0]
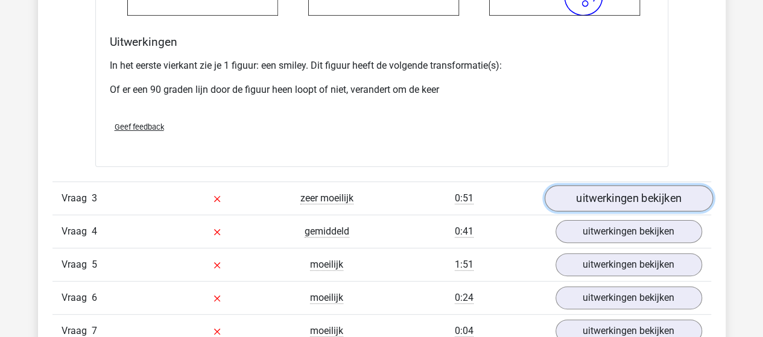
click at [597, 196] on link "uitwerkingen bekijken" at bounding box center [628, 199] width 168 height 27
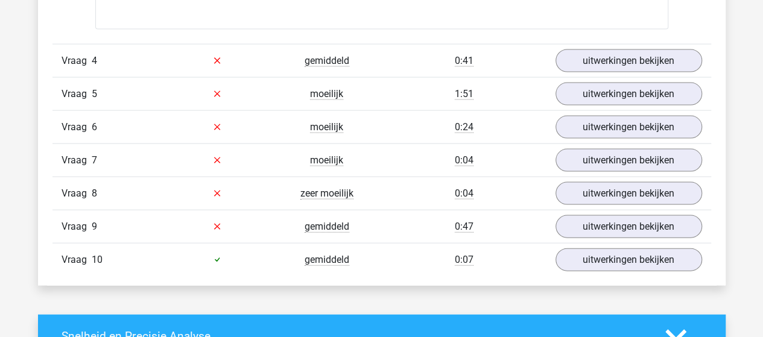
scroll to position [3498, 0]
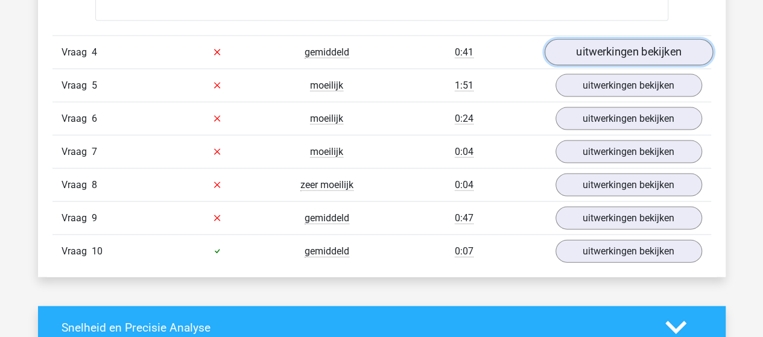
click at [581, 50] on link "uitwerkingen bekijken" at bounding box center [628, 52] width 168 height 27
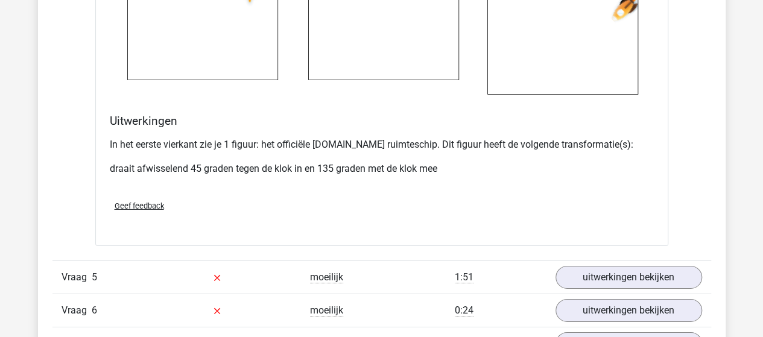
scroll to position [4162, 0]
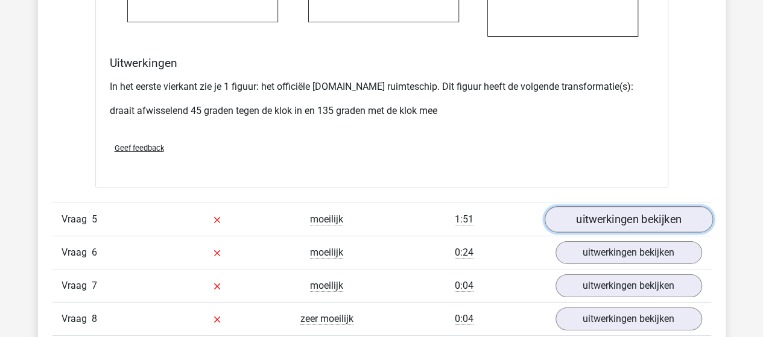
click at [621, 212] on link "uitwerkingen bekijken" at bounding box center [628, 219] width 168 height 27
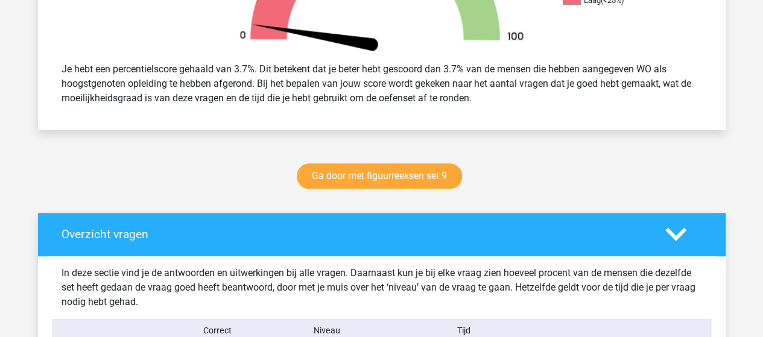
scroll to position [483, 0]
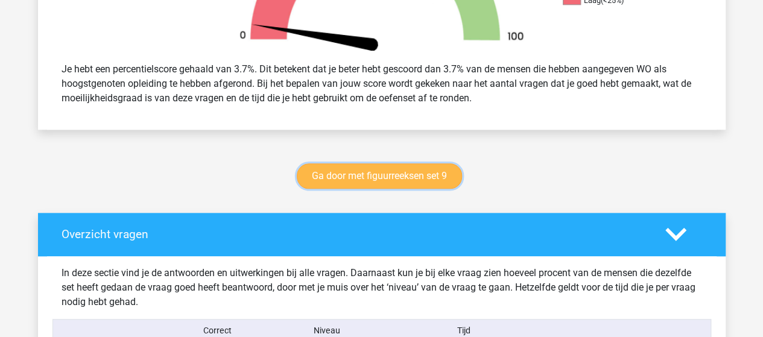
click at [394, 174] on link "Ga door met figuurreeksen set 9" at bounding box center [379, 175] width 165 height 25
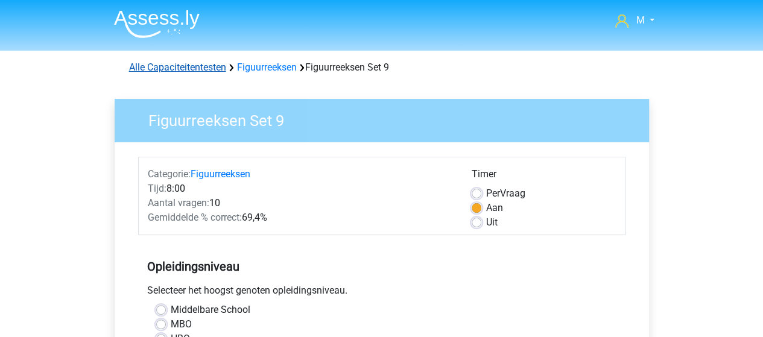
click at [187, 68] on link "Alle Capaciteitentesten" at bounding box center [177, 67] width 97 height 11
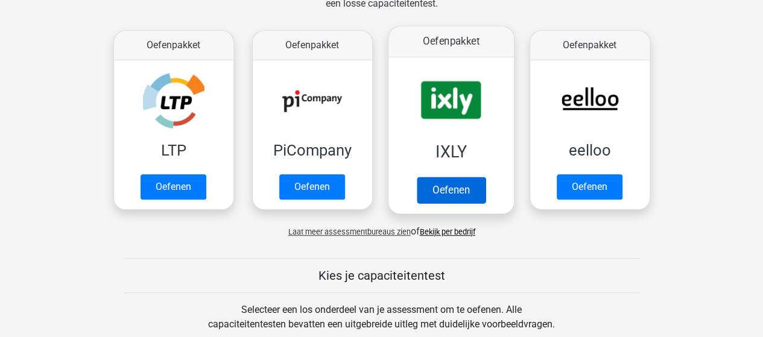
scroll to position [210, 0]
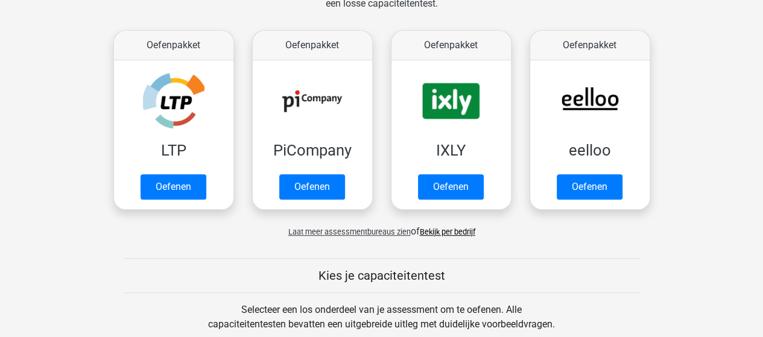
click at [451, 231] on link "Bekijk per bedrijf" at bounding box center [447, 231] width 55 height 9
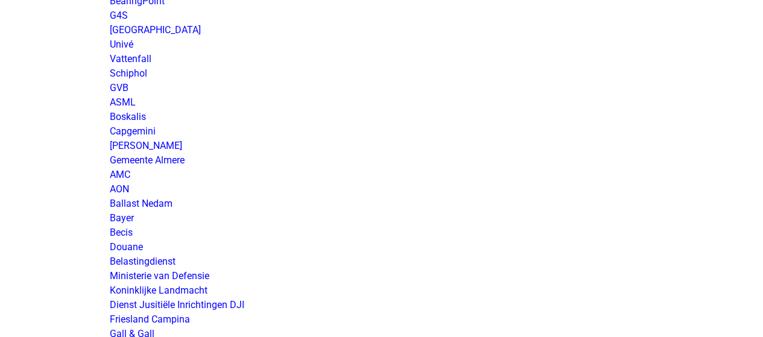
scroll to position [1930, 0]
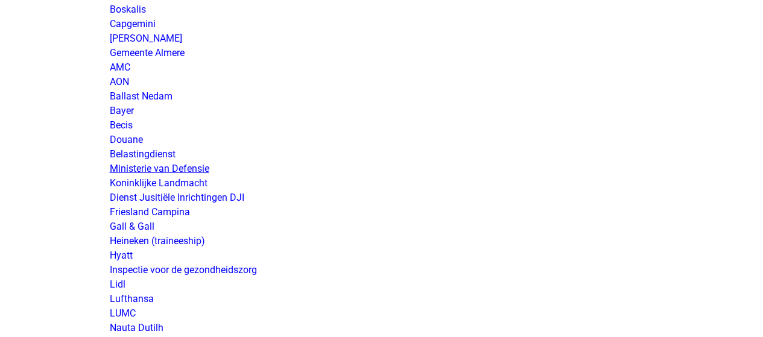
click at [187, 168] on link "Ministerie van Defensie" at bounding box center [160, 168] width 100 height 11
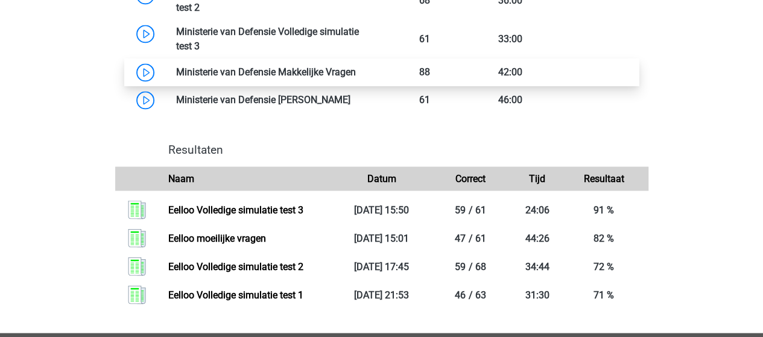
scroll to position [965, 0]
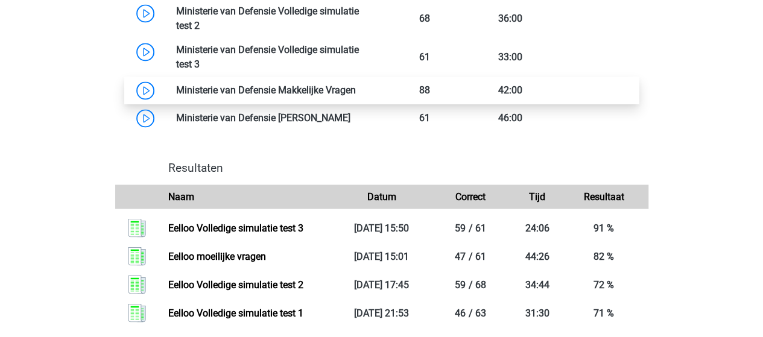
click at [356, 92] on link at bounding box center [356, 89] width 0 height 11
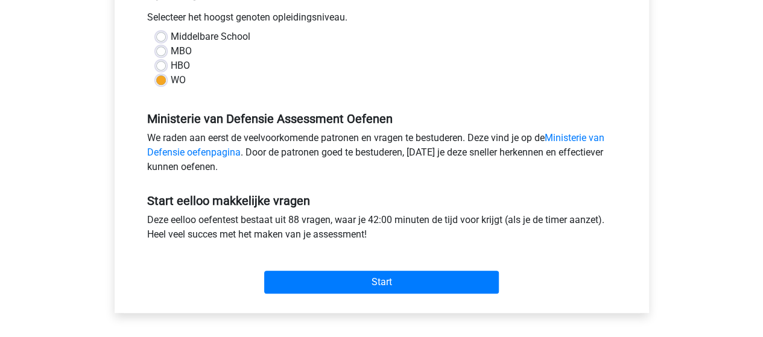
scroll to position [302, 0]
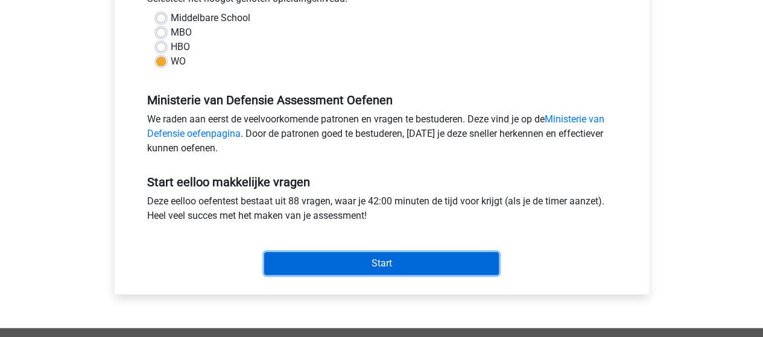
click at [365, 264] on input "Start" at bounding box center [381, 263] width 235 height 23
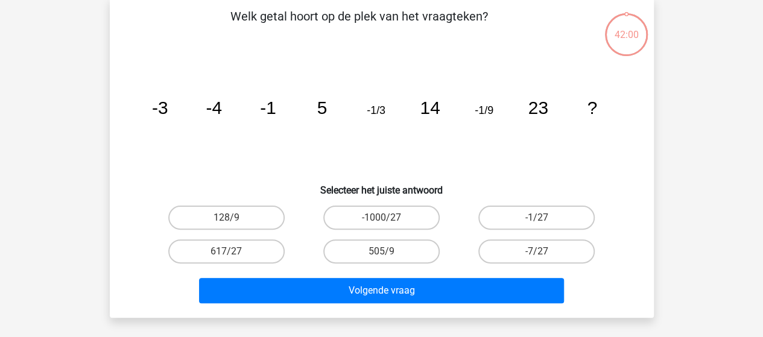
scroll to position [60, 0]
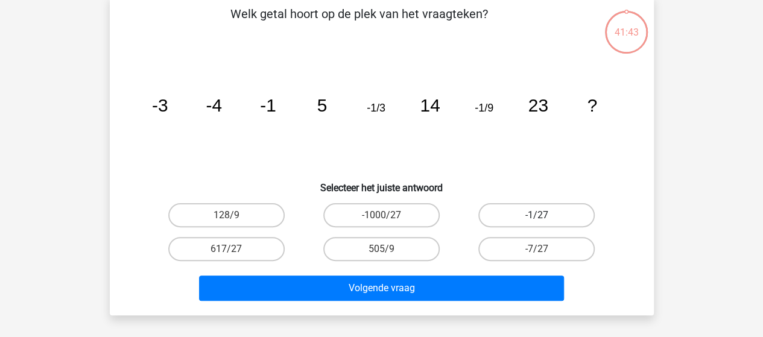
click at [548, 208] on label "-1/27" at bounding box center [536, 215] width 116 height 24
click at [545, 215] on input "-1/27" at bounding box center [541, 219] width 8 height 8
radio input "true"
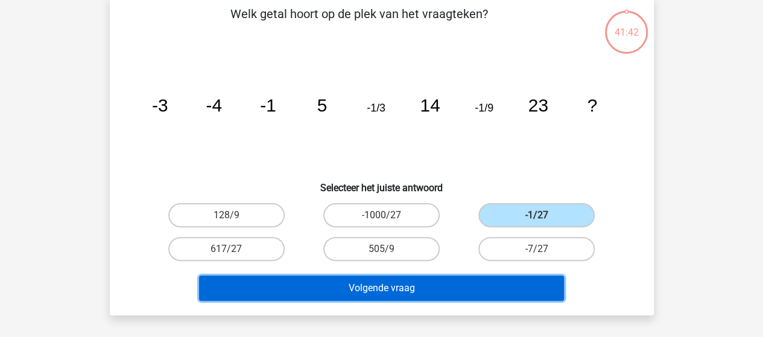
click at [427, 280] on button "Volgende vraag" at bounding box center [381, 288] width 365 height 25
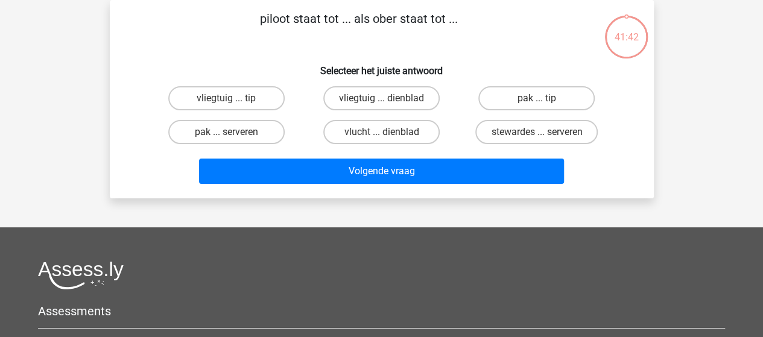
scroll to position [55, 0]
click at [394, 98] on label "vliegtuig ... dienblad" at bounding box center [381, 98] width 116 height 24
click at [389, 98] on input "vliegtuig ... dienblad" at bounding box center [385, 102] width 8 height 8
radio input "true"
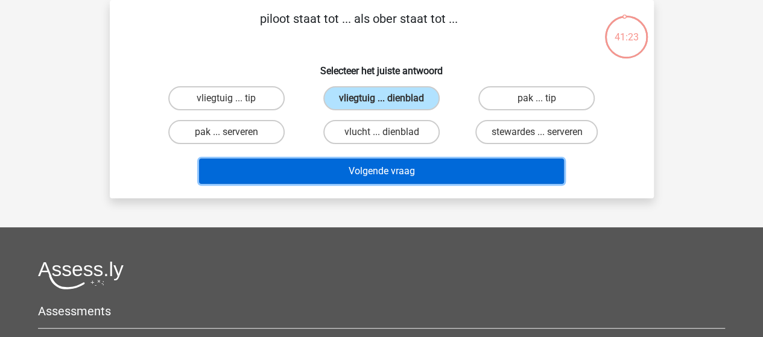
click at [397, 172] on button "Volgende vraag" at bounding box center [381, 171] width 365 height 25
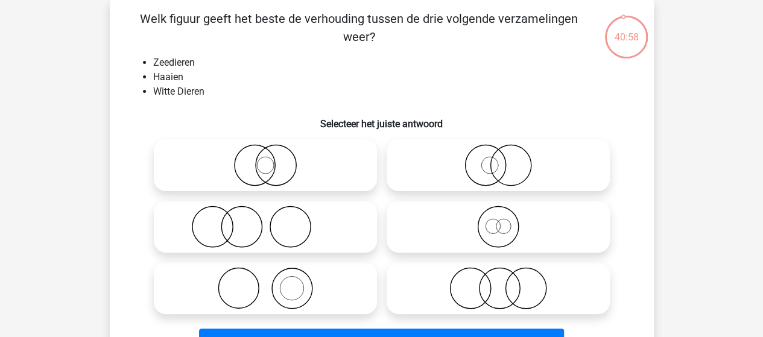
click at [514, 166] on icon at bounding box center [498, 165] width 214 height 42
click at [506, 159] on input "radio" at bounding box center [502, 155] width 8 height 8
radio input "true"
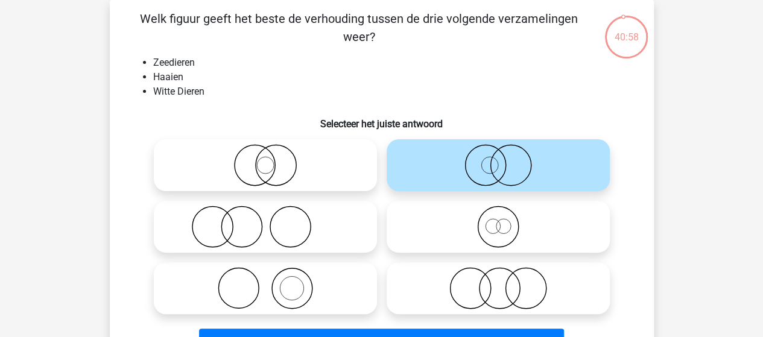
scroll to position [176, 0]
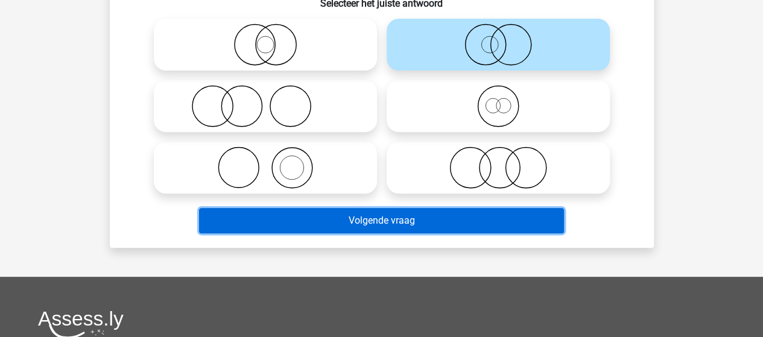
click at [451, 224] on button "Volgende vraag" at bounding box center [381, 220] width 365 height 25
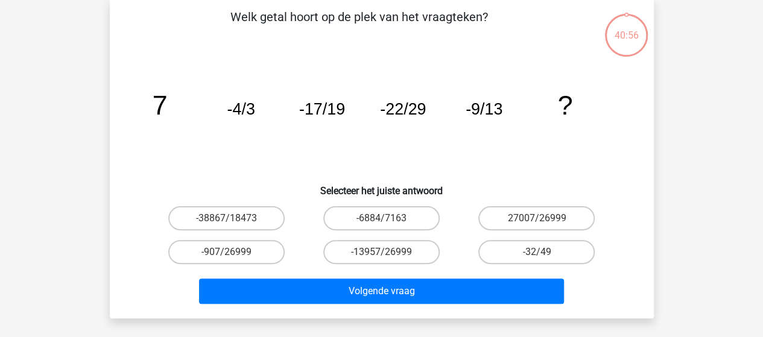
scroll to position [55, 0]
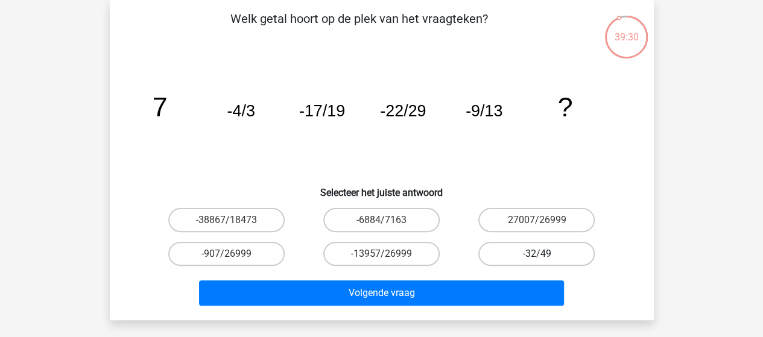
click at [519, 250] on label "-32/49" at bounding box center [536, 254] width 116 height 24
click at [537, 254] on input "-32/49" at bounding box center [541, 258] width 8 height 8
radio input "true"
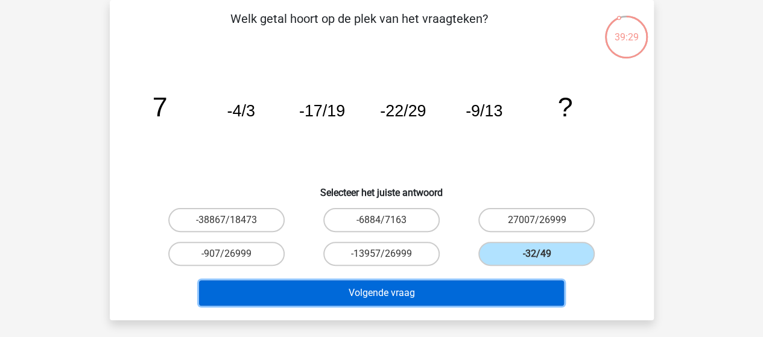
click at [394, 294] on button "Volgende vraag" at bounding box center [381, 292] width 365 height 25
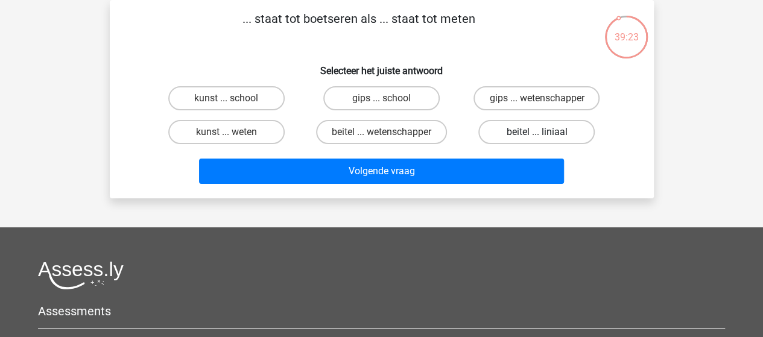
click at [557, 130] on label "beitel ... liniaal" at bounding box center [536, 132] width 116 height 24
click at [545, 132] on input "beitel ... liniaal" at bounding box center [541, 136] width 8 height 8
radio input "true"
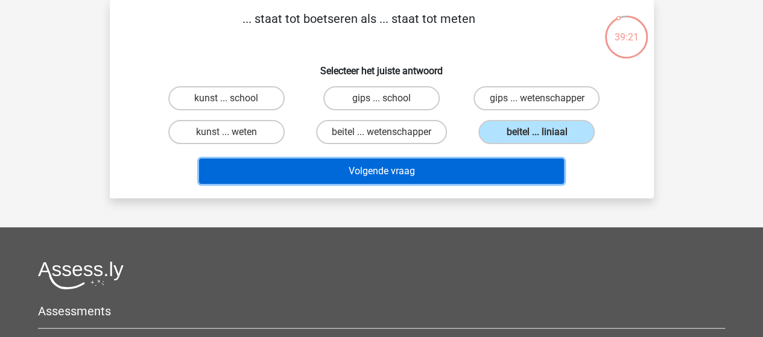
click at [443, 169] on button "Volgende vraag" at bounding box center [381, 171] width 365 height 25
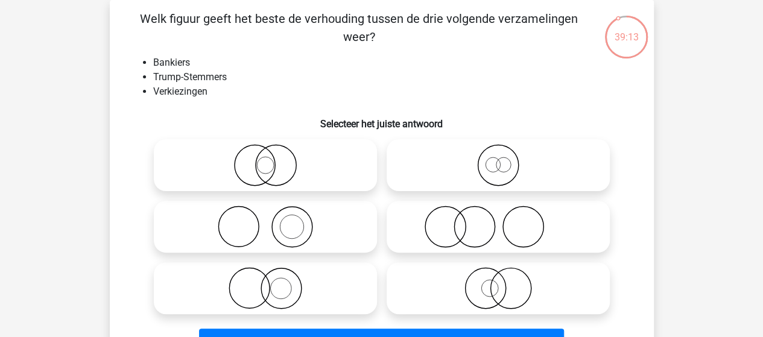
click at [480, 227] on icon at bounding box center [498, 227] width 214 height 42
click at [498, 221] on input "radio" at bounding box center [502, 217] width 8 height 8
radio input "true"
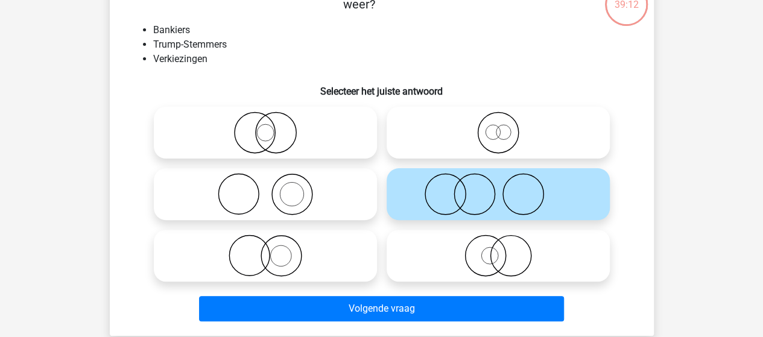
scroll to position [116, 0]
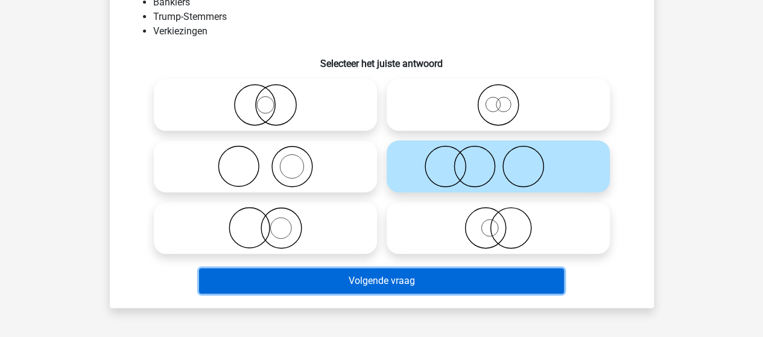
click at [411, 281] on button "Volgende vraag" at bounding box center [381, 280] width 365 height 25
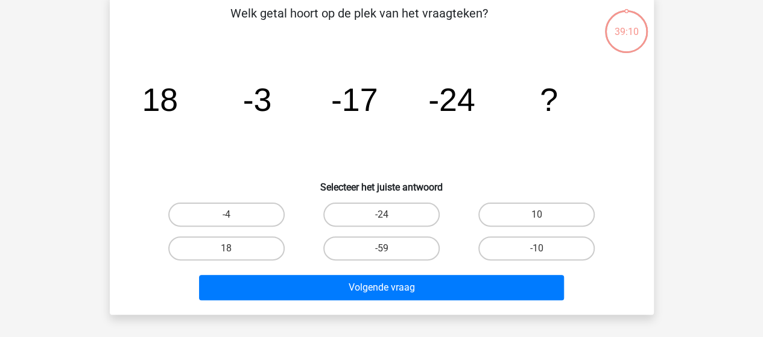
scroll to position [55, 0]
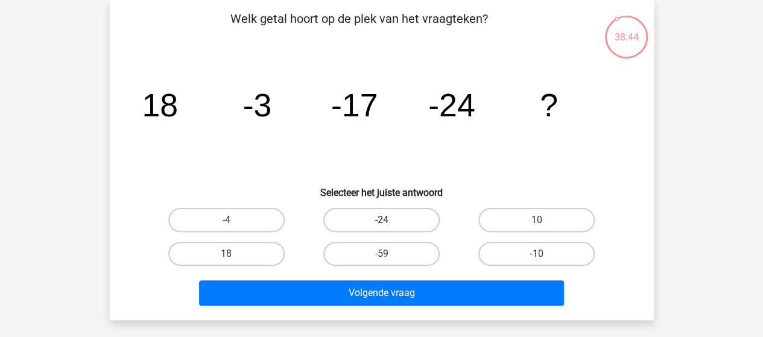
click at [386, 215] on label "-24" at bounding box center [381, 220] width 116 height 24
click at [386, 220] on input "-24" at bounding box center [385, 224] width 8 height 8
radio input "true"
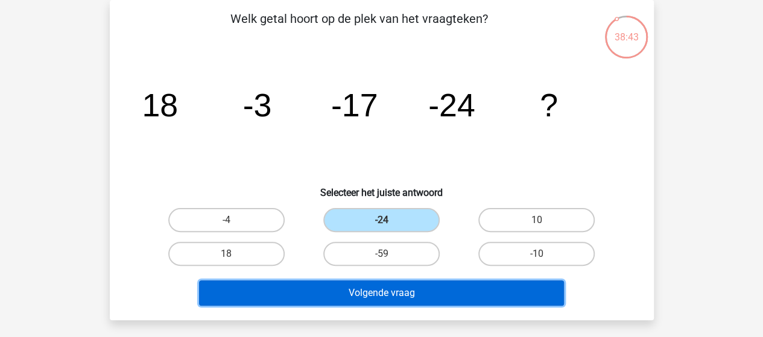
click at [388, 293] on button "Volgende vraag" at bounding box center [381, 292] width 365 height 25
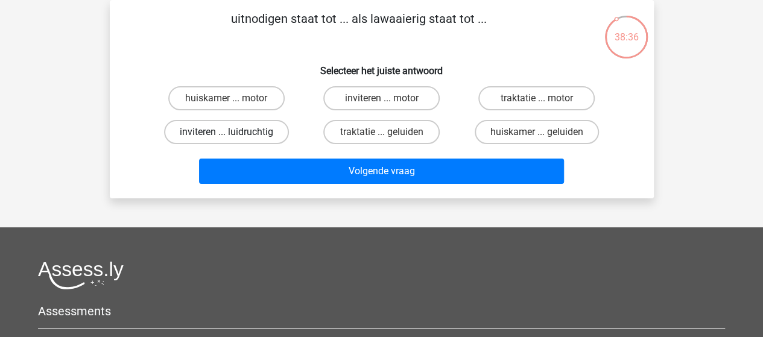
click at [270, 130] on label "inviteren ... luidruchtig" at bounding box center [226, 132] width 125 height 24
click at [234, 132] on input "inviteren ... luidruchtig" at bounding box center [230, 136] width 8 height 8
radio input "true"
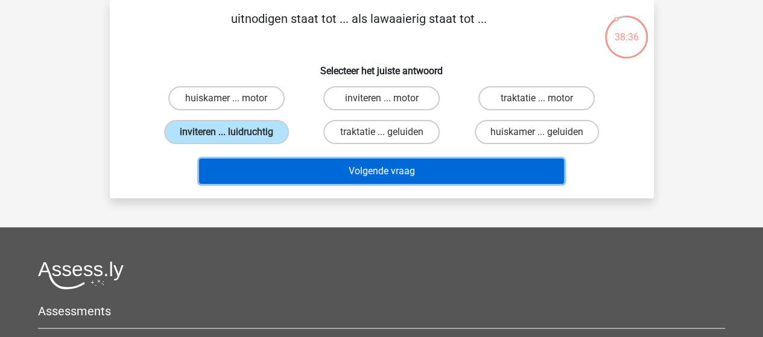
click at [380, 173] on button "Volgende vraag" at bounding box center [381, 171] width 365 height 25
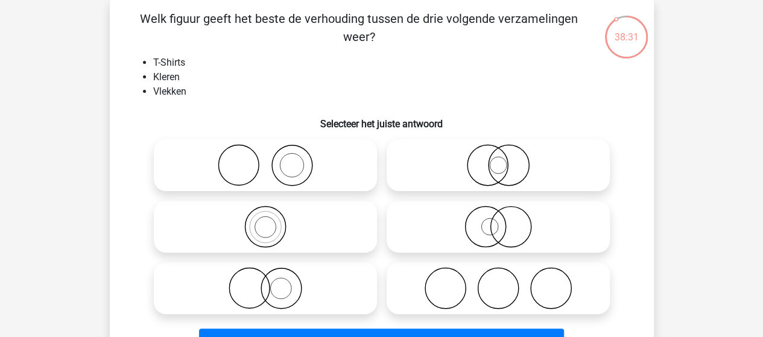
drag, startPoint x: 268, startPoint y: 168, endPoint x: 338, endPoint y: 180, distance: 71.0
click at [269, 167] on icon at bounding box center [266, 165] width 214 height 42
click at [269, 159] on input "radio" at bounding box center [269, 155] width 8 height 8
radio input "true"
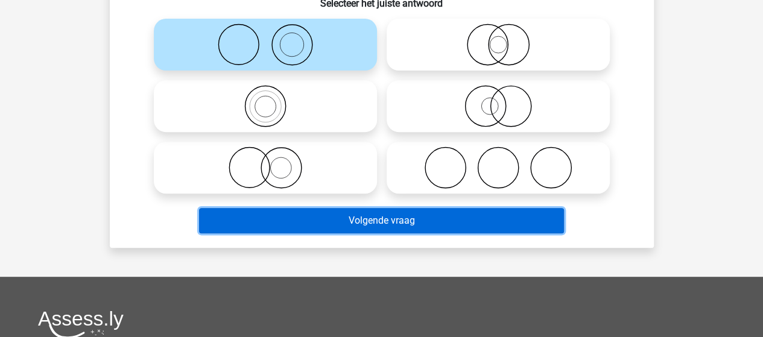
click at [371, 217] on button "Volgende vraag" at bounding box center [381, 220] width 365 height 25
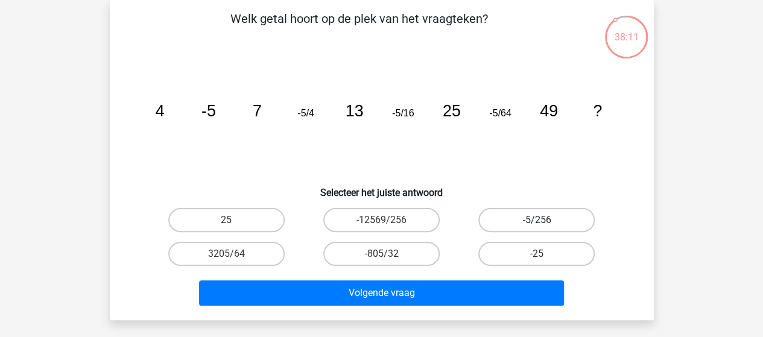
click at [543, 214] on label "-5/256" at bounding box center [536, 220] width 116 height 24
click at [543, 220] on input "-5/256" at bounding box center [541, 224] width 8 height 8
radio input "true"
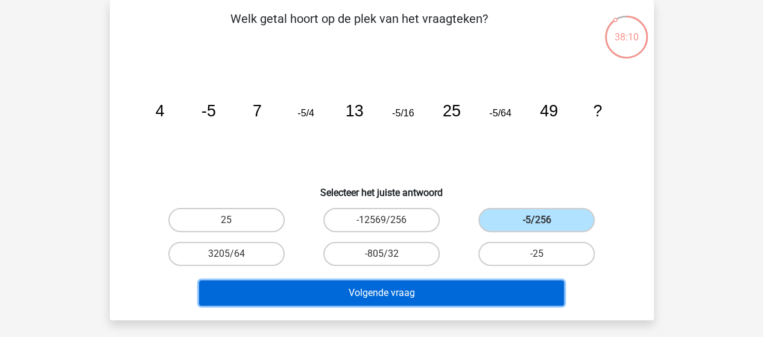
click at [445, 284] on button "Volgende vraag" at bounding box center [381, 292] width 365 height 25
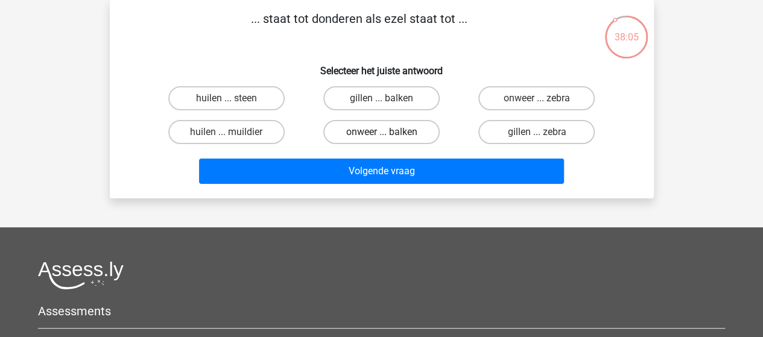
click at [405, 130] on label "onweer ... balken" at bounding box center [381, 132] width 116 height 24
click at [389, 132] on input "onweer ... balken" at bounding box center [385, 136] width 8 height 8
radio input "true"
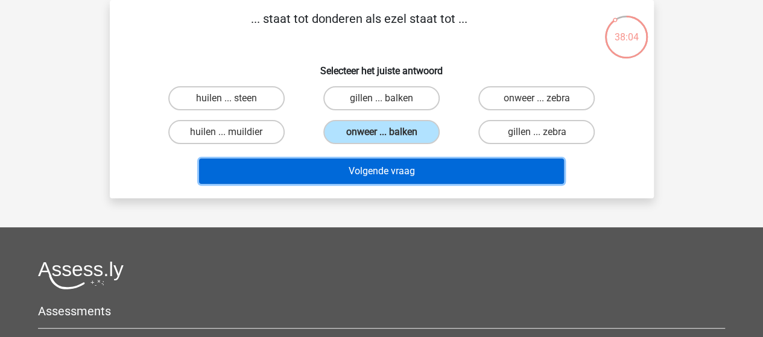
click at [413, 169] on button "Volgende vraag" at bounding box center [381, 171] width 365 height 25
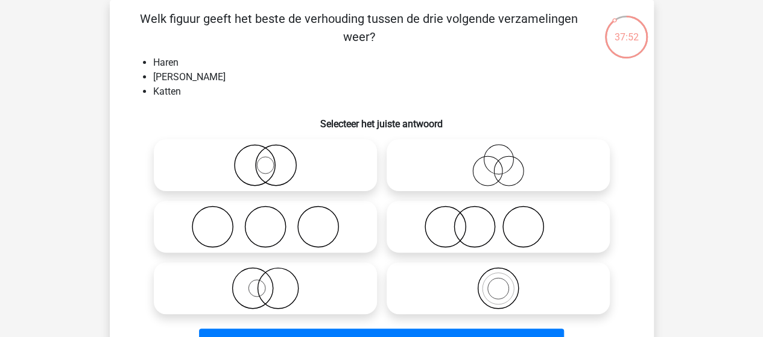
click at [467, 228] on icon at bounding box center [498, 227] width 214 height 42
click at [498, 221] on input "radio" at bounding box center [502, 217] width 8 height 8
radio input "true"
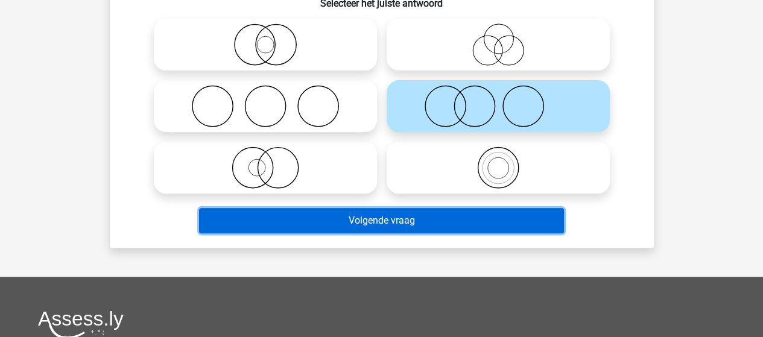
click at [394, 221] on button "Volgende vraag" at bounding box center [381, 220] width 365 height 25
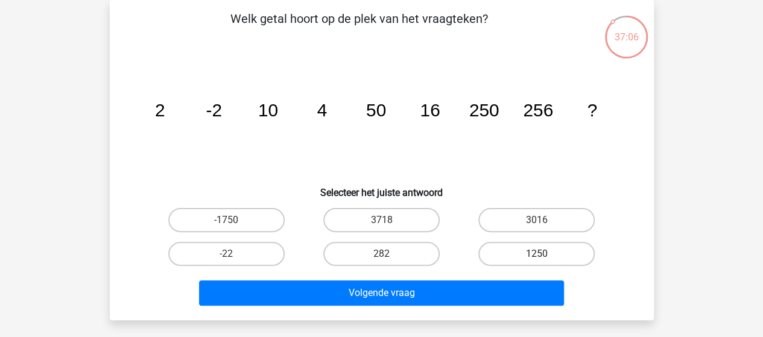
click at [504, 253] on label "1250" at bounding box center [536, 254] width 116 height 24
click at [537, 254] on input "1250" at bounding box center [541, 258] width 8 height 8
radio input "true"
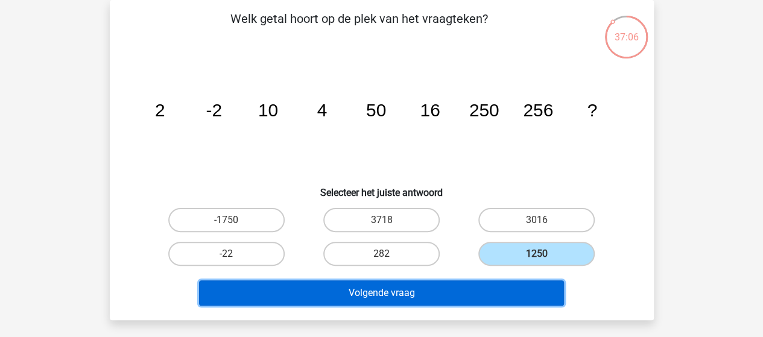
click at [451, 291] on button "Volgende vraag" at bounding box center [381, 292] width 365 height 25
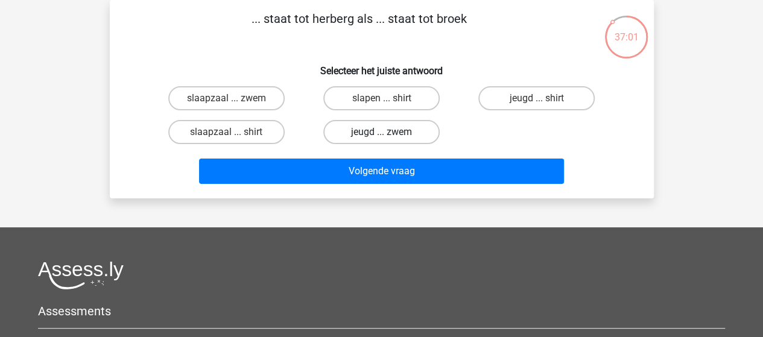
click at [380, 128] on label "jeugd ... zwem" at bounding box center [381, 132] width 116 height 24
click at [381, 132] on input "jeugd ... zwem" at bounding box center [385, 136] width 8 height 8
radio input "true"
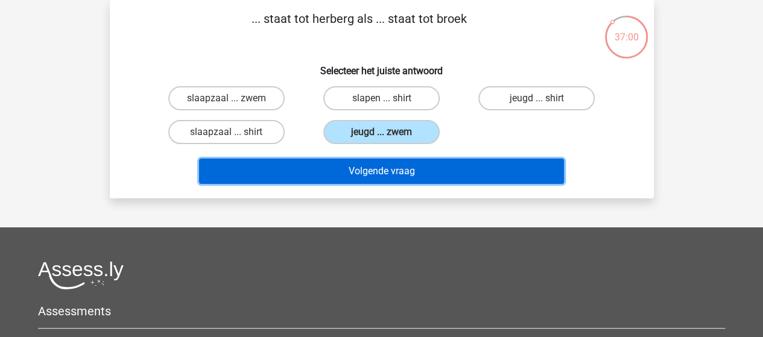
click at [392, 172] on button "Volgende vraag" at bounding box center [381, 171] width 365 height 25
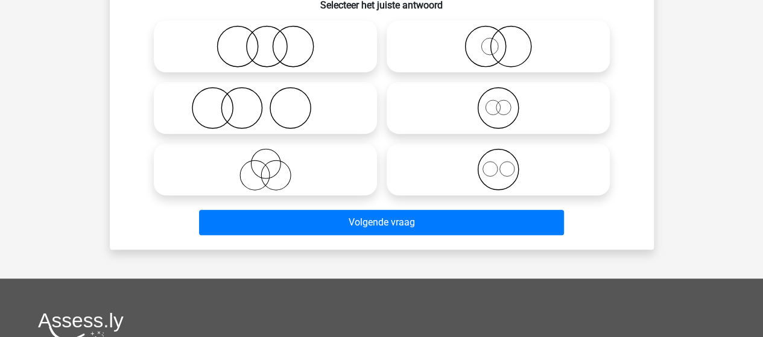
scroll to position [176, 0]
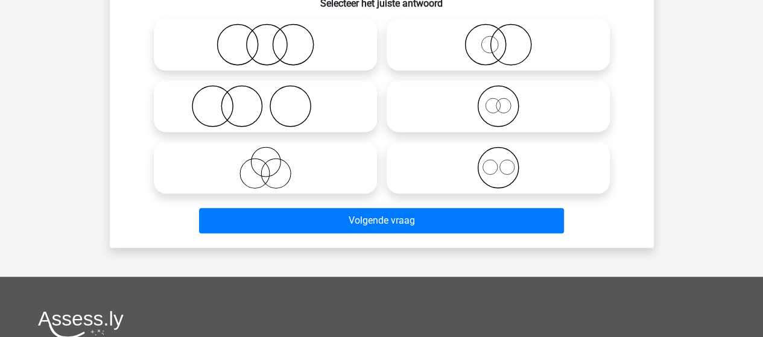
drag, startPoint x: 496, startPoint y: 157, endPoint x: 464, endPoint y: 165, distance: 32.8
click at [495, 157] on icon at bounding box center [498, 168] width 214 height 42
click at [498, 157] on input "radio" at bounding box center [502, 158] width 8 height 8
radio input "true"
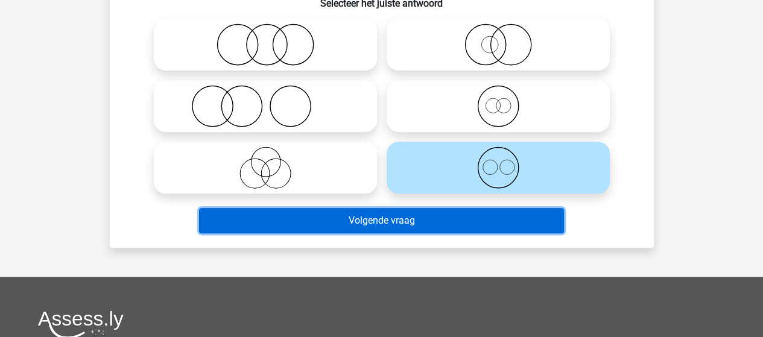
click at [397, 215] on button "Volgende vraag" at bounding box center [381, 220] width 365 height 25
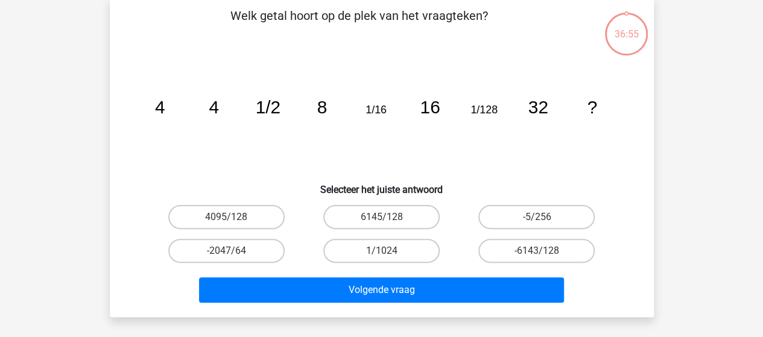
scroll to position [55, 0]
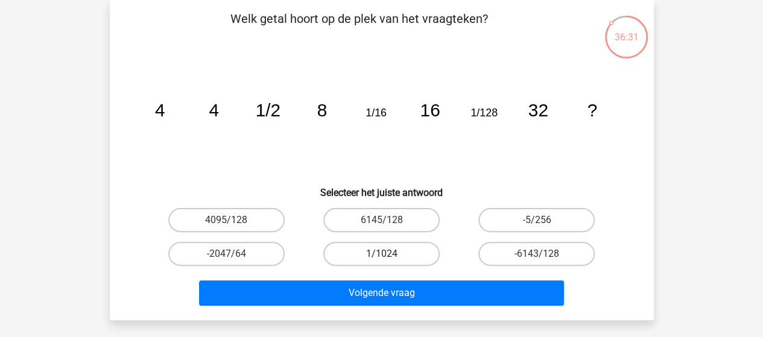
click at [408, 248] on label "1/1024" at bounding box center [381, 254] width 116 height 24
click at [389, 254] on input "1/1024" at bounding box center [385, 258] width 8 height 8
radio input "true"
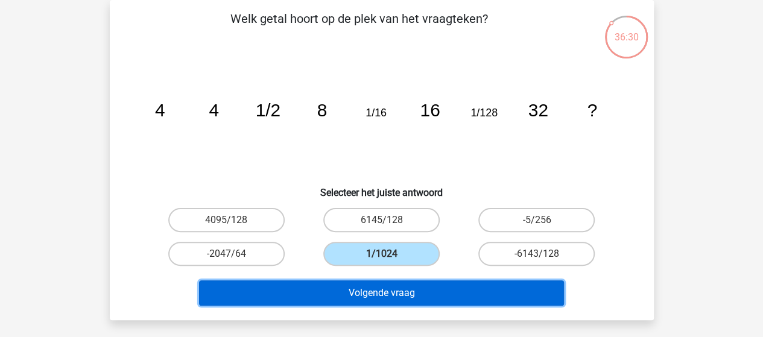
click at [419, 294] on button "Volgende vraag" at bounding box center [381, 292] width 365 height 25
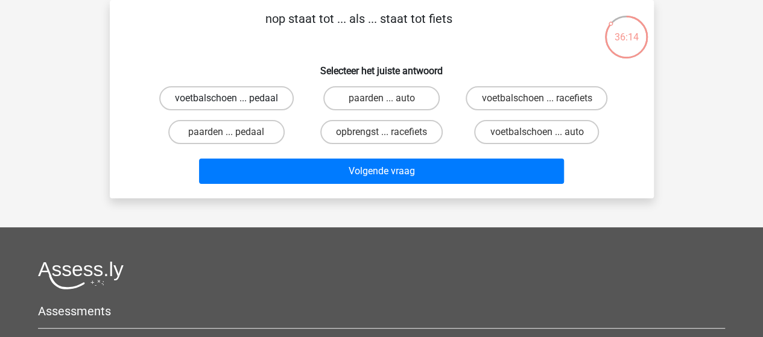
click at [220, 100] on label "voetbalschoen ... pedaal" at bounding box center [226, 98] width 134 height 24
click at [226, 100] on input "voetbalschoen ... pedaal" at bounding box center [230, 102] width 8 height 8
radio input "true"
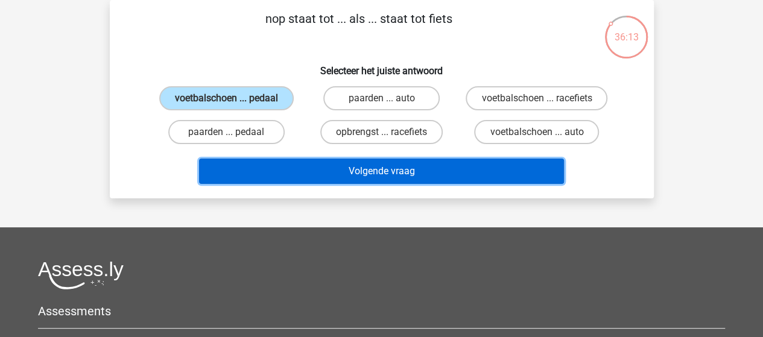
click at [314, 172] on button "Volgende vraag" at bounding box center [381, 171] width 365 height 25
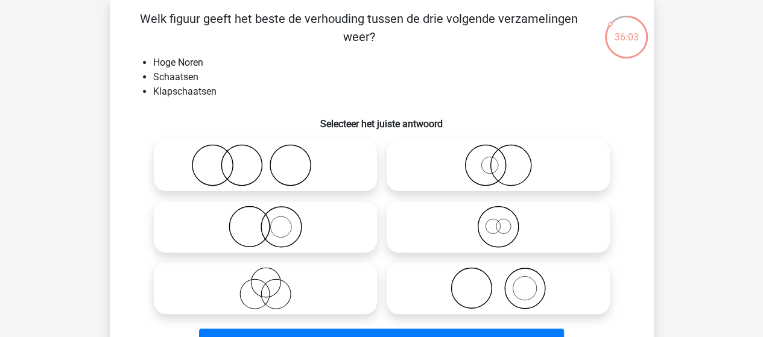
click at [507, 224] on icon at bounding box center [498, 227] width 214 height 42
click at [506, 221] on input "radio" at bounding box center [502, 217] width 8 height 8
radio input "true"
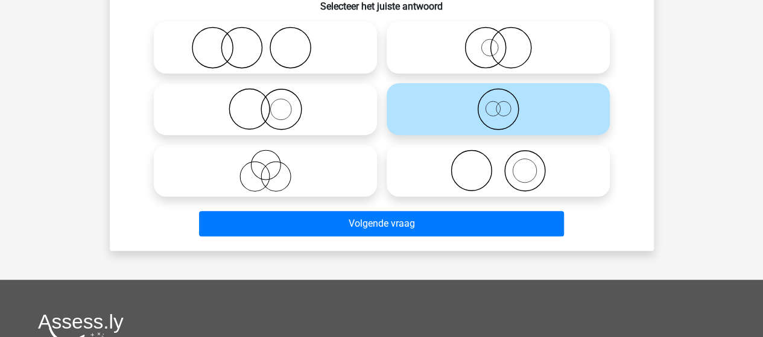
scroll to position [176, 0]
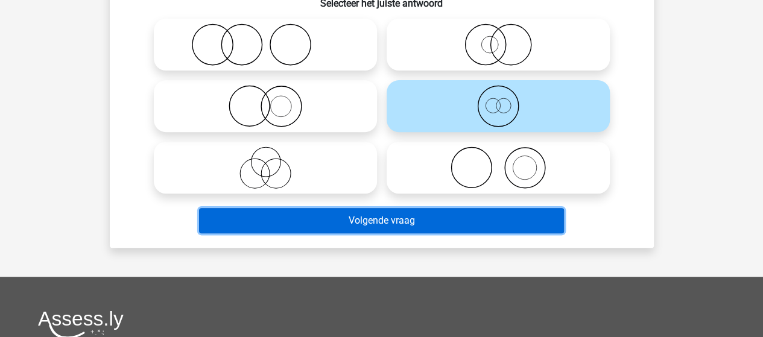
drag, startPoint x: 414, startPoint y: 220, endPoint x: 420, endPoint y: 212, distance: 10.3
click at [414, 219] on button "Volgende vraag" at bounding box center [381, 220] width 365 height 25
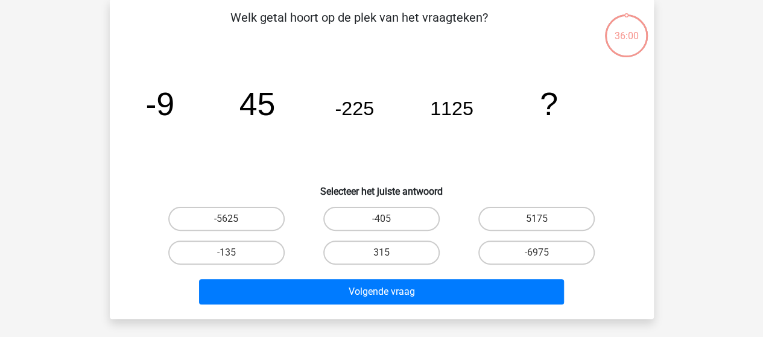
scroll to position [55, 0]
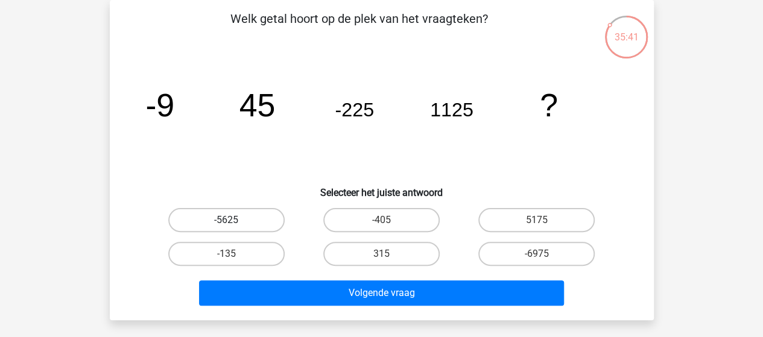
click at [247, 217] on label "-5625" at bounding box center [226, 220] width 116 height 24
click at [234, 220] on input "-5625" at bounding box center [230, 224] width 8 height 8
radio input "true"
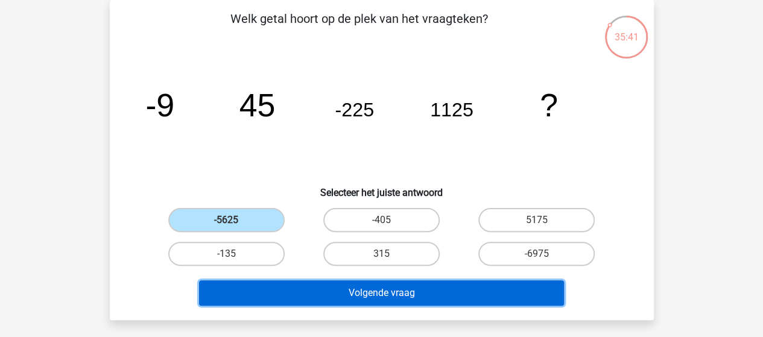
click at [367, 286] on button "Volgende vraag" at bounding box center [381, 292] width 365 height 25
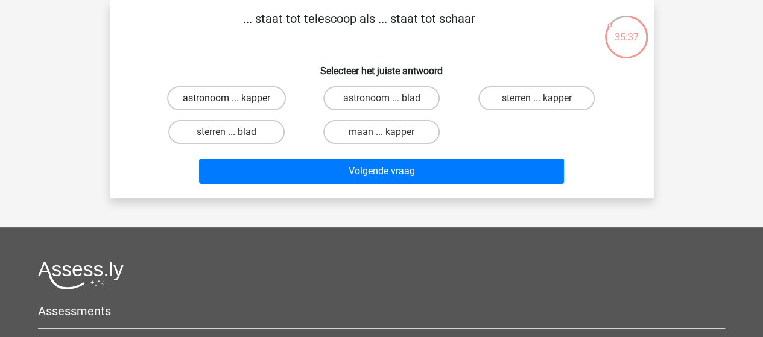
click at [248, 96] on label "astronoom ... kapper" at bounding box center [226, 98] width 119 height 24
click at [234, 98] on input "astronoom ... kapper" at bounding box center [230, 102] width 8 height 8
radio input "true"
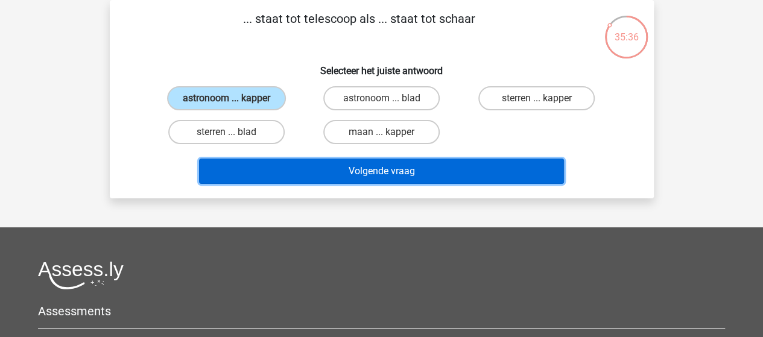
click at [392, 174] on button "Volgende vraag" at bounding box center [381, 171] width 365 height 25
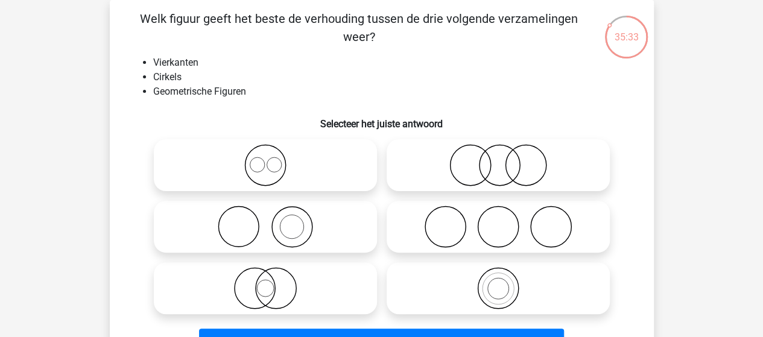
click at [280, 164] on icon at bounding box center [266, 165] width 214 height 42
click at [273, 159] on input "radio" at bounding box center [269, 155] width 8 height 8
radio input "true"
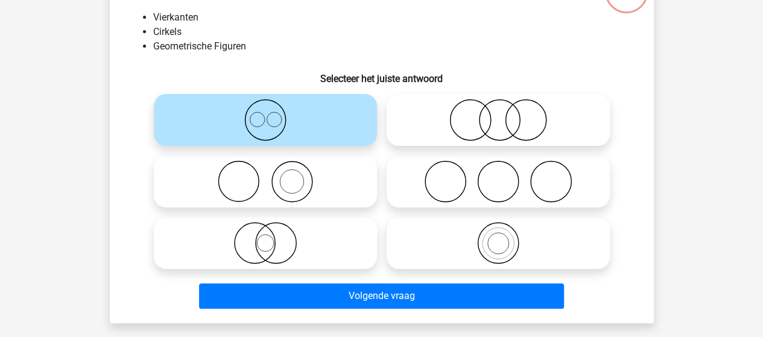
scroll to position [176, 0]
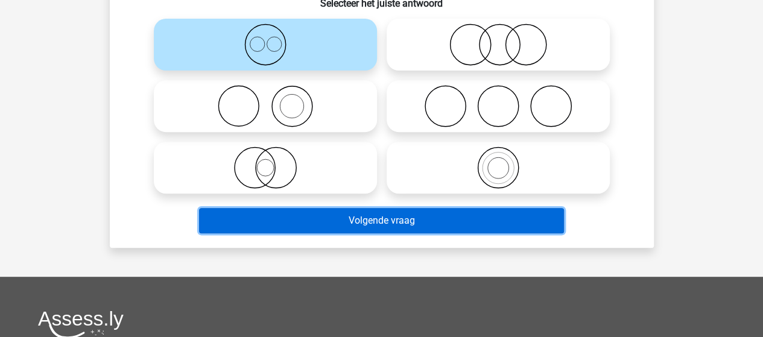
click at [381, 217] on button "Volgende vraag" at bounding box center [381, 220] width 365 height 25
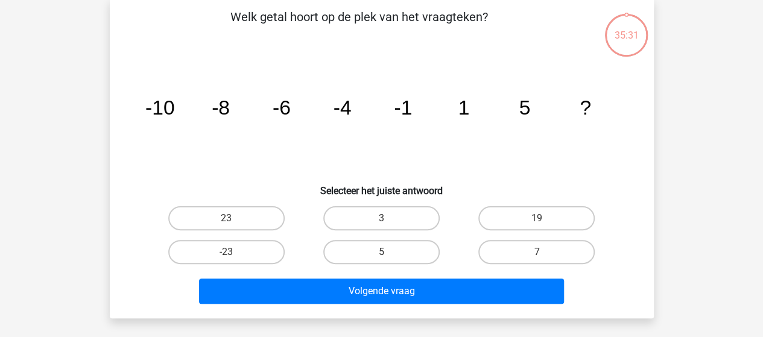
scroll to position [55, 0]
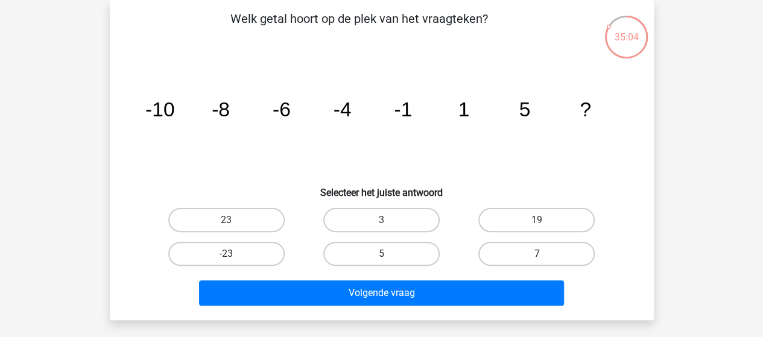
drag, startPoint x: 507, startPoint y: 259, endPoint x: 499, endPoint y: 261, distance: 7.6
click at [506, 259] on label "7" at bounding box center [536, 254] width 116 height 24
click at [537, 259] on input "7" at bounding box center [541, 258] width 8 height 8
radio input "true"
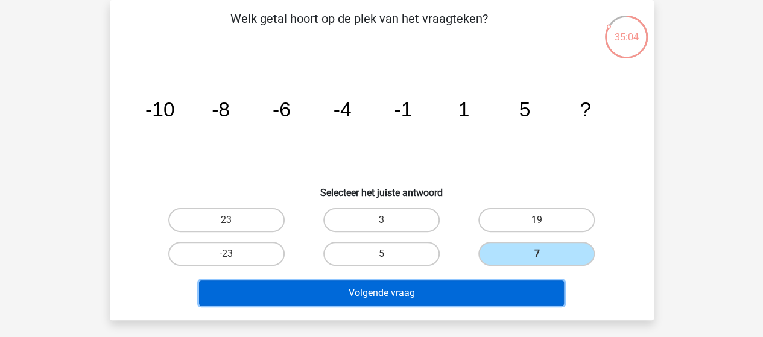
click at [419, 289] on button "Volgende vraag" at bounding box center [381, 292] width 365 height 25
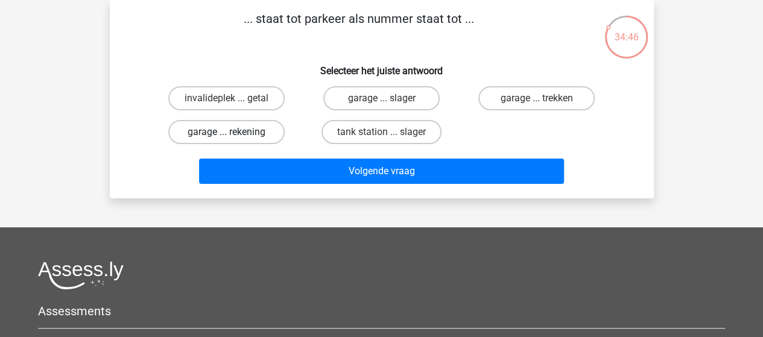
click at [237, 133] on label "garage ... rekening" at bounding box center [226, 132] width 116 height 24
click at [234, 133] on input "garage ... rekening" at bounding box center [230, 136] width 8 height 8
radio input "true"
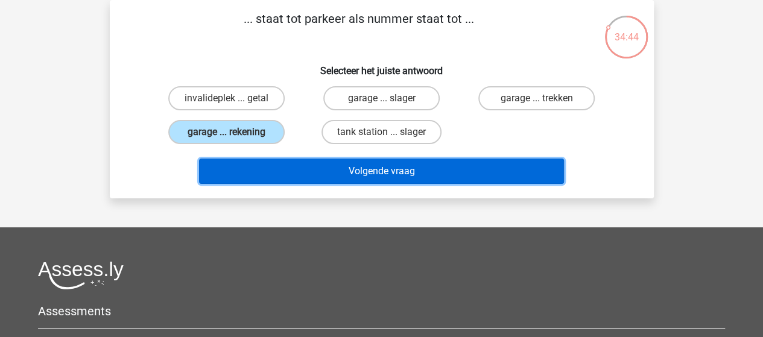
click at [362, 169] on button "Volgende vraag" at bounding box center [381, 171] width 365 height 25
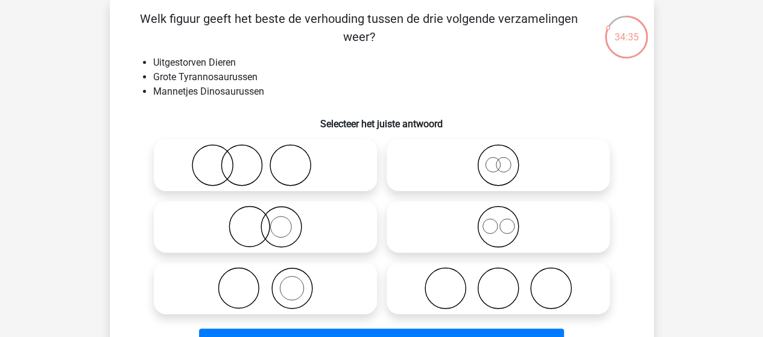
click at [507, 171] on icon at bounding box center [498, 165] width 214 height 42
click at [506, 159] on input "radio" at bounding box center [502, 155] width 8 height 8
radio input "true"
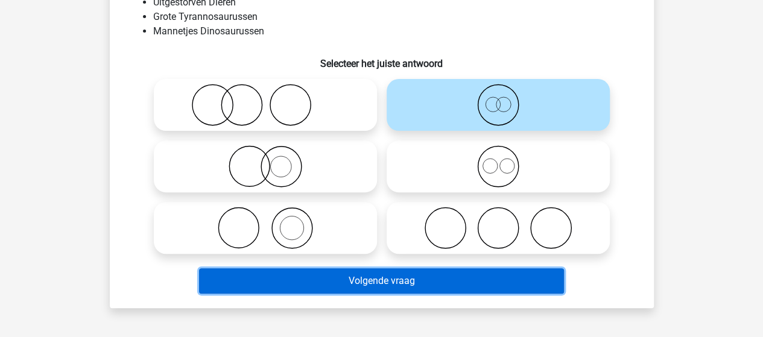
click at [410, 280] on button "Volgende vraag" at bounding box center [381, 280] width 365 height 25
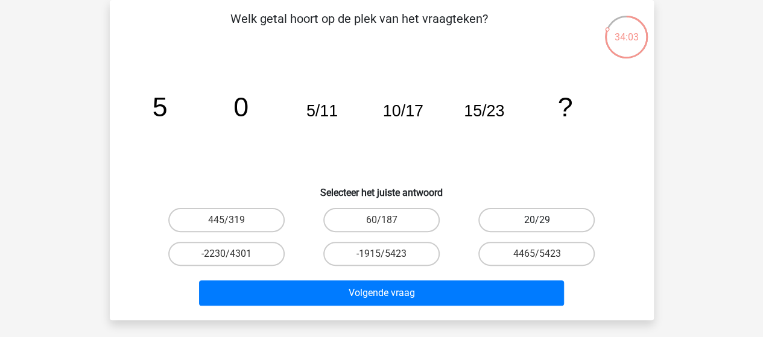
click at [548, 219] on label "20/29" at bounding box center [536, 220] width 116 height 24
click at [545, 220] on input "20/29" at bounding box center [541, 224] width 8 height 8
radio input "true"
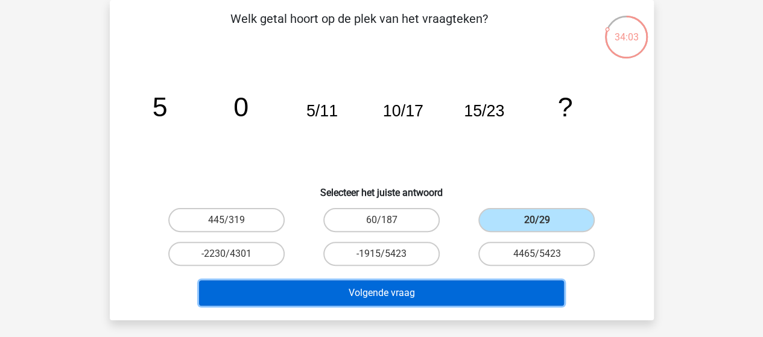
drag, startPoint x: 452, startPoint y: 288, endPoint x: 462, endPoint y: 260, distance: 29.9
click at [452, 288] on button "Volgende vraag" at bounding box center [381, 292] width 365 height 25
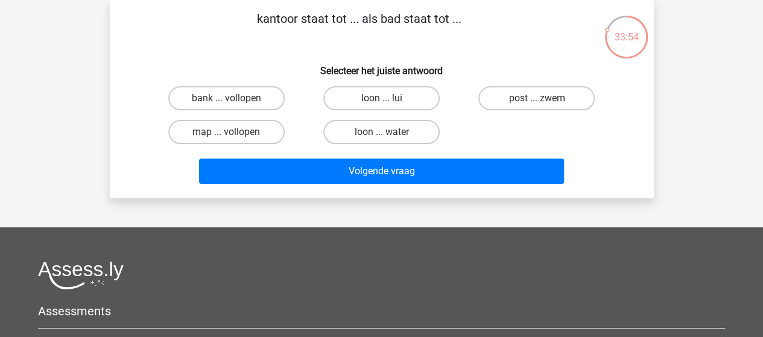
click at [539, 98] on input "post ... zwem" at bounding box center [541, 102] width 8 height 8
radio input "true"
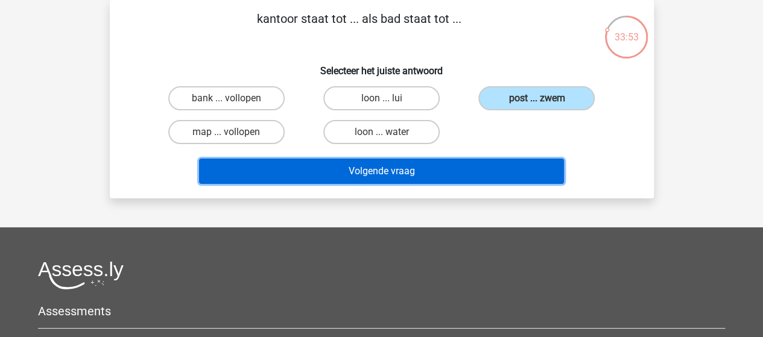
click at [410, 168] on button "Volgende vraag" at bounding box center [381, 171] width 365 height 25
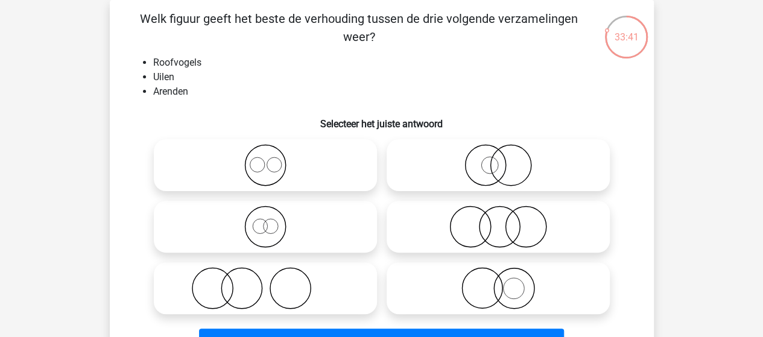
click at [274, 163] on icon at bounding box center [266, 165] width 214 height 42
click at [273, 159] on input "radio" at bounding box center [269, 155] width 8 height 8
radio input "true"
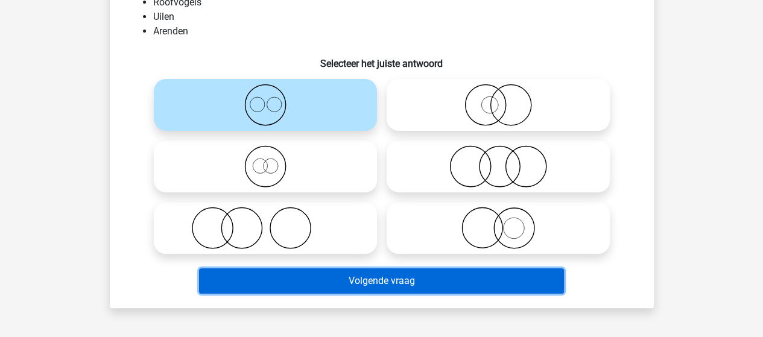
click at [364, 279] on button "Volgende vraag" at bounding box center [381, 280] width 365 height 25
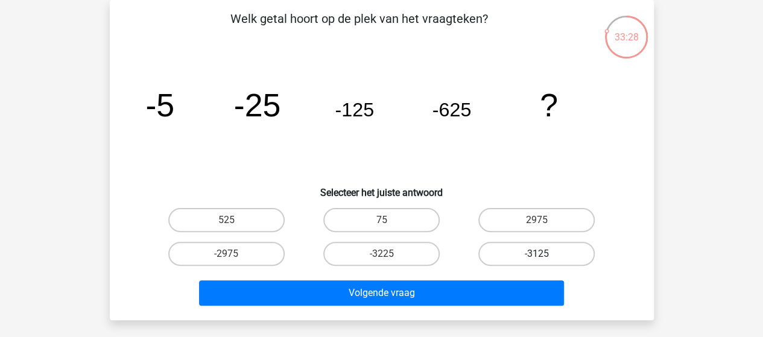
click at [556, 249] on label "-3125" at bounding box center [536, 254] width 116 height 24
click at [545, 254] on input "-3125" at bounding box center [541, 258] width 8 height 8
radio input "true"
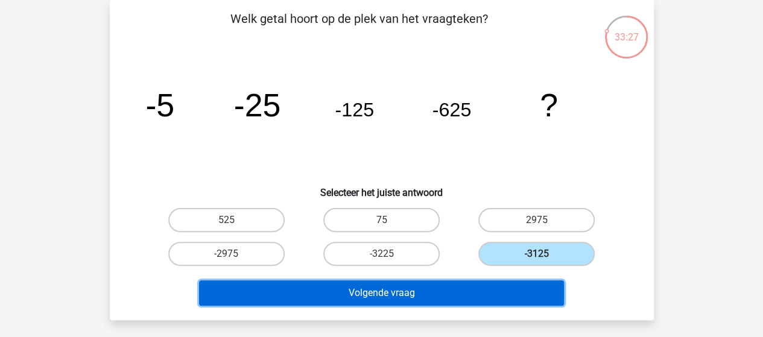
click at [435, 284] on button "Volgende vraag" at bounding box center [381, 292] width 365 height 25
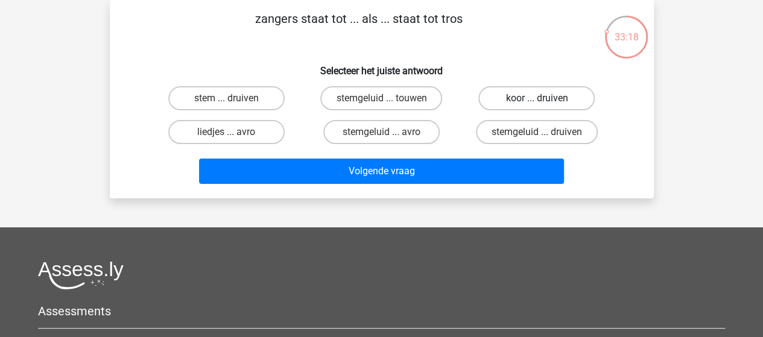
click at [513, 100] on label "koor ... druiven" at bounding box center [536, 98] width 116 height 24
click at [537, 100] on input "koor ... druiven" at bounding box center [541, 102] width 8 height 8
radio input "true"
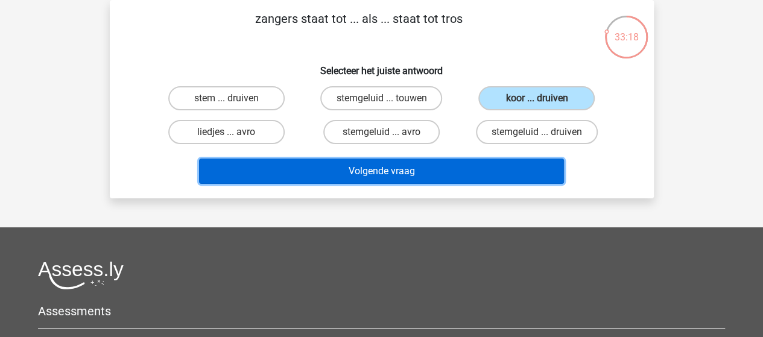
click at [407, 166] on button "Volgende vraag" at bounding box center [381, 171] width 365 height 25
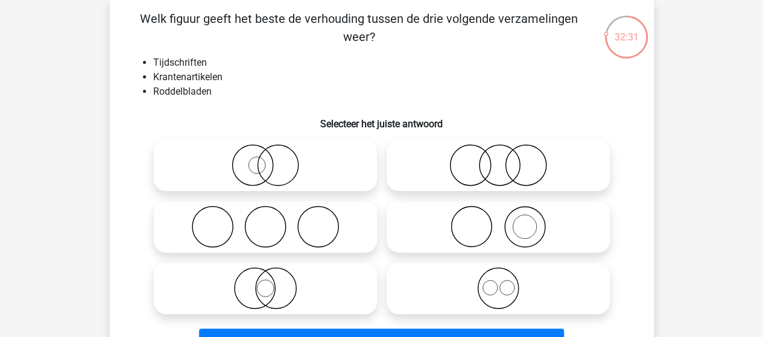
click at [487, 218] on icon at bounding box center [498, 227] width 214 height 42
click at [498, 218] on input "radio" at bounding box center [502, 217] width 8 height 8
radio input "true"
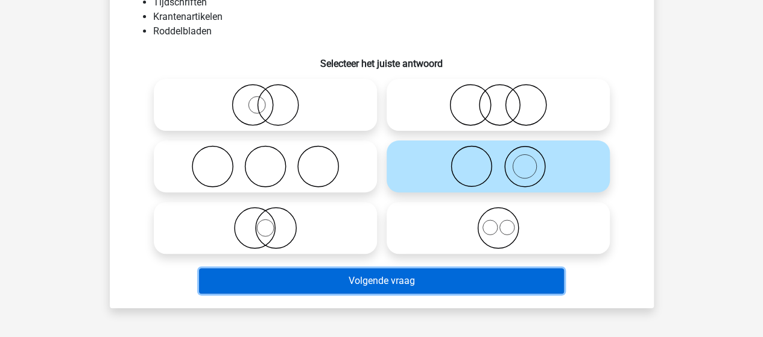
drag, startPoint x: 386, startPoint y: 281, endPoint x: 383, endPoint y: 268, distance: 13.0
click at [386, 282] on button "Volgende vraag" at bounding box center [381, 280] width 365 height 25
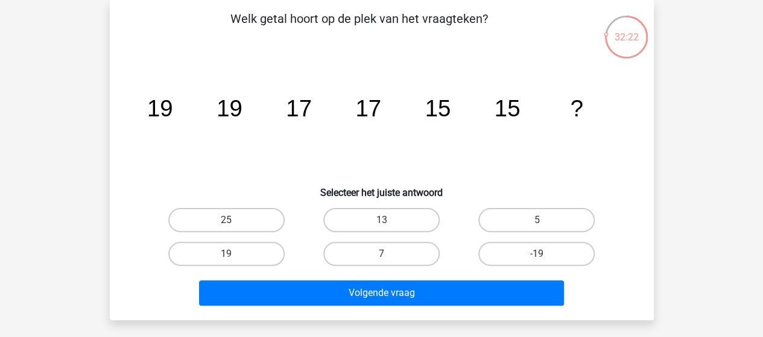
click at [388, 223] on input "13" at bounding box center [385, 224] width 8 height 8
radio input "true"
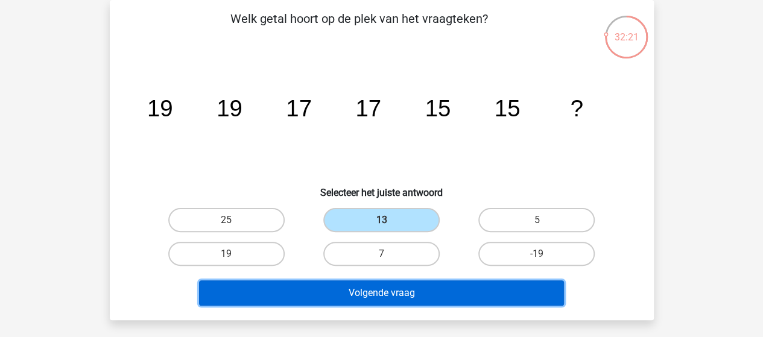
click at [390, 288] on button "Volgende vraag" at bounding box center [381, 292] width 365 height 25
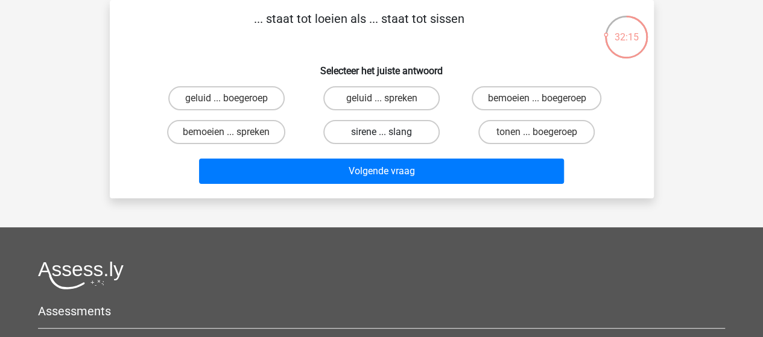
click at [371, 131] on label "sirene ... slang" at bounding box center [381, 132] width 116 height 24
click at [381, 132] on input "sirene ... slang" at bounding box center [385, 136] width 8 height 8
radio input "true"
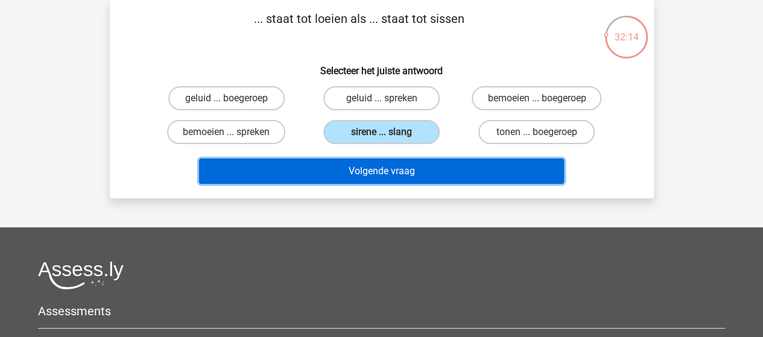
click at [368, 176] on button "Volgende vraag" at bounding box center [381, 171] width 365 height 25
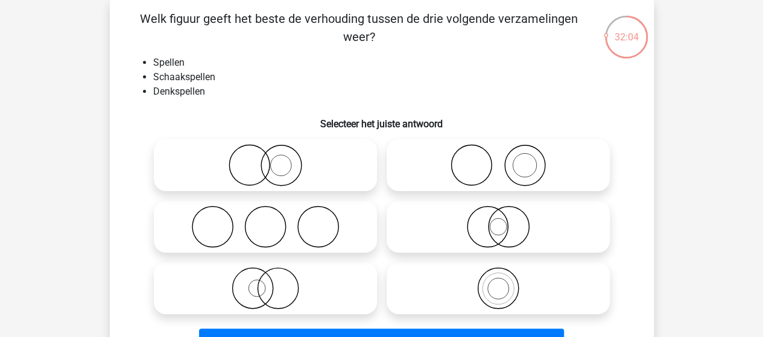
click at [504, 288] on icon at bounding box center [498, 288] width 214 height 42
click at [504, 282] on input "radio" at bounding box center [502, 278] width 8 height 8
radio input "true"
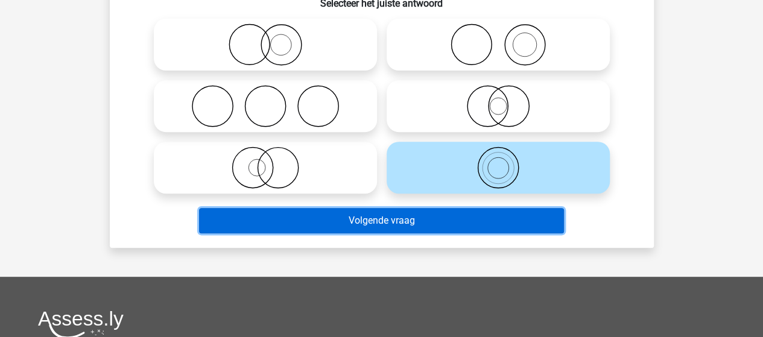
click at [442, 219] on button "Volgende vraag" at bounding box center [381, 220] width 365 height 25
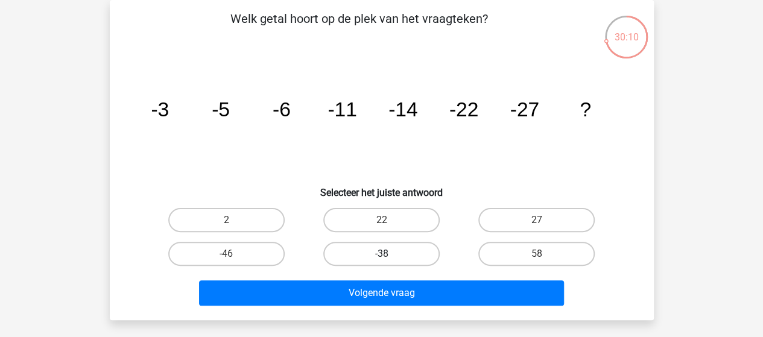
click at [395, 258] on label "-38" at bounding box center [381, 254] width 116 height 24
click at [389, 258] on input "-38" at bounding box center [385, 258] width 8 height 8
radio input "true"
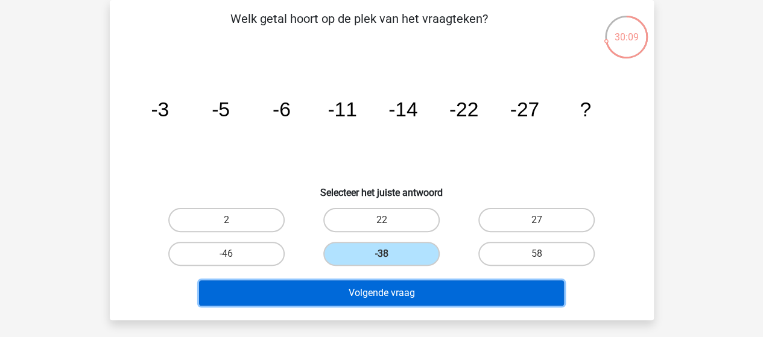
click at [396, 287] on button "Volgende vraag" at bounding box center [381, 292] width 365 height 25
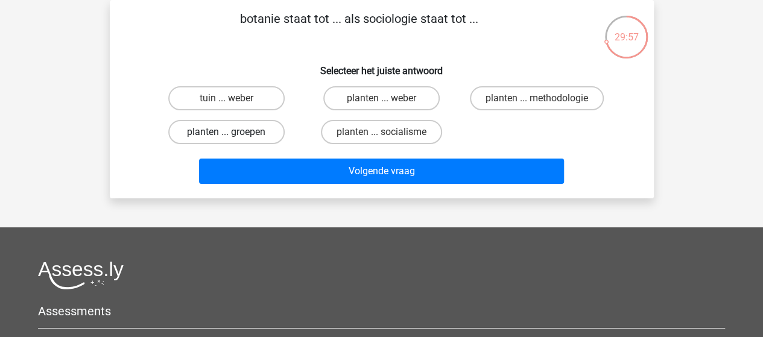
click at [244, 132] on label "planten ... groepen" at bounding box center [226, 132] width 116 height 24
click at [234, 132] on input "planten ... groepen" at bounding box center [230, 136] width 8 height 8
radio input "true"
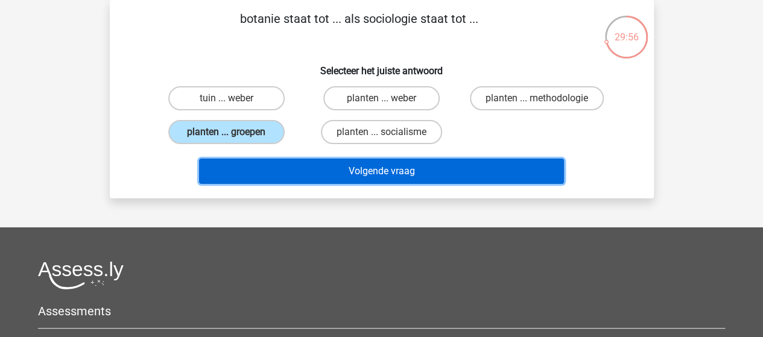
click at [403, 171] on button "Volgende vraag" at bounding box center [381, 171] width 365 height 25
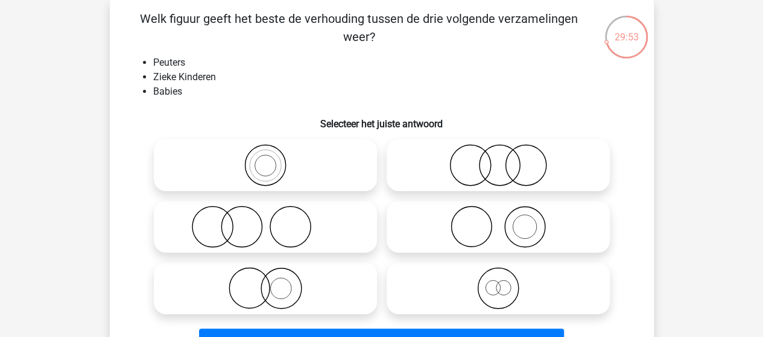
click at [500, 165] on icon at bounding box center [498, 165] width 214 height 42
click at [500, 159] on input "radio" at bounding box center [502, 155] width 8 height 8
radio input "true"
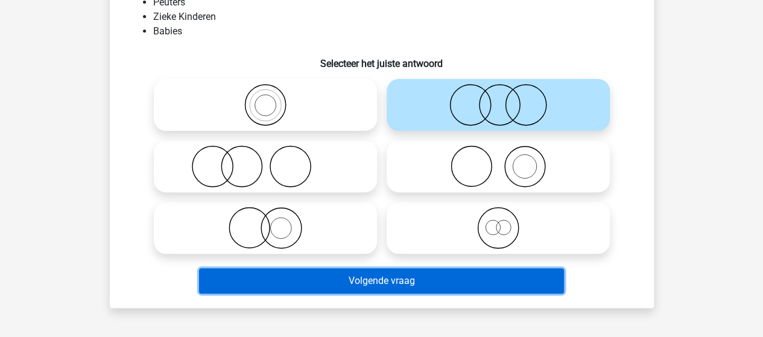
drag, startPoint x: 407, startPoint y: 272, endPoint x: 408, endPoint y: 266, distance: 6.3
click at [407, 272] on button "Volgende vraag" at bounding box center [381, 280] width 365 height 25
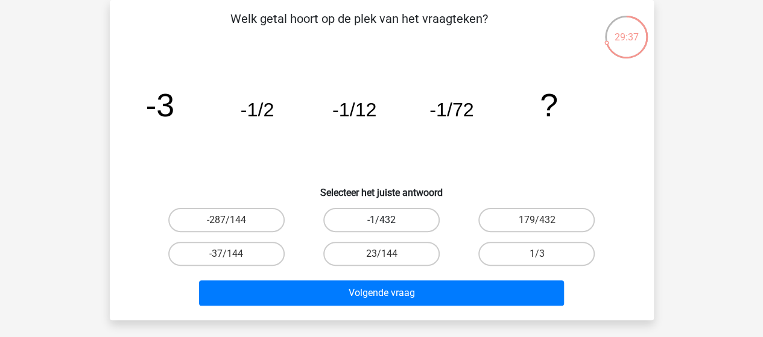
click at [399, 221] on label "-1/432" at bounding box center [381, 220] width 116 height 24
click at [389, 221] on input "-1/432" at bounding box center [385, 224] width 8 height 8
radio input "true"
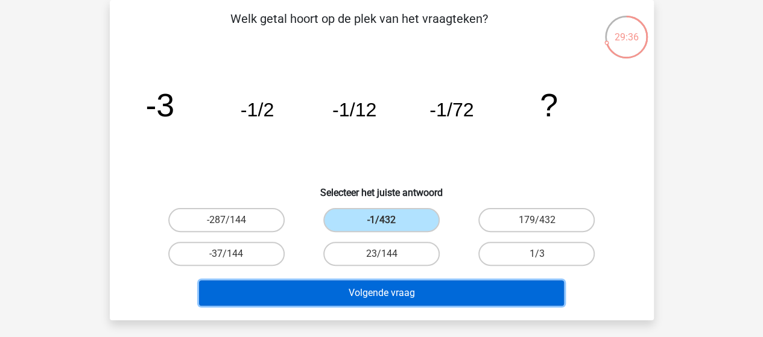
click at [403, 287] on button "Volgende vraag" at bounding box center [381, 292] width 365 height 25
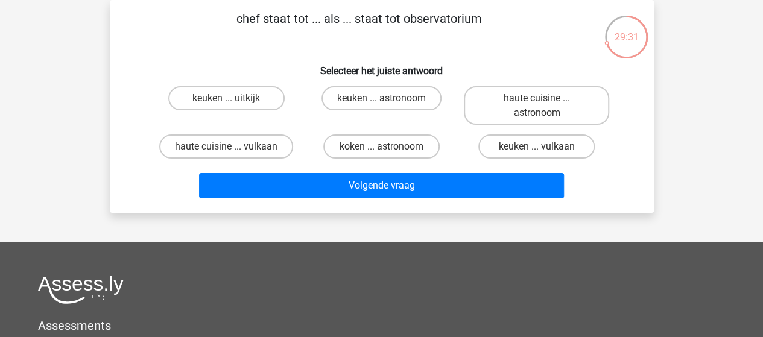
click at [385, 98] on input "keuken ... astronoom" at bounding box center [385, 102] width 8 height 8
radio input "true"
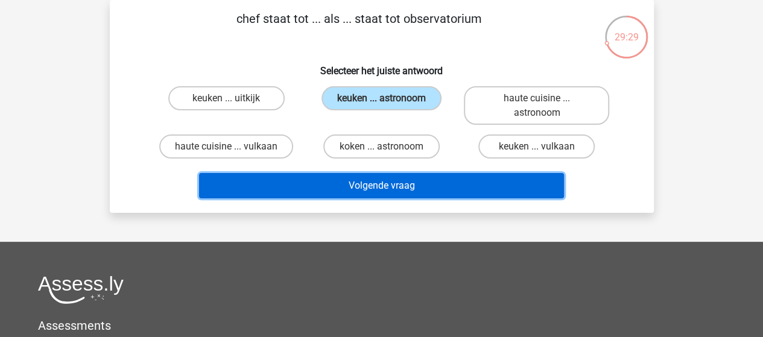
click at [384, 185] on button "Volgende vraag" at bounding box center [381, 185] width 365 height 25
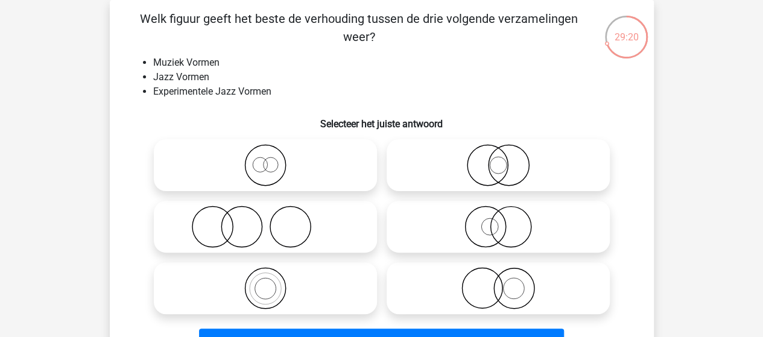
drag, startPoint x: 277, startPoint y: 278, endPoint x: 291, endPoint y: 274, distance: 14.5
click at [279, 277] on icon at bounding box center [266, 288] width 214 height 42
click at [273, 277] on input "radio" at bounding box center [269, 278] width 8 height 8
radio input "true"
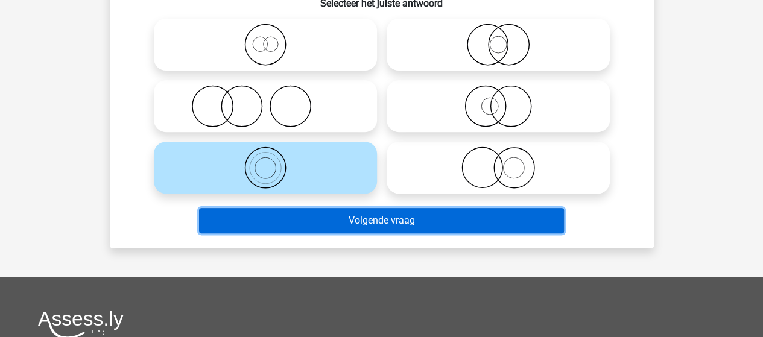
click at [384, 223] on button "Volgende vraag" at bounding box center [381, 220] width 365 height 25
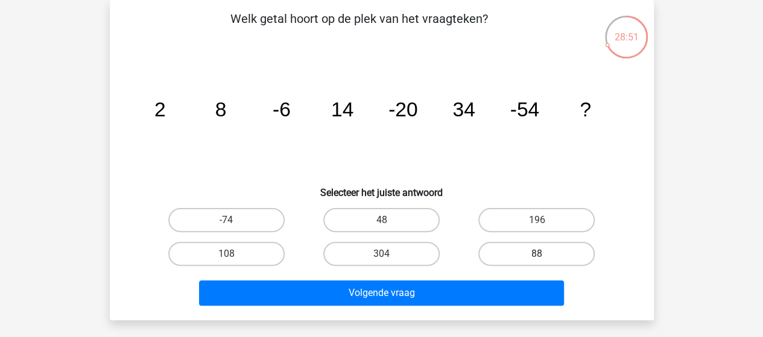
click at [542, 248] on label "88" at bounding box center [536, 254] width 116 height 24
click at [542, 254] on input "88" at bounding box center [541, 258] width 8 height 8
radio input "true"
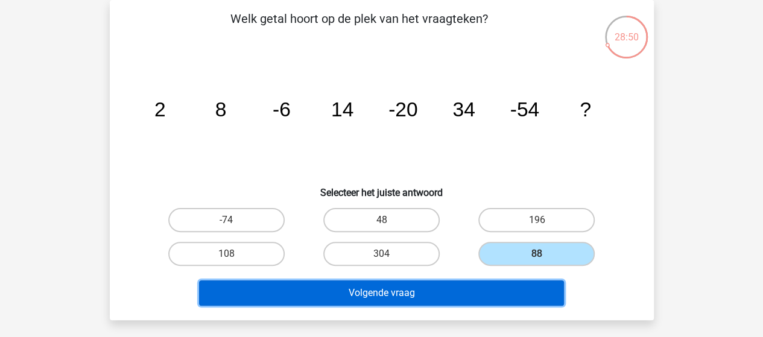
click at [439, 297] on button "Volgende vraag" at bounding box center [381, 292] width 365 height 25
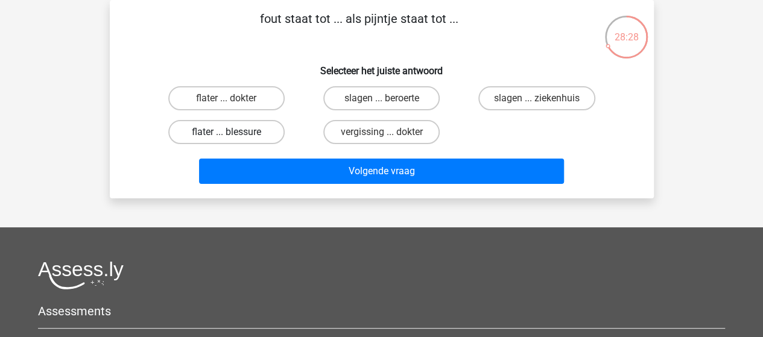
click at [232, 131] on label "flater ... blessure" at bounding box center [226, 132] width 116 height 24
click at [232, 132] on input "flater ... blessure" at bounding box center [230, 136] width 8 height 8
radio input "true"
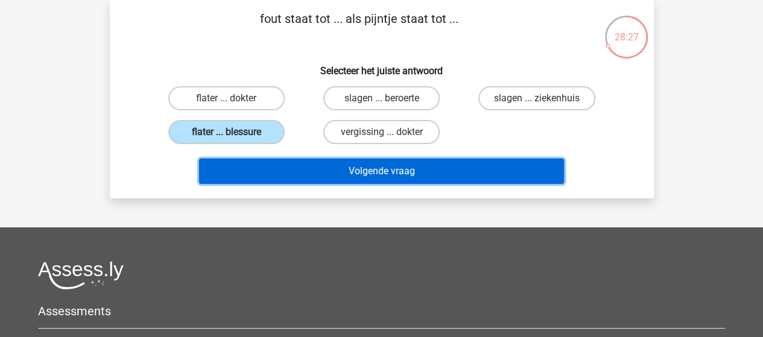
click at [386, 168] on button "Volgende vraag" at bounding box center [381, 171] width 365 height 25
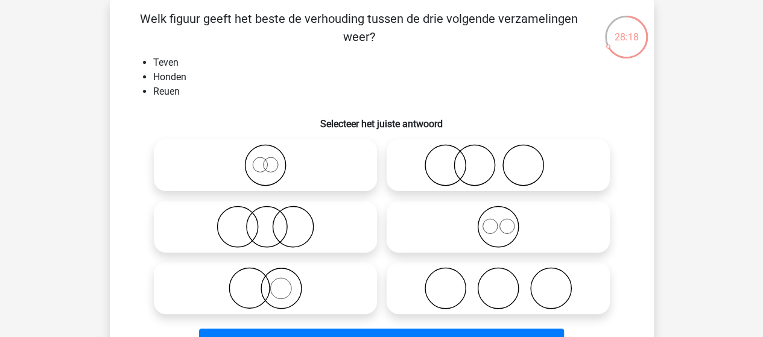
click at [497, 221] on icon at bounding box center [498, 227] width 214 height 42
click at [498, 221] on input "radio" at bounding box center [502, 217] width 8 height 8
radio input "true"
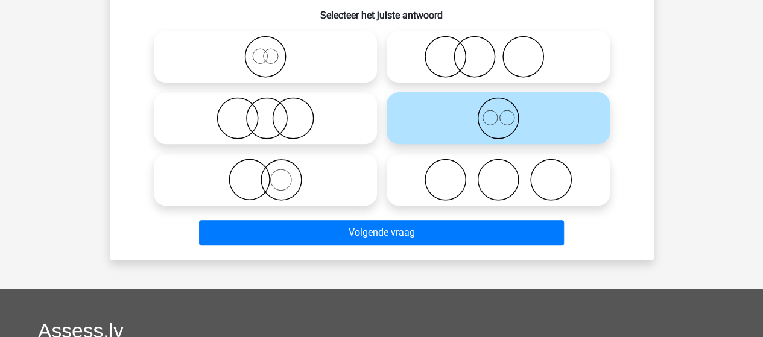
scroll to position [176, 0]
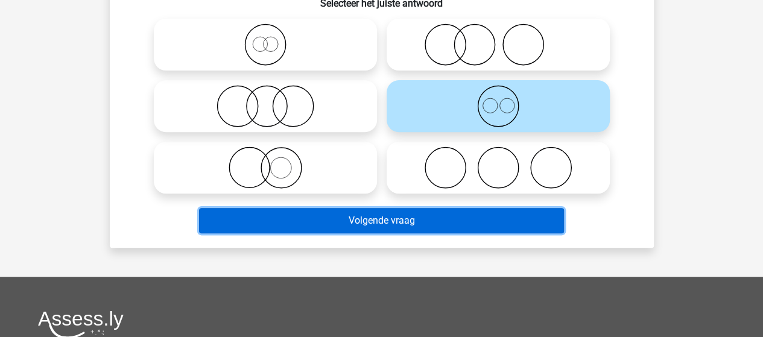
click at [428, 224] on button "Volgende vraag" at bounding box center [381, 220] width 365 height 25
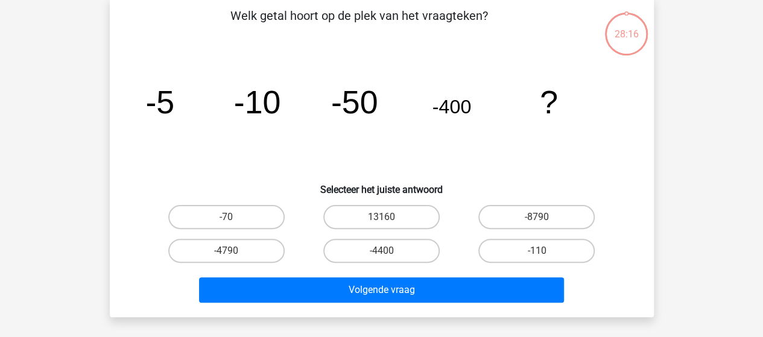
scroll to position [55, 0]
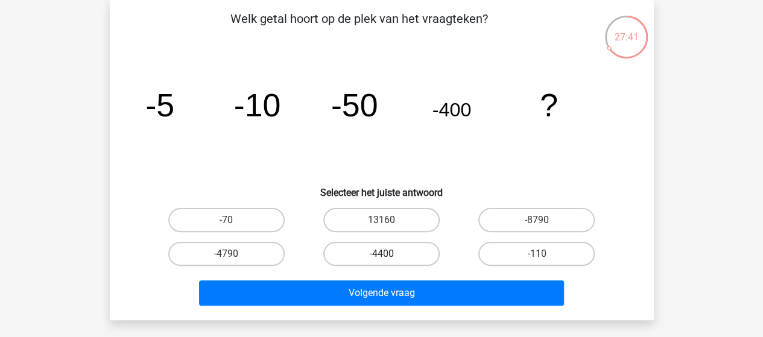
click at [375, 248] on label "-4400" at bounding box center [381, 254] width 116 height 24
click at [381, 254] on input "-4400" at bounding box center [385, 258] width 8 height 8
radio input "true"
click at [381, 306] on div "Volgende vraag" at bounding box center [382, 295] width 466 height 30
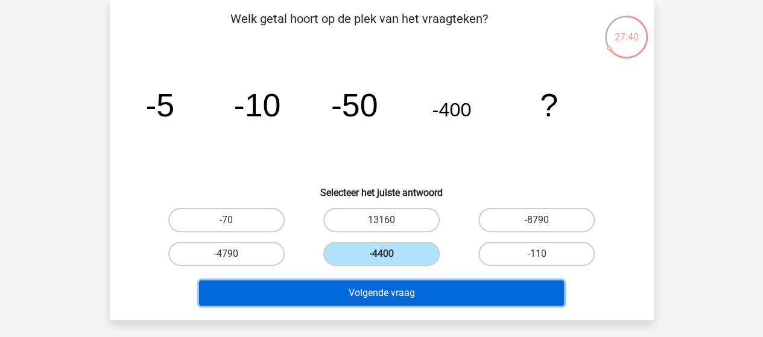
click at [385, 295] on button "Volgende vraag" at bounding box center [381, 292] width 365 height 25
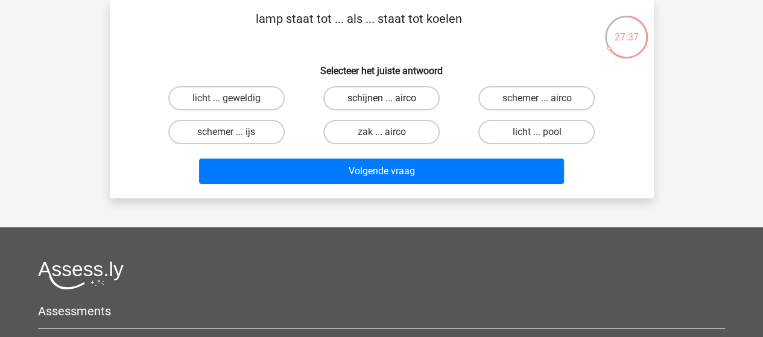
click at [410, 98] on label "schijnen ... airco" at bounding box center [381, 98] width 116 height 24
click at [389, 98] on input "schijnen ... airco" at bounding box center [385, 102] width 8 height 8
radio input "true"
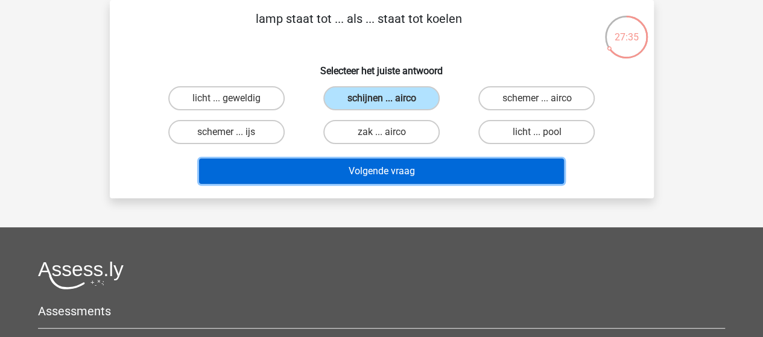
click at [421, 172] on button "Volgende vraag" at bounding box center [381, 171] width 365 height 25
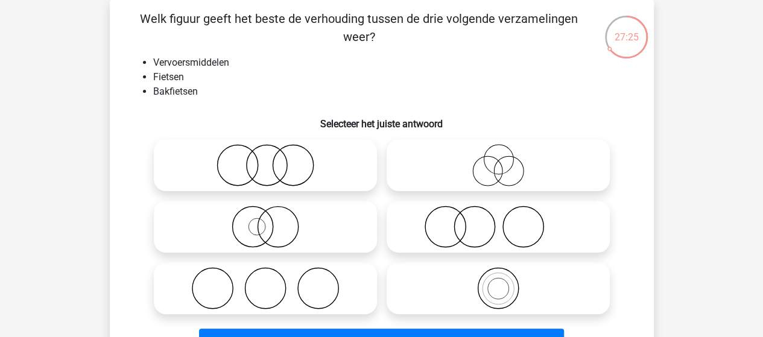
click at [490, 273] on icon at bounding box center [498, 288] width 214 height 42
click at [498, 274] on input "radio" at bounding box center [502, 278] width 8 height 8
radio input "true"
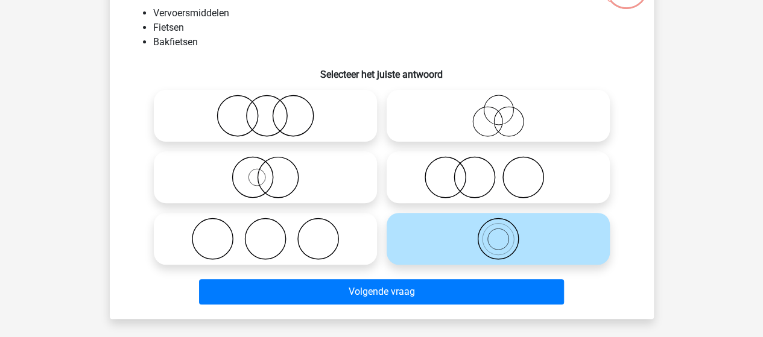
scroll to position [116, 0]
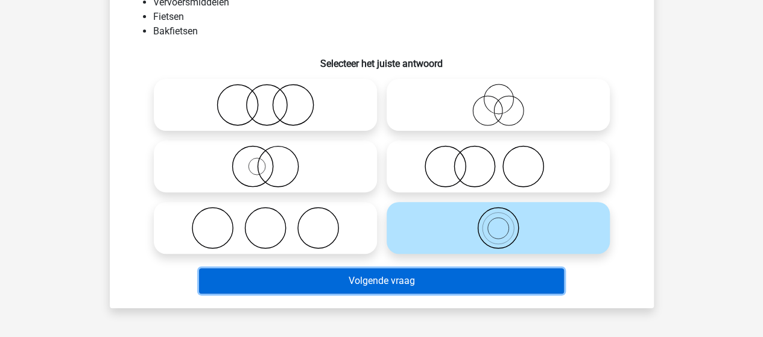
click at [413, 273] on button "Volgende vraag" at bounding box center [381, 280] width 365 height 25
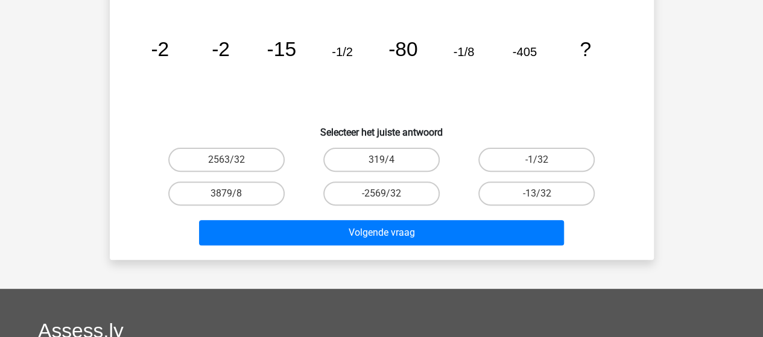
scroll to position [55, 0]
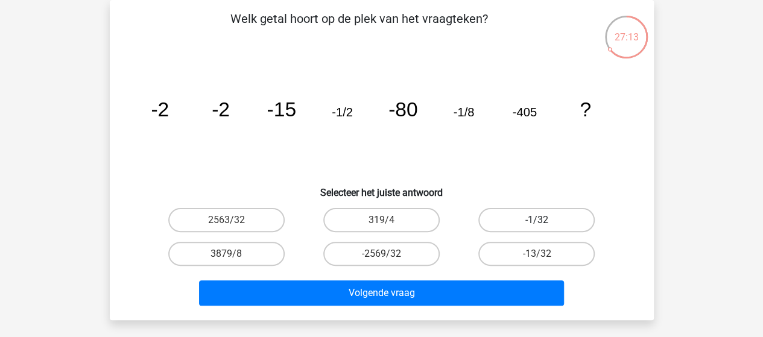
click at [545, 214] on label "-1/32" at bounding box center [536, 220] width 116 height 24
click at [545, 220] on input "-1/32" at bounding box center [541, 224] width 8 height 8
radio input "true"
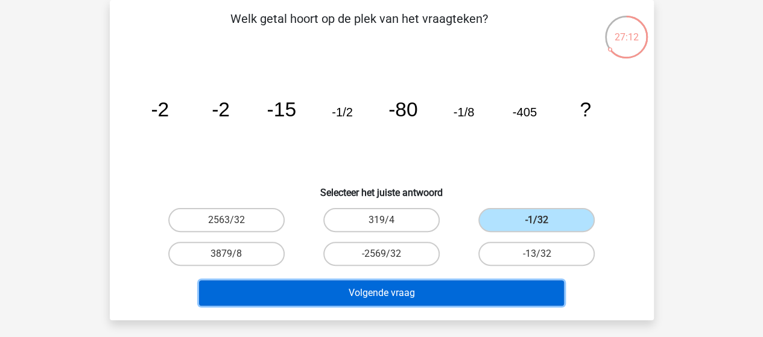
click at [398, 294] on button "Volgende vraag" at bounding box center [381, 292] width 365 height 25
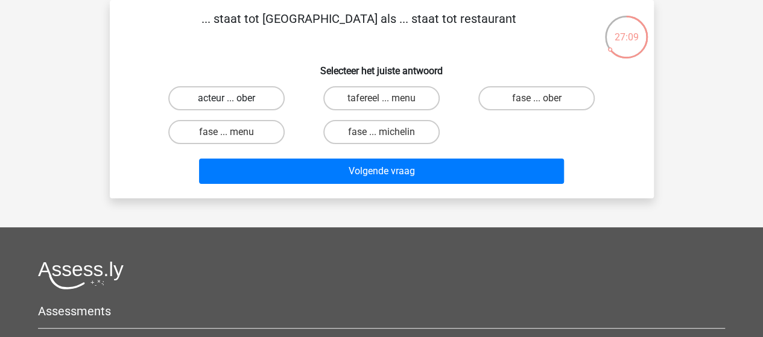
click at [262, 97] on label "acteur ... ober" at bounding box center [226, 98] width 116 height 24
click at [234, 98] on input "acteur ... ober" at bounding box center [230, 102] width 8 height 8
radio input "true"
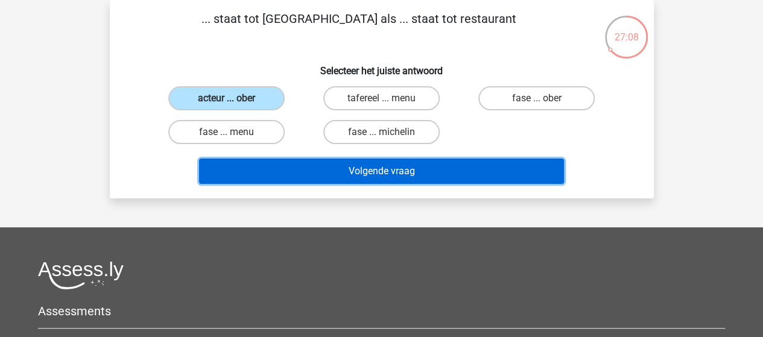
click at [369, 166] on button "Volgende vraag" at bounding box center [381, 171] width 365 height 25
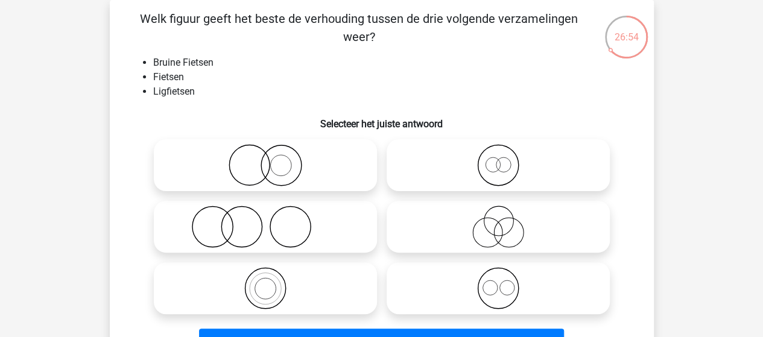
click at [509, 163] on icon at bounding box center [498, 165] width 214 height 42
click at [506, 159] on input "radio" at bounding box center [502, 155] width 8 height 8
radio input "true"
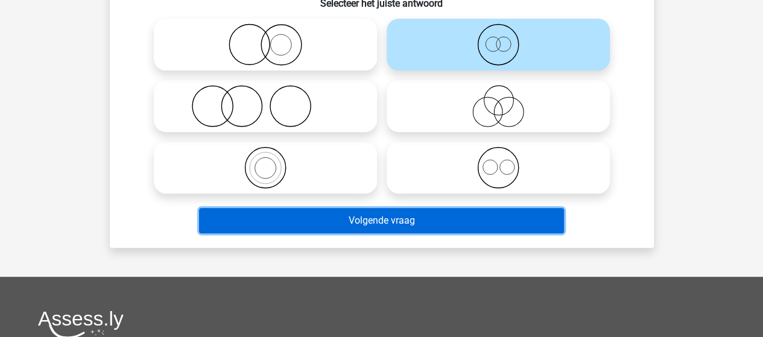
click at [407, 221] on button "Volgende vraag" at bounding box center [381, 220] width 365 height 25
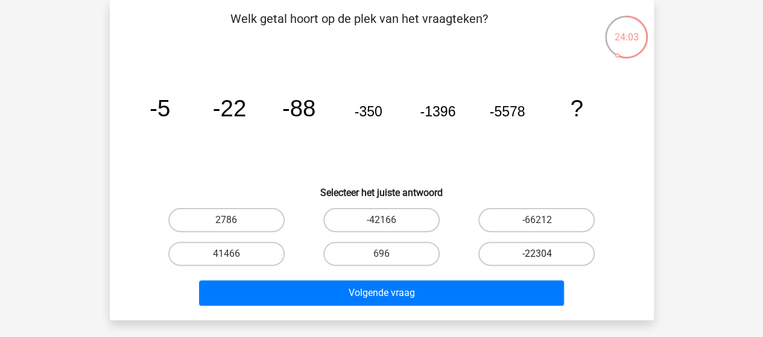
click at [518, 251] on label "-22304" at bounding box center [536, 254] width 116 height 24
click at [537, 254] on input "-22304" at bounding box center [541, 258] width 8 height 8
radio input "true"
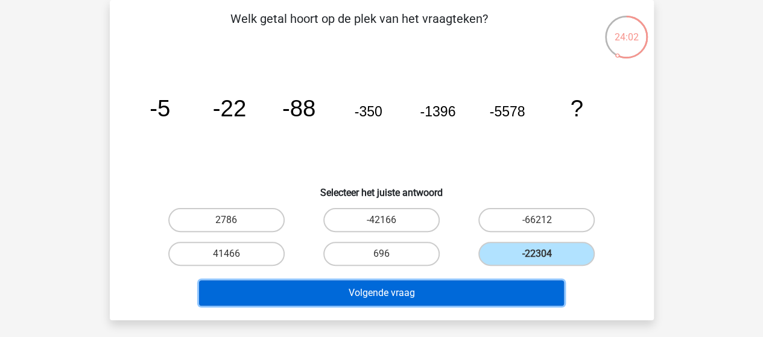
click at [439, 291] on button "Volgende vraag" at bounding box center [381, 292] width 365 height 25
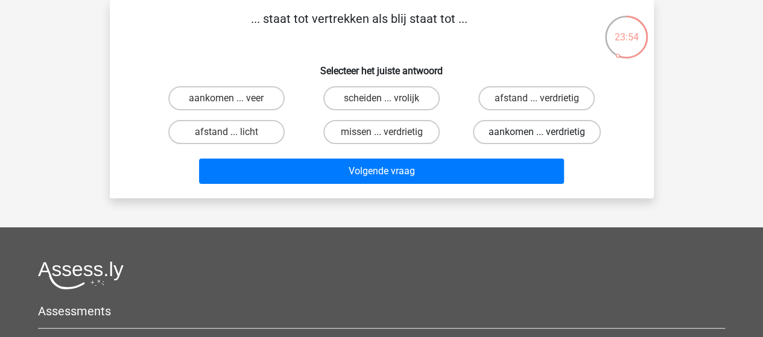
click at [522, 131] on label "aankomen ... verdrietig" at bounding box center [537, 132] width 128 height 24
click at [537, 132] on input "aankomen ... verdrietig" at bounding box center [541, 136] width 8 height 8
radio input "true"
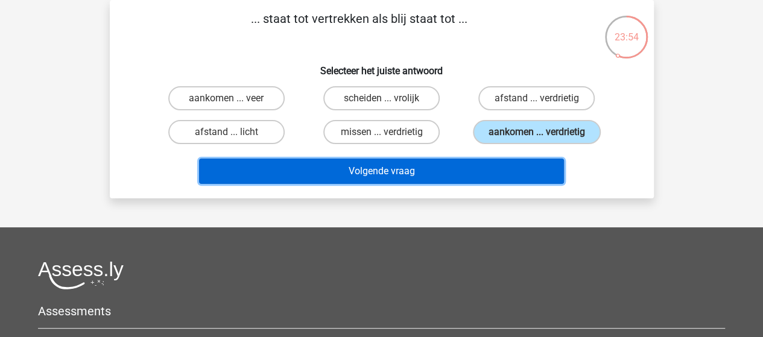
click at [411, 168] on button "Volgende vraag" at bounding box center [381, 171] width 365 height 25
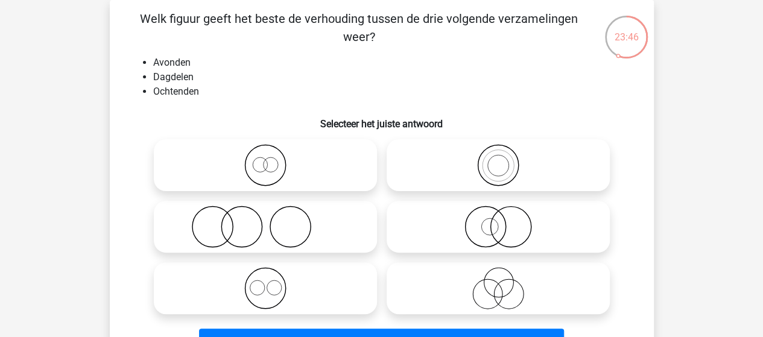
scroll to position [116, 0]
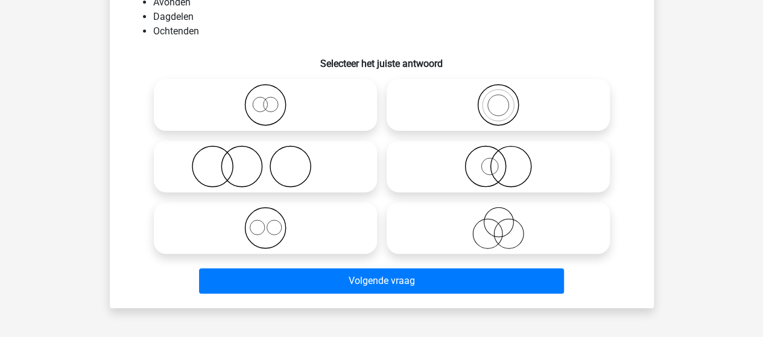
drag, startPoint x: 274, startPoint y: 221, endPoint x: 350, endPoint y: 238, distance: 78.0
click at [275, 221] on icon at bounding box center [266, 228] width 214 height 42
click at [273, 221] on input "radio" at bounding box center [269, 218] width 8 height 8
radio input "true"
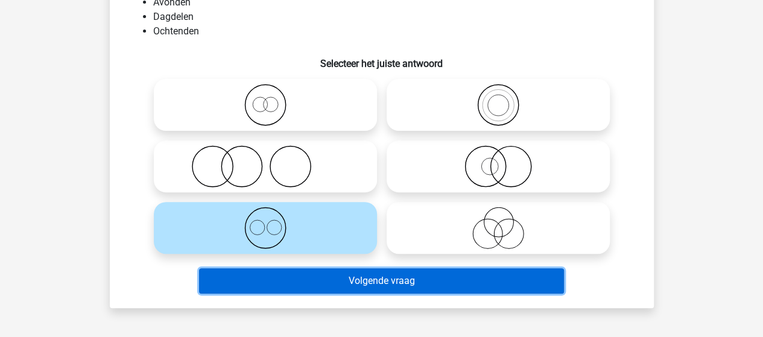
drag, startPoint x: 372, startPoint y: 276, endPoint x: 382, endPoint y: 252, distance: 25.7
click at [372, 276] on button "Volgende vraag" at bounding box center [381, 280] width 365 height 25
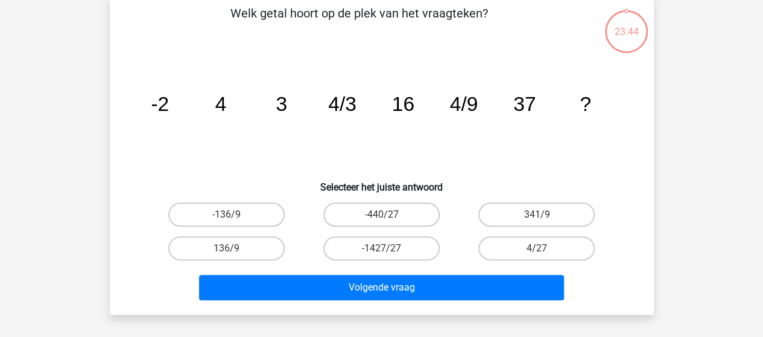
scroll to position [55, 0]
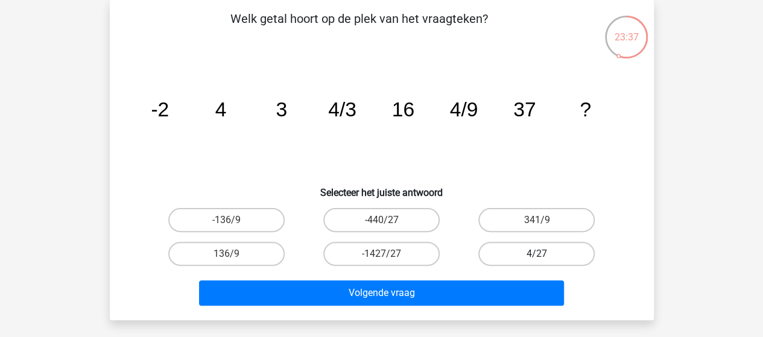
click at [546, 251] on label "4/27" at bounding box center [536, 254] width 116 height 24
click at [545, 254] on input "4/27" at bounding box center [541, 258] width 8 height 8
radio input "true"
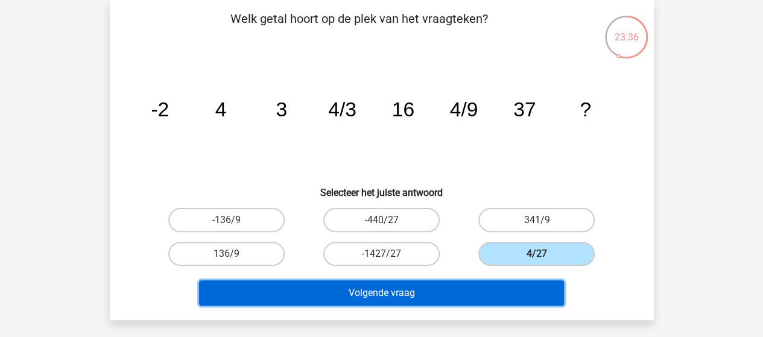
drag, startPoint x: 437, startPoint y: 293, endPoint x: 431, endPoint y: 239, distance: 54.0
click at [437, 293] on button "Volgende vraag" at bounding box center [381, 292] width 365 height 25
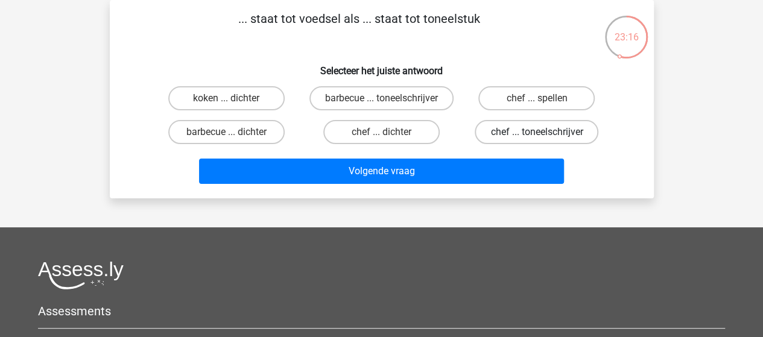
click at [524, 142] on label "chef ... toneelschrijver" at bounding box center [537, 132] width 124 height 24
click at [537, 140] on input "chef ... toneelschrijver" at bounding box center [541, 136] width 8 height 8
radio input "true"
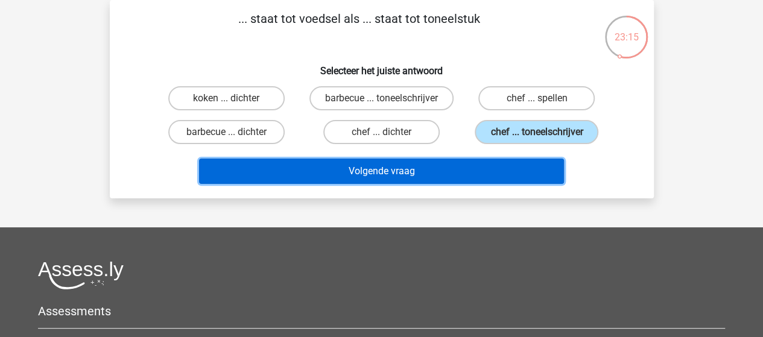
click at [404, 180] on button "Volgende vraag" at bounding box center [381, 171] width 365 height 25
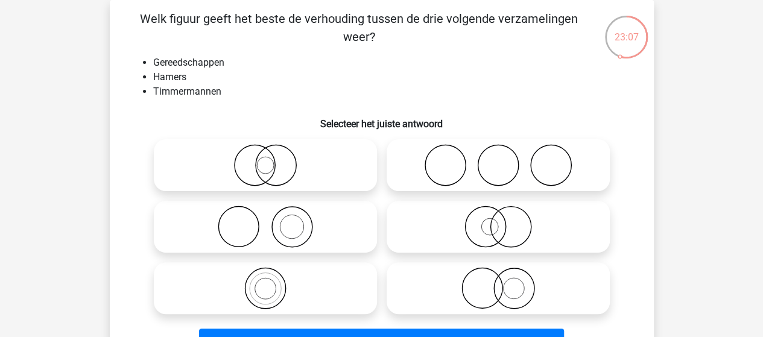
click at [297, 235] on icon at bounding box center [266, 227] width 214 height 42
click at [273, 221] on input "radio" at bounding box center [269, 217] width 8 height 8
radio input "true"
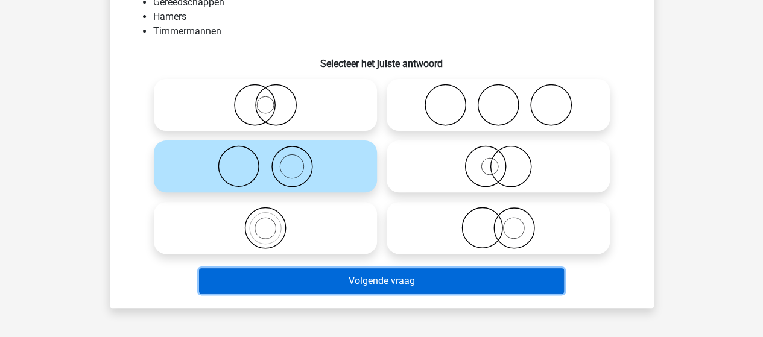
click at [373, 276] on button "Volgende vraag" at bounding box center [381, 280] width 365 height 25
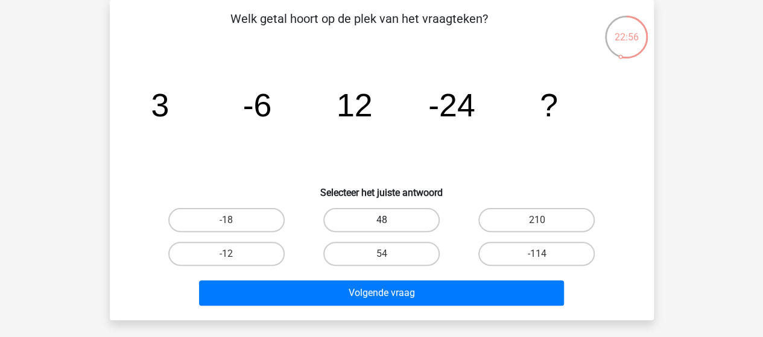
click at [383, 218] on label "48" at bounding box center [381, 220] width 116 height 24
click at [383, 220] on input "48" at bounding box center [385, 224] width 8 height 8
radio input "true"
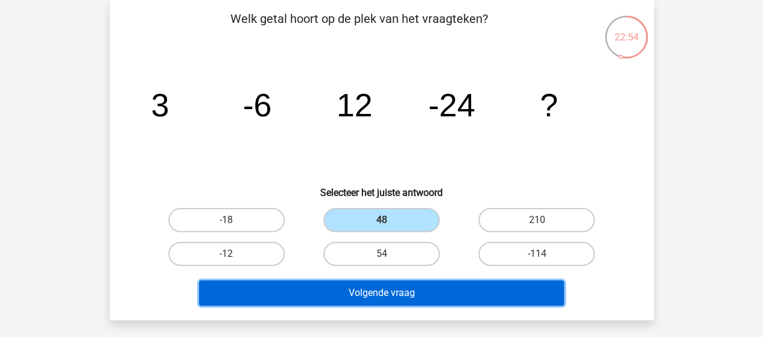
click at [391, 291] on button "Volgende vraag" at bounding box center [381, 292] width 365 height 25
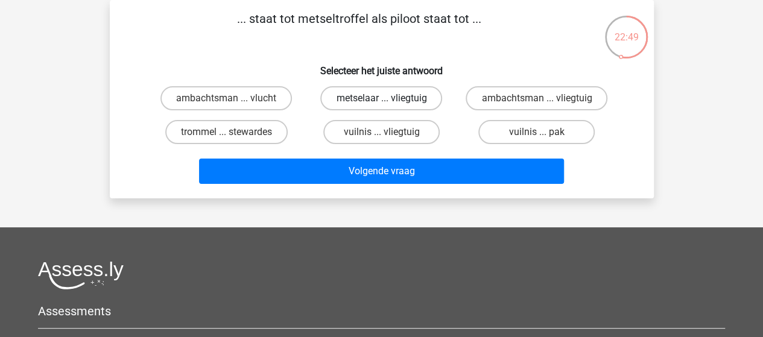
click at [403, 97] on label "metselaar ... vliegtuig" at bounding box center [381, 98] width 122 height 24
click at [389, 98] on input "metselaar ... vliegtuig" at bounding box center [385, 102] width 8 height 8
radio input "true"
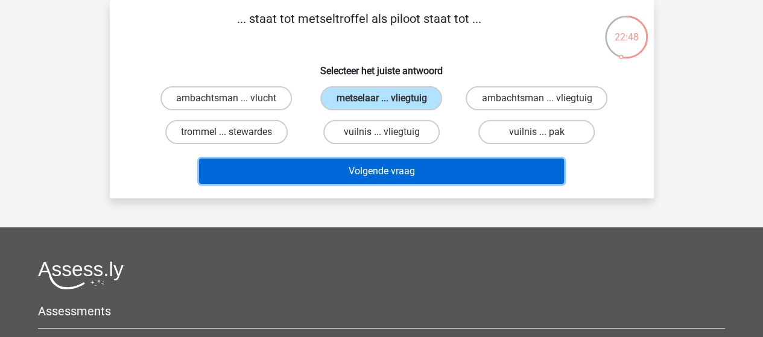
click at [400, 165] on button "Volgende vraag" at bounding box center [381, 171] width 365 height 25
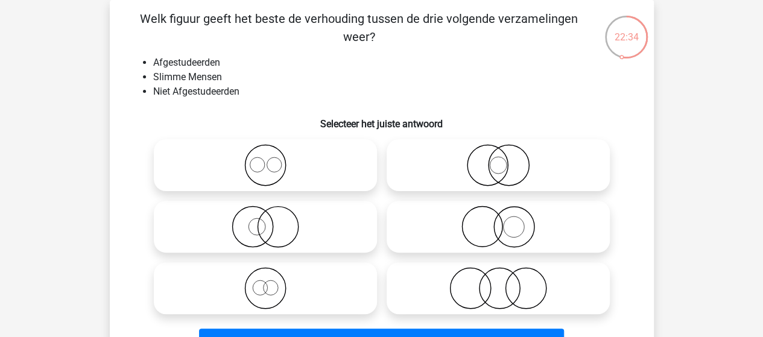
click at [516, 286] on icon at bounding box center [498, 288] width 214 height 42
click at [506, 282] on input "radio" at bounding box center [502, 278] width 8 height 8
radio input "true"
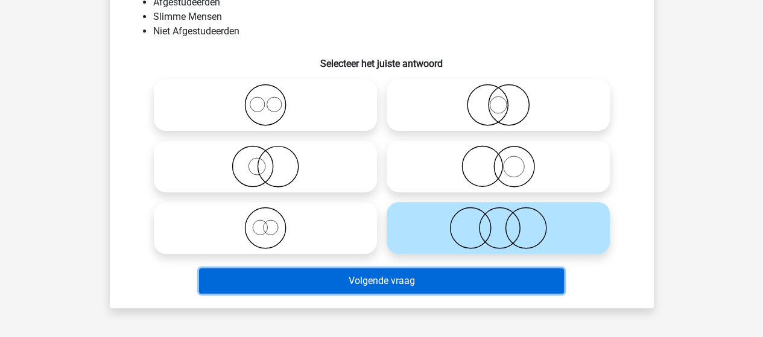
click at [433, 277] on button "Volgende vraag" at bounding box center [381, 280] width 365 height 25
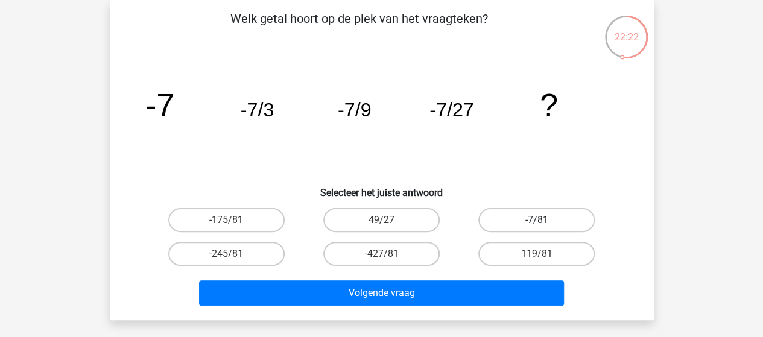
click at [546, 214] on label "-7/81" at bounding box center [536, 220] width 116 height 24
click at [545, 220] on input "-7/81" at bounding box center [541, 224] width 8 height 8
radio input "true"
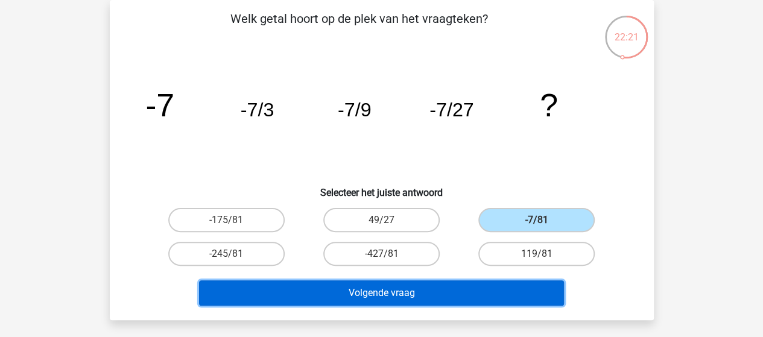
click at [446, 293] on button "Volgende vraag" at bounding box center [381, 292] width 365 height 25
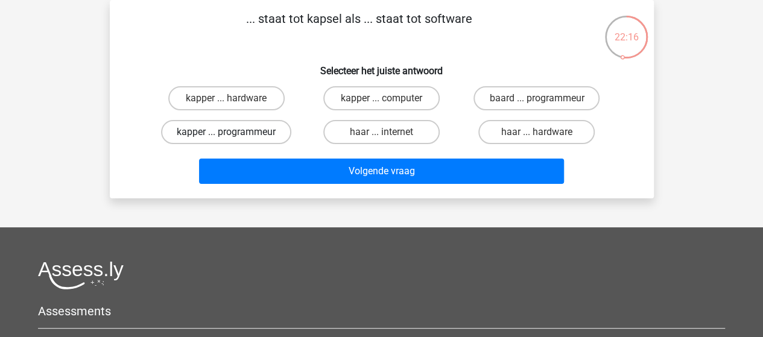
click at [245, 130] on label "kapper ... programmeur" at bounding box center [226, 132] width 130 height 24
click at [234, 132] on input "kapper ... programmeur" at bounding box center [230, 136] width 8 height 8
radio input "true"
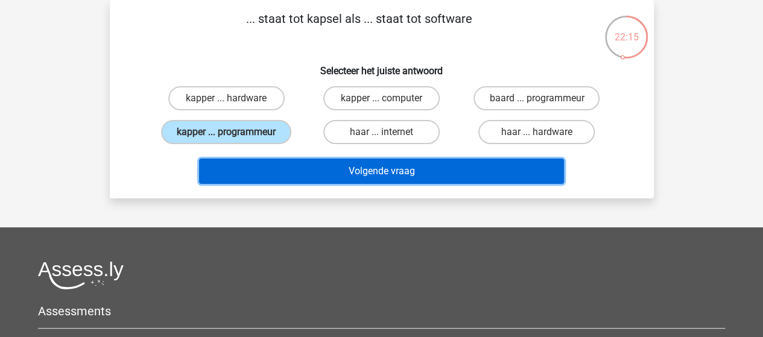
click at [384, 169] on button "Volgende vraag" at bounding box center [381, 171] width 365 height 25
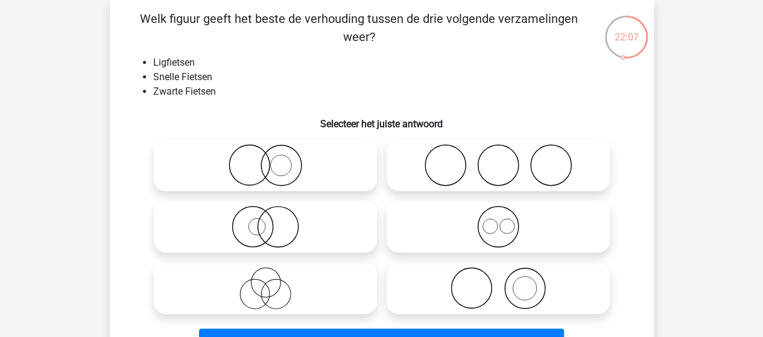
click at [279, 281] on icon at bounding box center [266, 288] width 214 height 42
click at [273, 281] on input "radio" at bounding box center [269, 278] width 8 height 8
radio input "true"
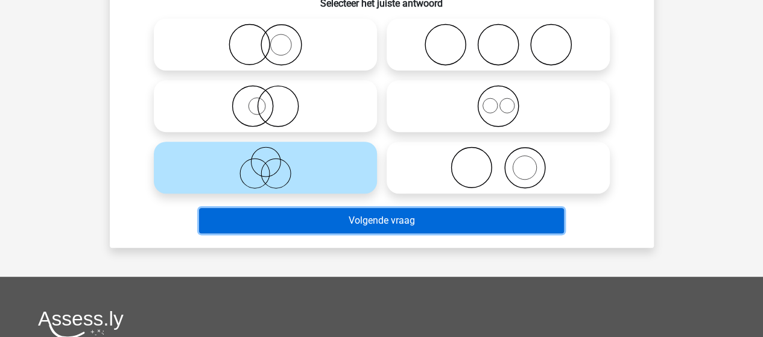
drag, startPoint x: 386, startPoint y: 222, endPoint x: 399, endPoint y: 209, distance: 17.9
click at [386, 222] on button "Volgende vraag" at bounding box center [381, 220] width 365 height 25
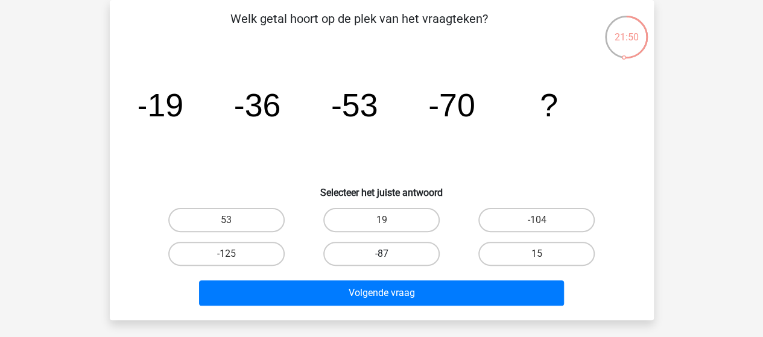
click at [398, 250] on label "-87" at bounding box center [381, 254] width 116 height 24
click at [389, 254] on input "-87" at bounding box center [385, 258] width 8 height 8
radio input "true"
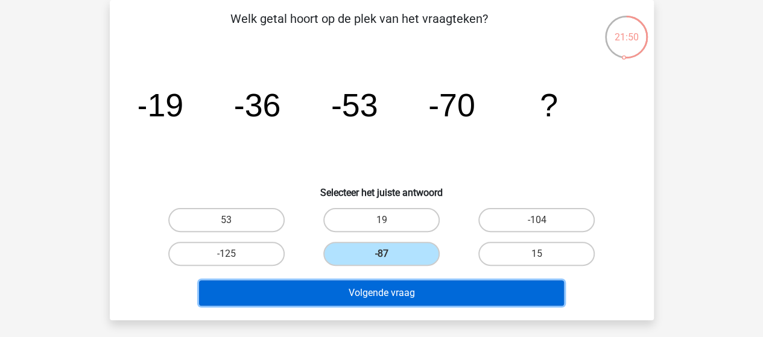
drag, startPoint x: 399, startPoint y: 284, endPoint x: 404, endPoint y: 265, distance: 19.9
click at [399, 282] on button "Volgende vraag" at bounding box center [381, 292] width 365 height 25
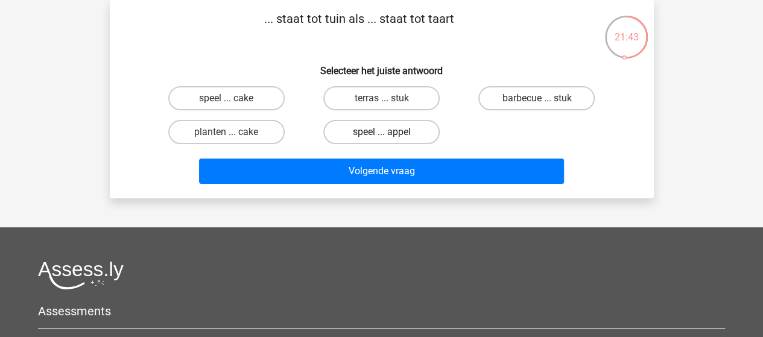
click at [370, 131] on label "speel ... appel" at bounding box center [381, 132] width 116 height 24
click at [381, 132] on input "speel ... appel" at bounding box center [385, 136] width 8 height 8
radio input "true"
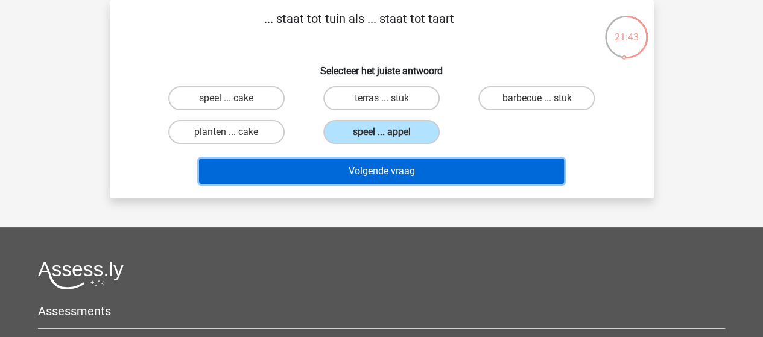
click at [365, 168] on button "Volgende vraag" at bounding box center [381, 171] width 365 height 25
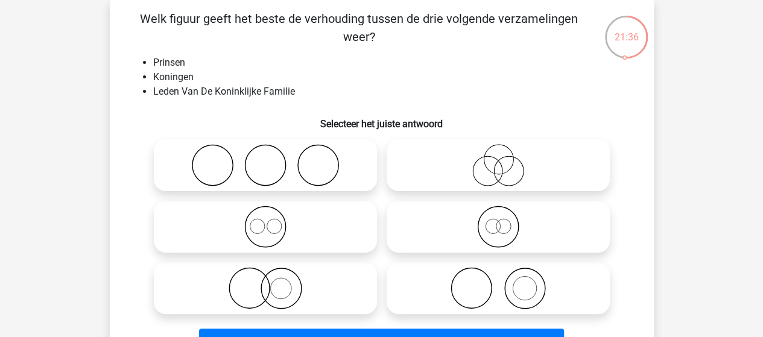
click at [276, 224] on icon at bounding box center [266, 227] width 214 height 42
click at [273, 221] on input "radio" at bounding box center [269, 217] width 8 height 8
radio input "true"
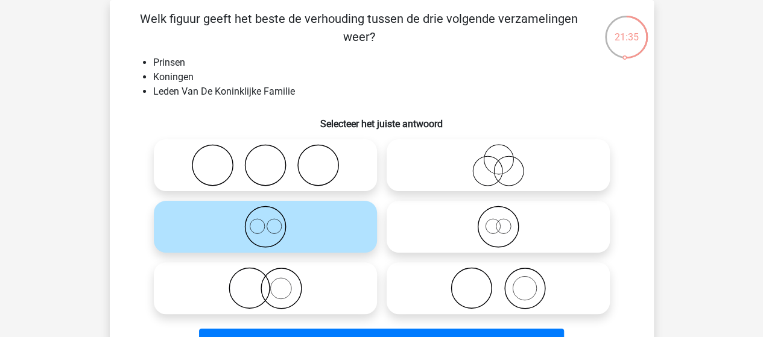
scroll to position [116, 0]
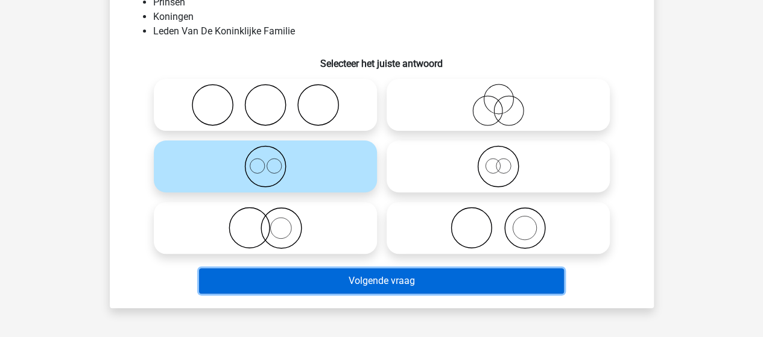
click at [367, 276] on button "Volgende vraag" at bounding box center [381, 280] width 365 height 25
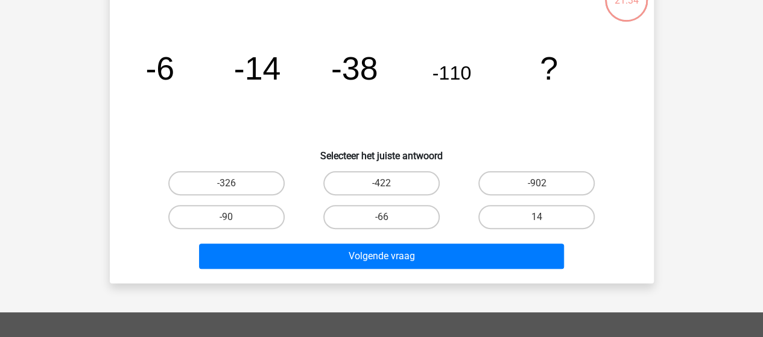
scroll to position [55, 0]
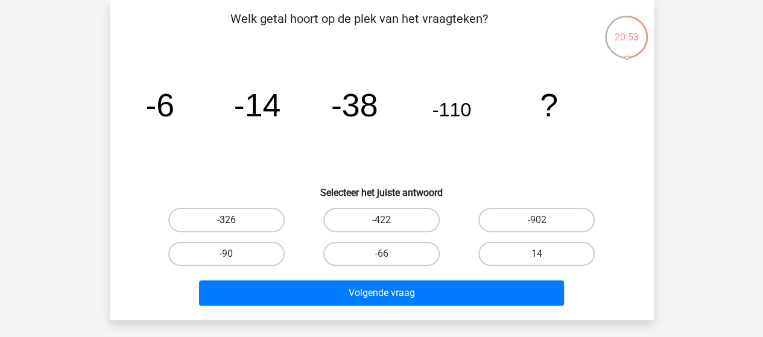
click at [234, 220] on label "-326" at bounding box center [226, 220] width 116 height 24
click at [234, 220] on input "-326" at bounding box center [230, 224] width 8 height 8
radio input "true"
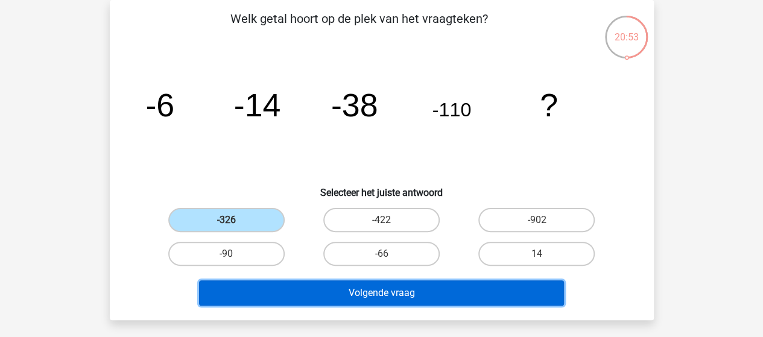
drag, startPoint x: 352, startPoint y: 291, endPoint x: 350, endPoint y: 244, distance: 47.1
click at [352, 292] on button "Volgende vraag" at bounding box center [381, 292] width 365 height 25
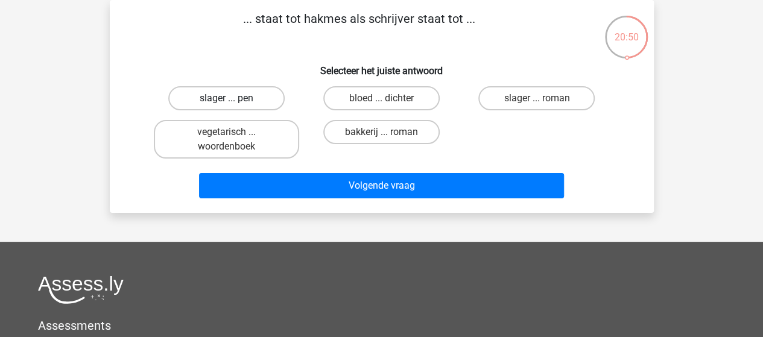
click at [248, 93] on label "slager ... pen" at bounding box center [226, 98] width 116 height 24
click at [234, 98] on input "slager ... pen" at bounding box center [230, 102] width 8 height 8
radio input "true"
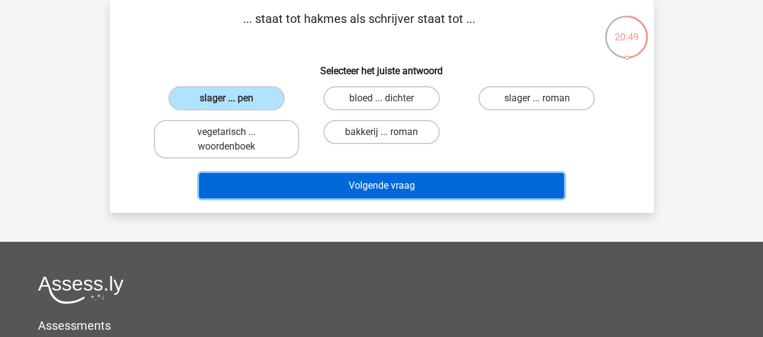
click at [380, 182] on button "Volgende vraag" at bounding box center [381, 185] width 365 height 25
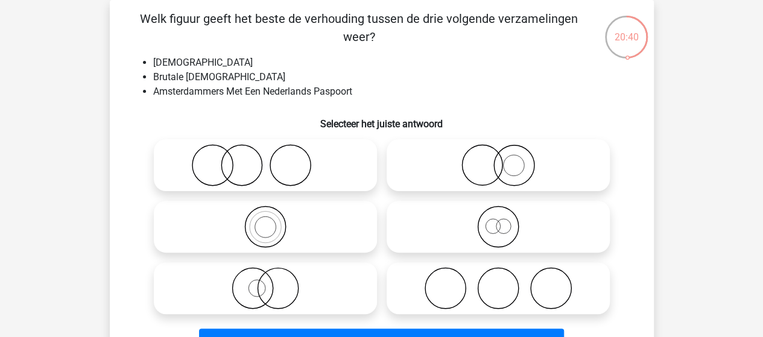
click at [488, 224] on icon at bounding box center [498, 227] width 214 height 42
click at [498, 221] on input "radio" at bounding box center [502, 217] width 8 height 8
radio input "true"
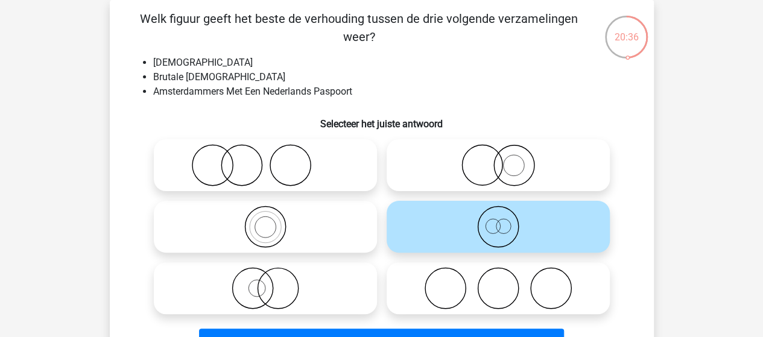
scroll to position [176, 0]
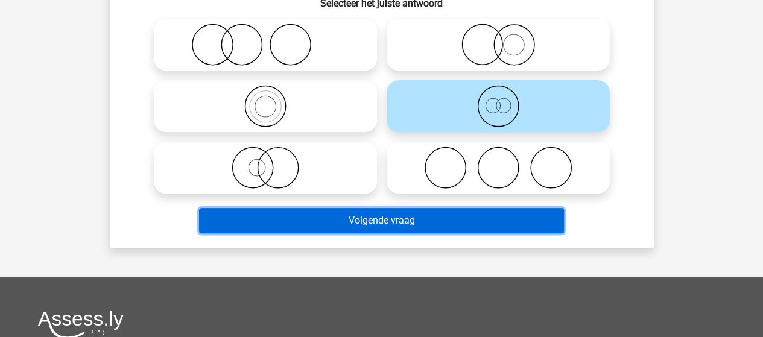
click at [408, 221] on button "Volgende vraag" at bounding box center [381, 220] width 365 height 25
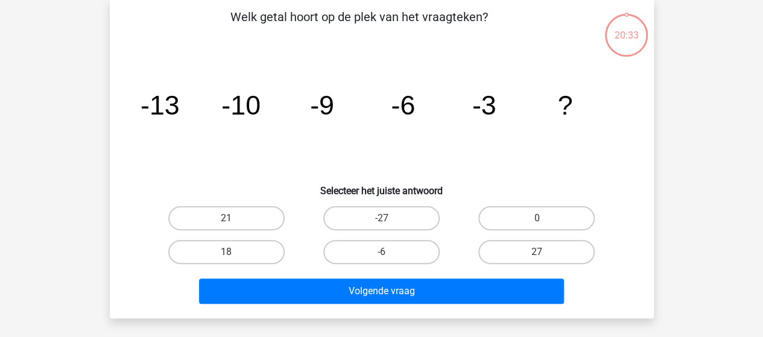
scroll to position [55, 0]
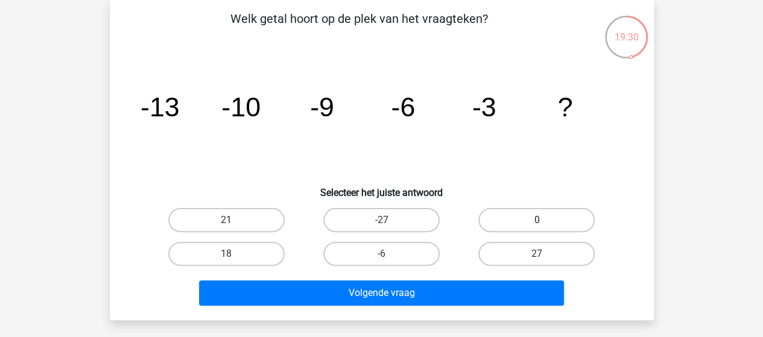
click at [537, 221] on input "0" at bounding box center [541, 224] width 8 height 8
radio input "true"
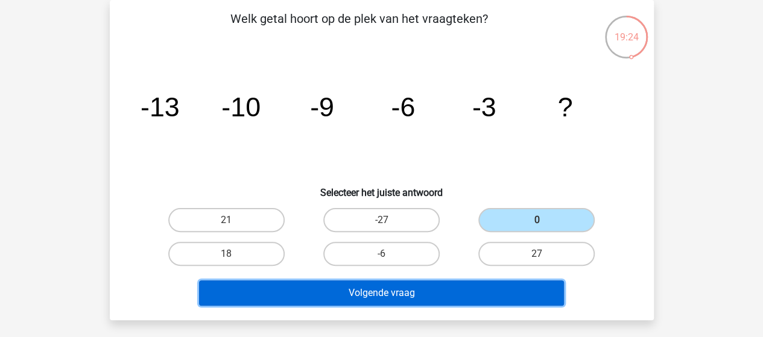
click at [413, 288] on button "Volgende vraag" at bounding box center [381, 292] width 365 height 25
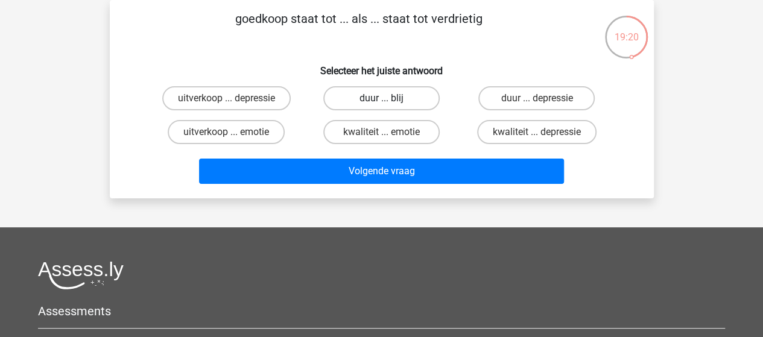
click at [403, 102] on label "duur ... blij" at bounding box center [381, 98] width 116 height 24
click at [389, 102] on input "duur ... blij" at bounding box center [385, 102] width 8 height 8
radio input "true"
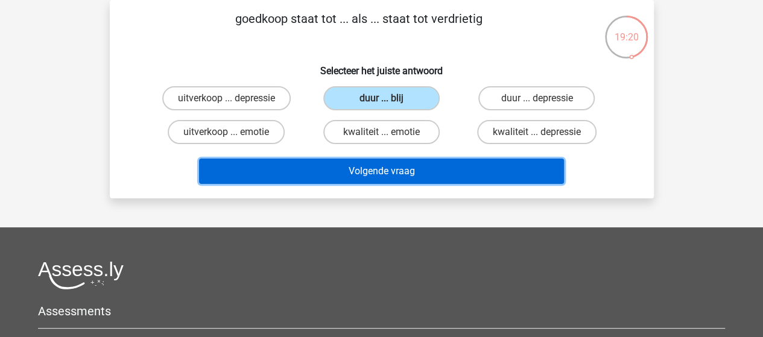
click at [408, 167] on button "Volgende vraag" at bounding box center [381, 171] width 365 height 25
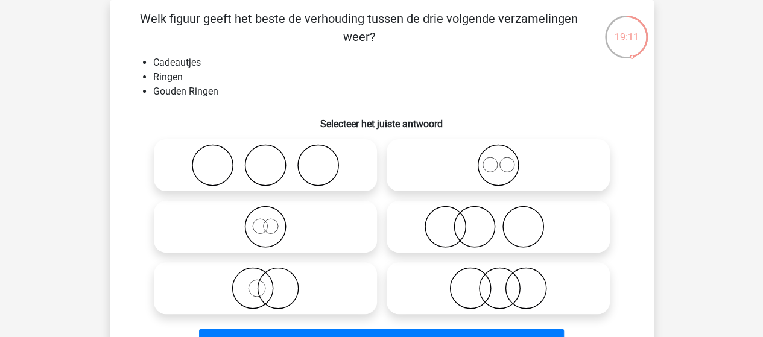
click at [280, 281] on icon at bounding box center [266, 288] width 214 height 42
click at [273, 281] on input "radio" at bounding box center [269, 278] width 8 height 8
radio input "true"
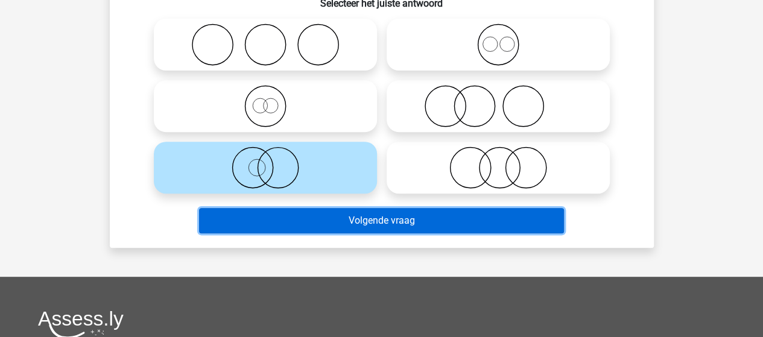
click at [367, 223] on button "Volgende vraag" at bounding box center [381, 220] width 365 height 25
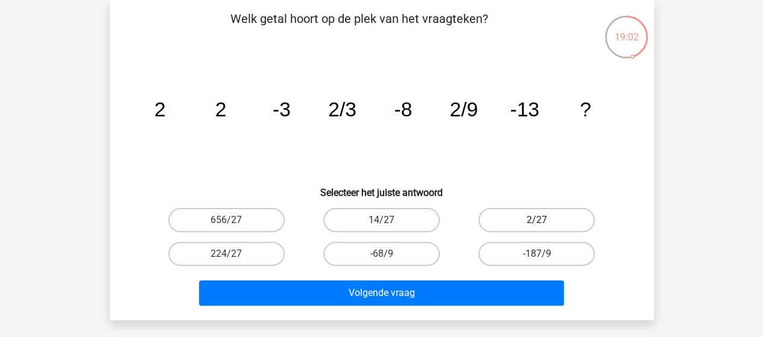
click at [534, 219] on label "2/27" at bounding box center [536, 220] width 116 height 24
click at [537, 220] on input "2/27" at bounding box center [541, 224] width 8 height 8
radio input "true"
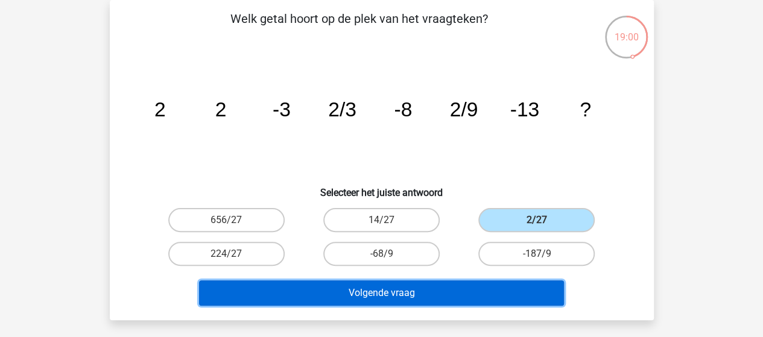
click at [431, 288] on button "Volgende vraag" at bounding box center [381, 292] width 365 height 25
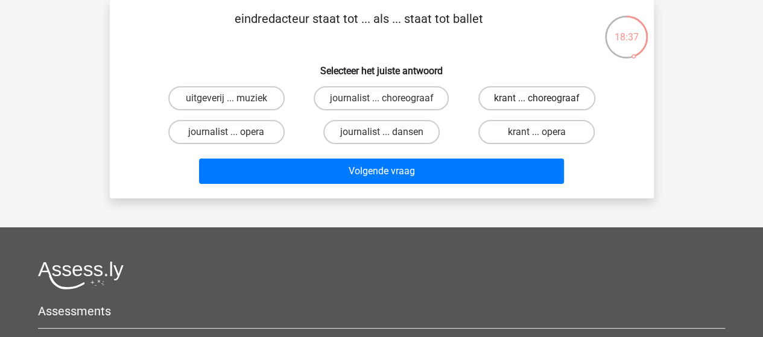
click at [533, 97] on label "krant ... choreograaf" at bounding box center [536, 98] width 117 height 24
click at [537, 98] on input "krant ... choreograaf" at bounding box center [541, 102] width 8 height 8
radio input "true"
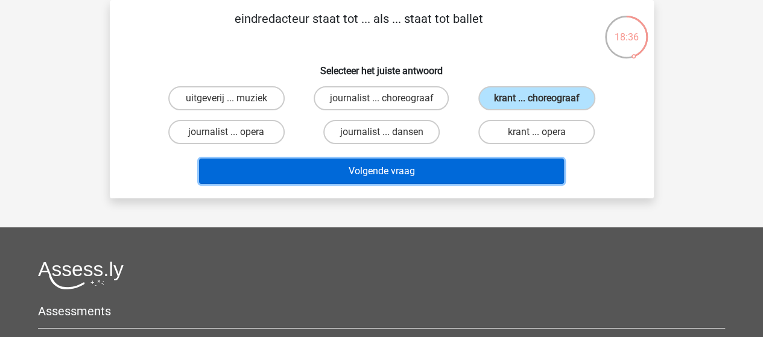
click at [398, 171] on button "Volgende vraag" at bounding box center [381, 171] width 365 height 25
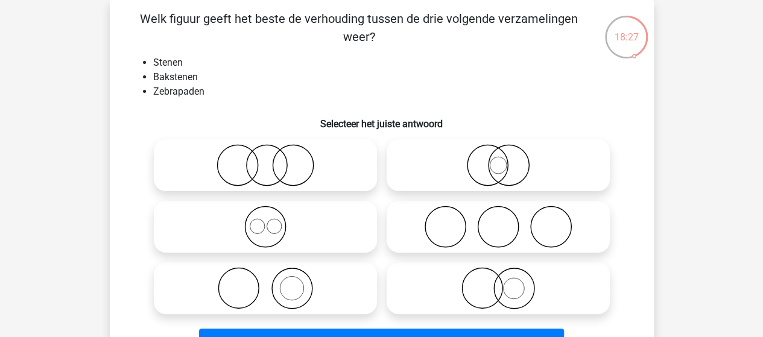
click at [304, 272] on circle at bounding box center [291, 288] width 40 height 40
click at [273, 274] on input "radio" at bounding box center [269, 278] width 8 height 8
radio input "true"
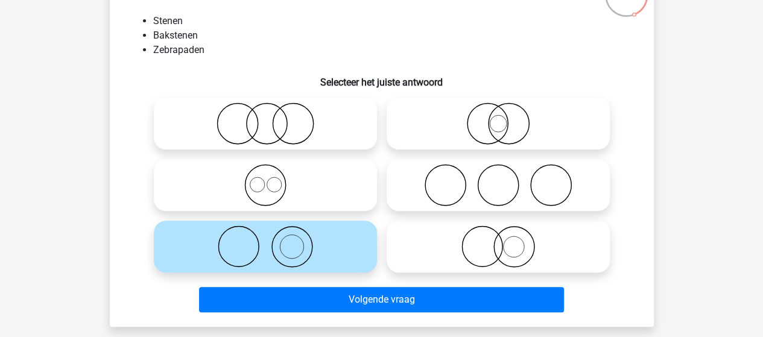
scroll to position [116, 0]
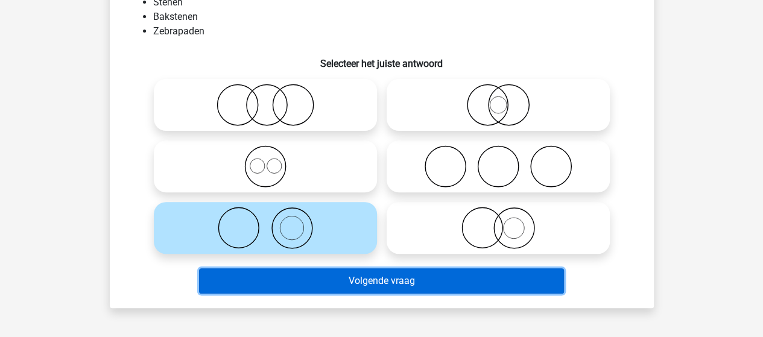
click at [395, 277] on button "Volgende vraag" at bounding box center [381, 280] width 365 height 25
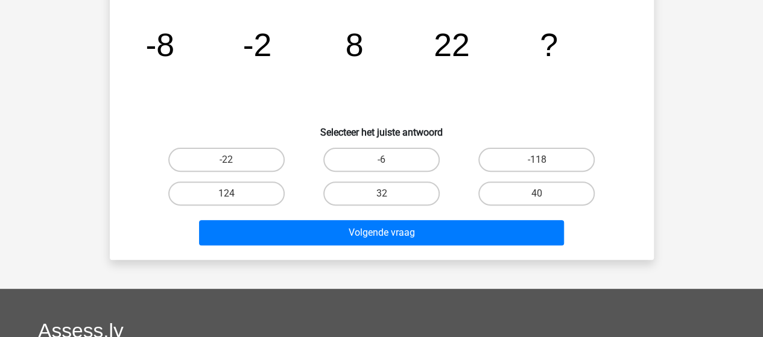
scroll to position [55, 0]
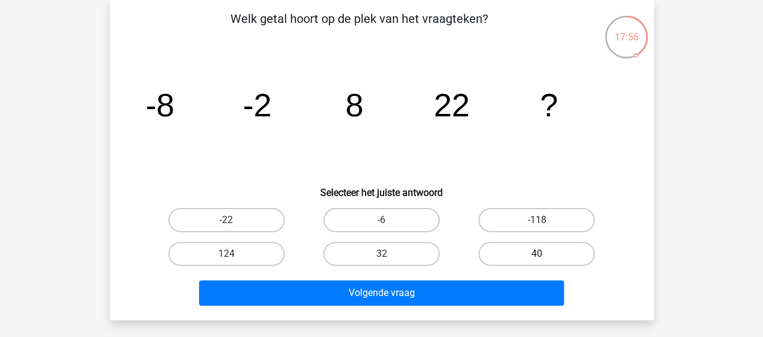
click at [496, 249] on label "40" at bounding box center [536, 254] width 116 height 24
click at [537, 254] on input "40" at bounding box center [541, 258] width 8 height 8
radio input "true"
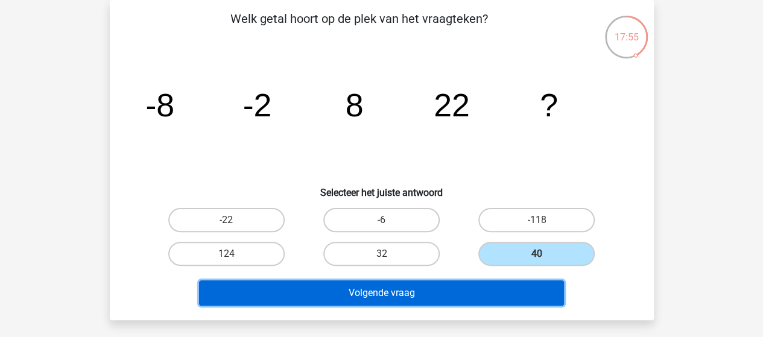
click at [438, 286] on button "Volgende vraag" at bounding box center [381, 292] width 365 height 25
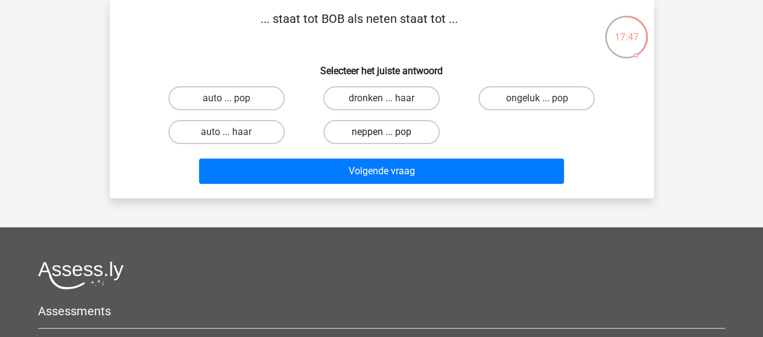
click at [391, 133] on label "neppen ... pop" at bounding box center [381, 132] width 116 height 24
click at [389, 133] on input "neppen ... pop" at bounding box center [385, 136] width 8 height 8
radio input "true"
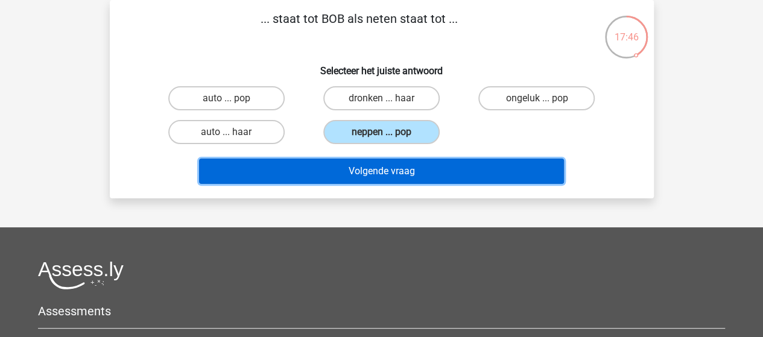
drag, startPoint x: 397, startPoint y: 171, endPoint x: 402, endPoint y: 162, distance: 10.3
click at [397, 171] on button "Volgende vraag" at bounding box center [381, 171] width 365 height 25
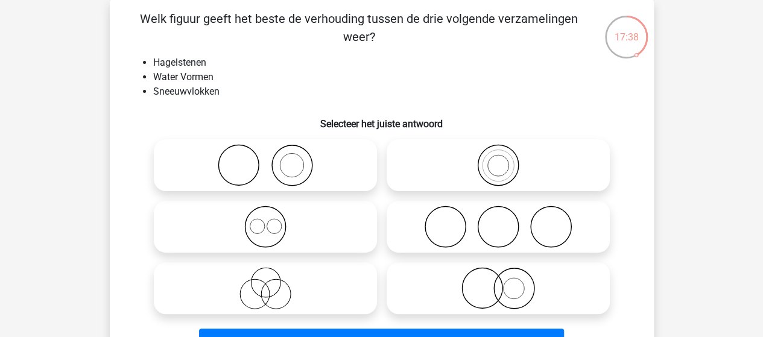
click at [273, 226] on icon at bounding box center [266, 227] width 214 height 42
click at [273, 221] on input "radio" at bounding box center [269, 217] width 8 height 8
radio input "true"
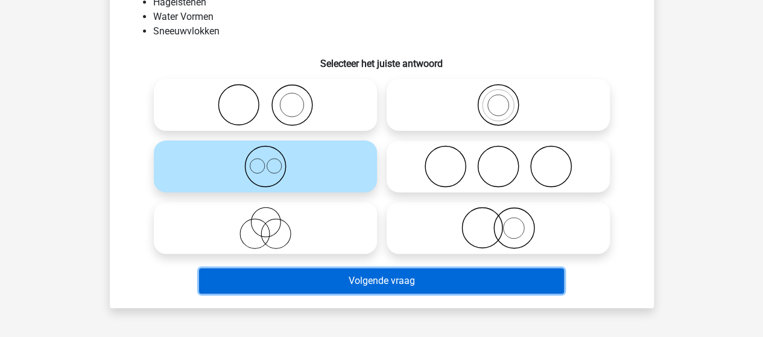
drag, startPoint x: 370, startPoint y: 282, endPoint x: 381, endPoint y: 273, distance: 14.1
click at [371, 282] on button "Volgende vraag" at bounding box center [381, 280] width 365 height 25
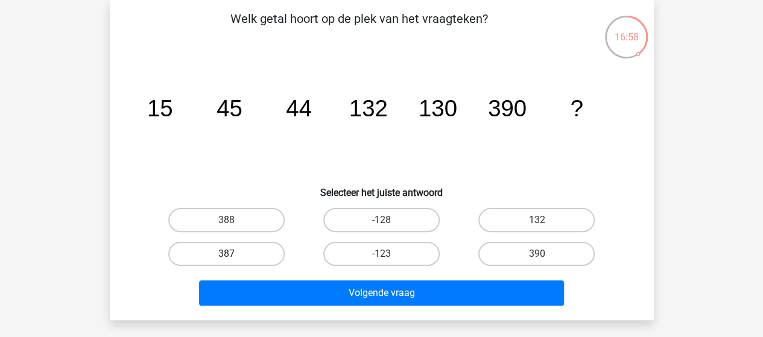
click at [242, 247] on label "387" at bounding box center [226, 254] width 116 height 24
click at [234, 254] on input "387" at bounding box center [230, 258] width 8 height 8
radio input "true"
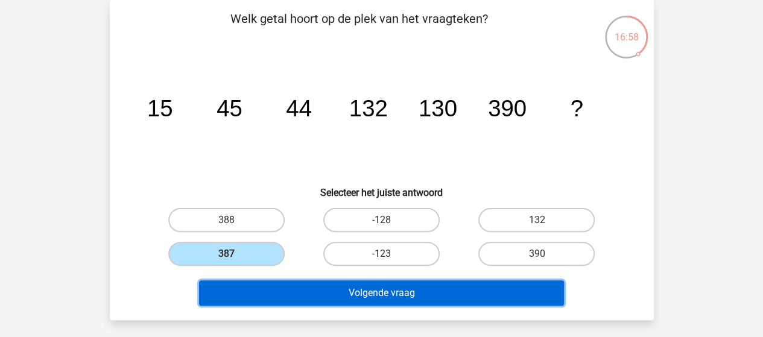
click at [331, 288] on button "Volgende vraag" at bounding box center [381, 292] width 365 height 25
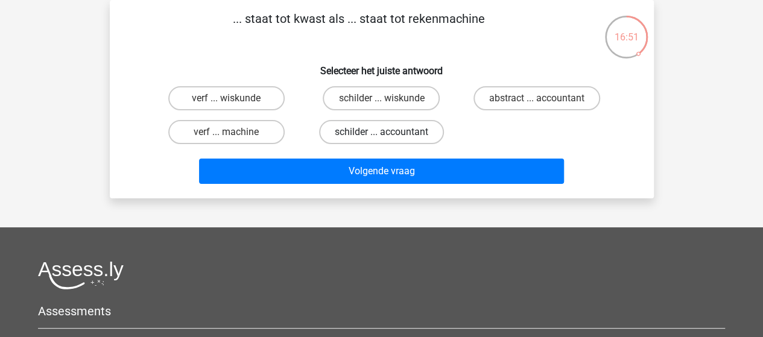
click at [361, 128] on label "schilder ... accountant" at bounding box center [381, 132] width 125 height 24
click at [381, 132] on input "schilder ... accountant" at bounding box center [385, 136] width 8 height 8
radio input "true"
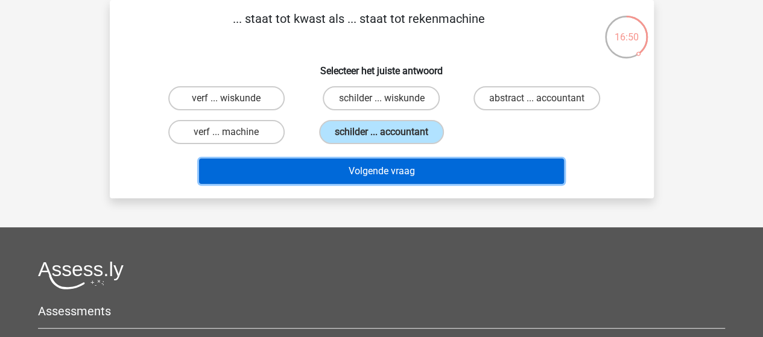
click at [405, 175] on button "Volgende vraag" at bounding box center [381, 171] width 365 height 25
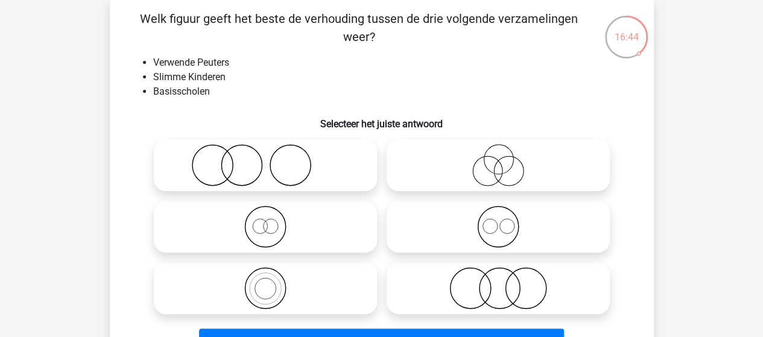
click at [252, 154] on icon at bounding box center [266, 165] width 214 height 42
click at [265, 154] on input "radio" at bounding box center [269, 155] width 8 height 8
radio input "true"
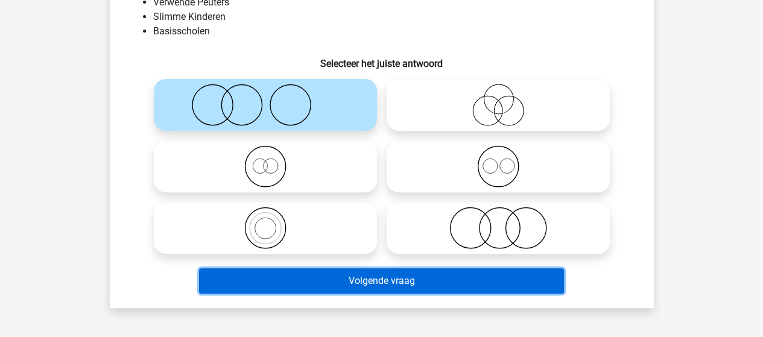
drag, startPoint x: 375, startPoint y: 282, endPoint x: 384, endPoint y: 269, distance: 15.7
click at [375, 282] on button "Volgende vraag" at bounding box center [381, 280] width 365 height 25
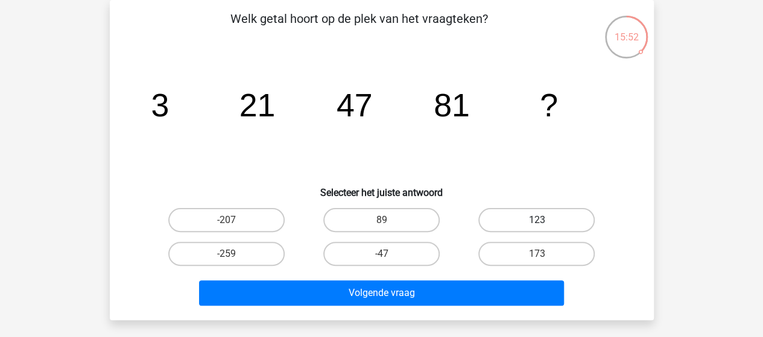
click at [567, 220] on label "123" at bounding box center [536, 220] width 116 height 24
click at [545, 220] on input "123" at bounding box center [541, 224] width 8 height 8
radio input "true"
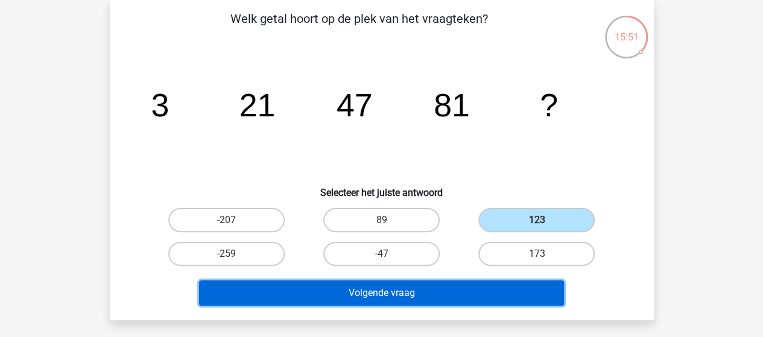
click at [463, 285] on button "Volgende vraag" at bounding box center [381, 292] width 365 height 25
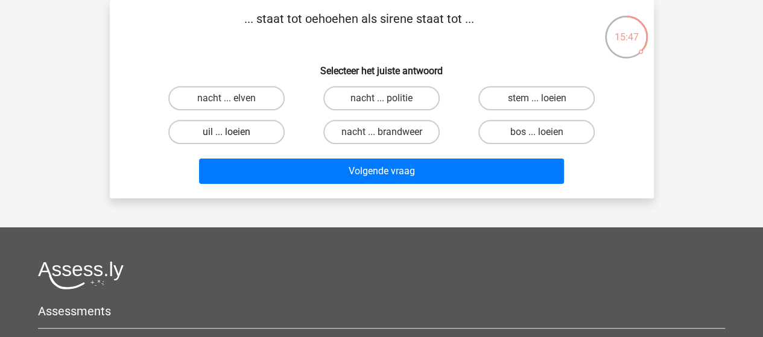
click at [244, 132] on label "uil ... loeien" at bounding box center [226, 132] width 116 height 24
click at [234, 132] on input "uil ... loeien" at bounding box center [230, 136] width 8 height 8
radio input "true"
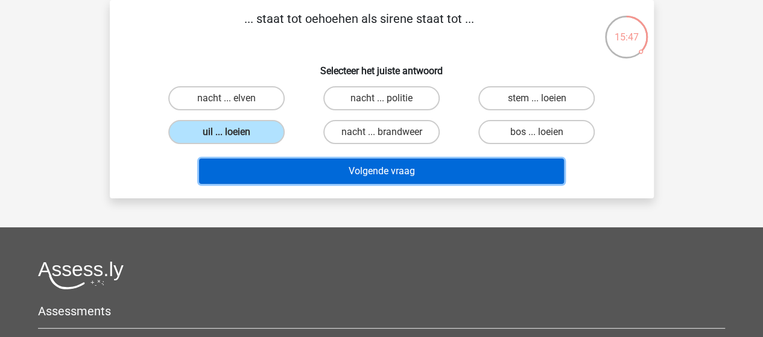
click at [384, 169] on button "Volgende vraag" at bounding box center [381, 171] width 365 height 25
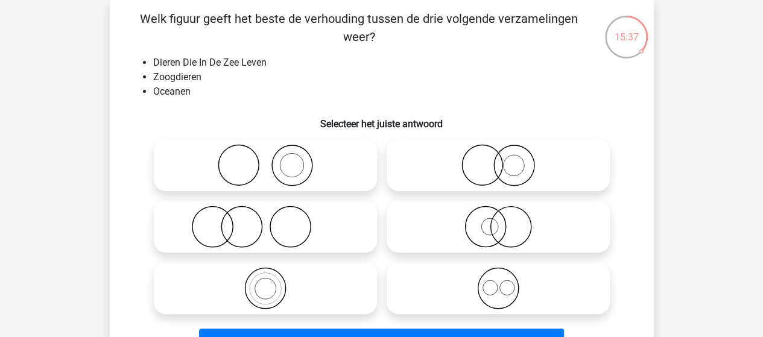
click at [307, 206] on icon at bounding box center [266, 227] width 214 height 42
click at [273, 213] on input "radio" at bounding box center [269, 217] width 8 height 8
radio input "true"
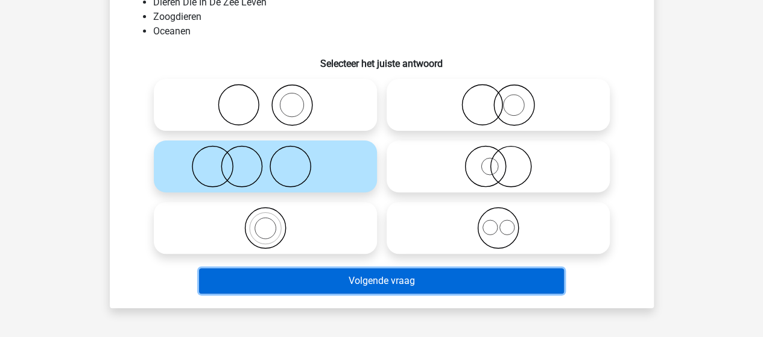
click at [362, 274] on button "Volgende vraag" at bounding box center [381, 280] width 365 height 25
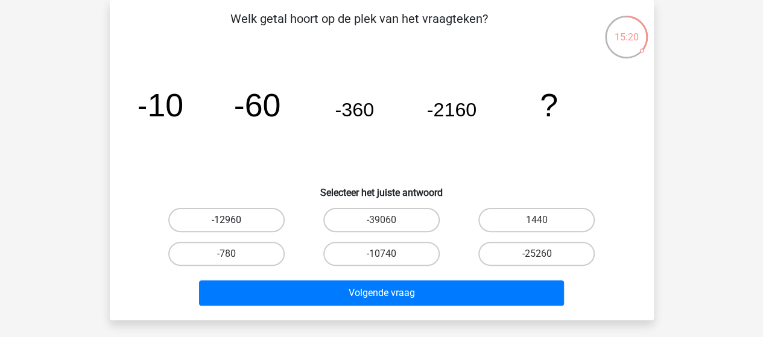
click at [252, 223] on label "-12960" at bounding box center [226, 220] width 116 height 24
click at [234, 223] on input "-12960" at bounding box center [230, 224] width 8 height 8
radio input "true"
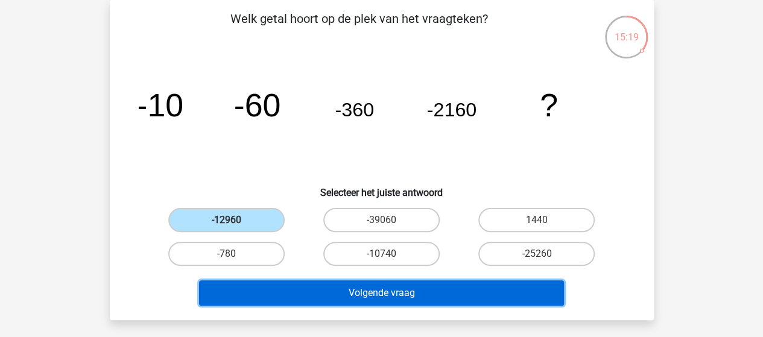
click at [332, 288] on button "Volgende vraag" at bounding box center [381, 292] width 365 height 25
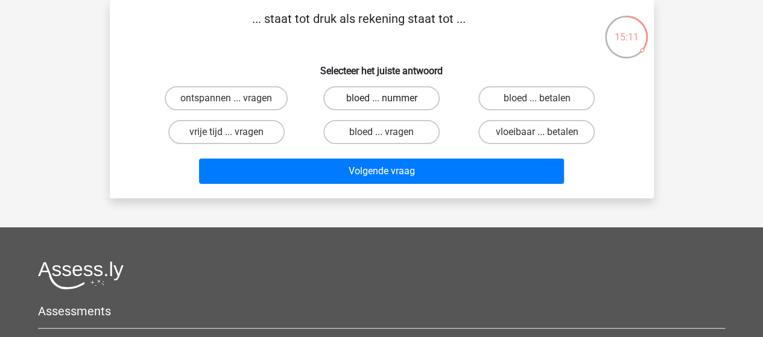
click at [394, 96] on label "bloed ... nummer" at bounding box center [381, 98] width 116 height 24
click at [389, 98] on input "bloed ... nummer" at bounding box center [385, 102] width 8 height 8
radio input "true"
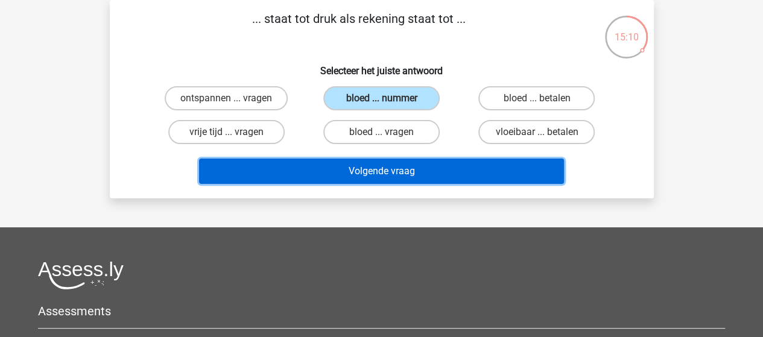
click at [396, 168] on button "Volgende vraag" at bounding box center [381, 171] width 365 height 25
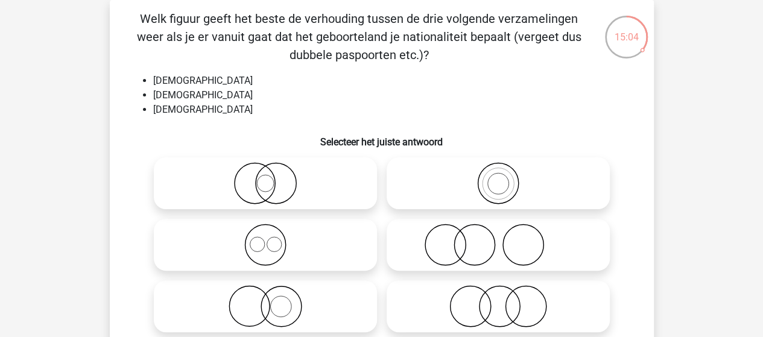
click at [275, 243] on icon at bounding box center [266, 245] width 214 height 42
click at [273, 239] on input "radio" at bounding box center [269, 235] width 8 height 8
radio input "true"
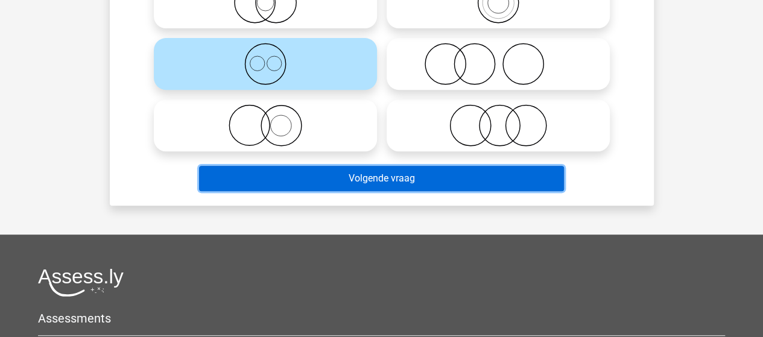
click at [358, 174] on button "Volgende vraag" at bounding box center [381, 178] width 365 height 25
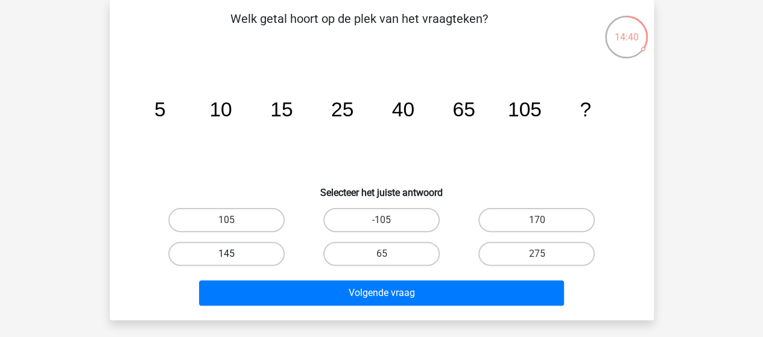
drag, startPoint x: 236, startPoint y: 255, endPoint x: 369, endPoint y: 276, distance: 134.3
click at [238, 255] on label "145" at bounding box center [226, 254] width 116 height 24
click at [234, 255] on input "145" at bounding box center [230, 258] width 8 height 8
radio input "true"
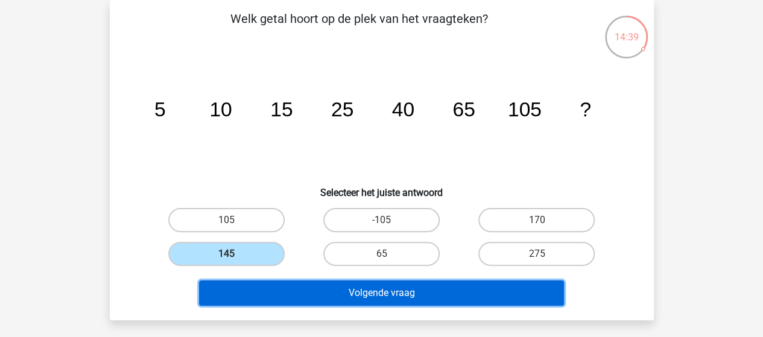
click at [375, 289] on button "Volgende vraag" at bounding box center [381, 292] width 365 height 25
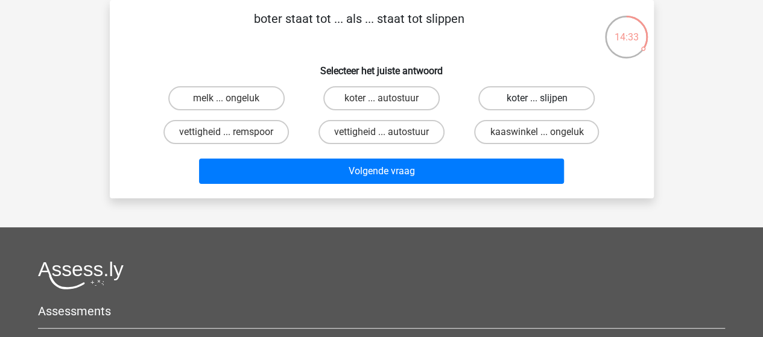
click at [525, 100] on label "koter ... slijpen" at bounding box center [536, 98] width 116 height 24
click at [537, 100] on input "koter ... slijpen" at bounding box center [541, 102] width 8 height 8
radio input "true"
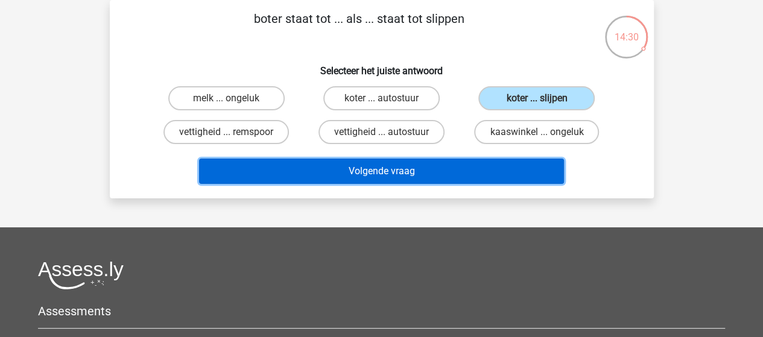
click at [452, 172] on button "Volgende vraag" at bounding box center [381, 171] width 365 height 25
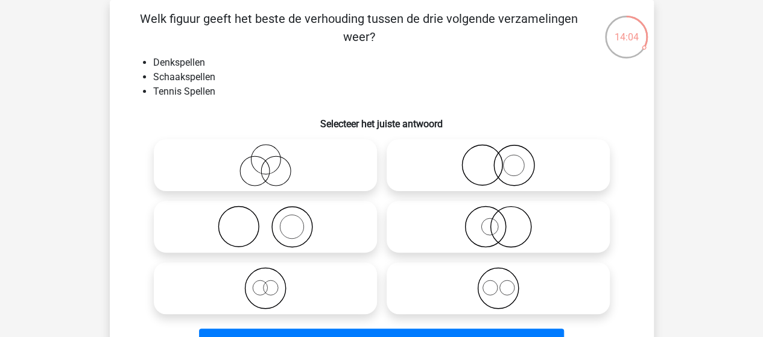
click at [291, 227] on icon at bounding box center [266, 227] width 214 height 42
click at [273, 221] on input "radio" at bounding box center [269, 217] width 8 height 8
radio input "true"
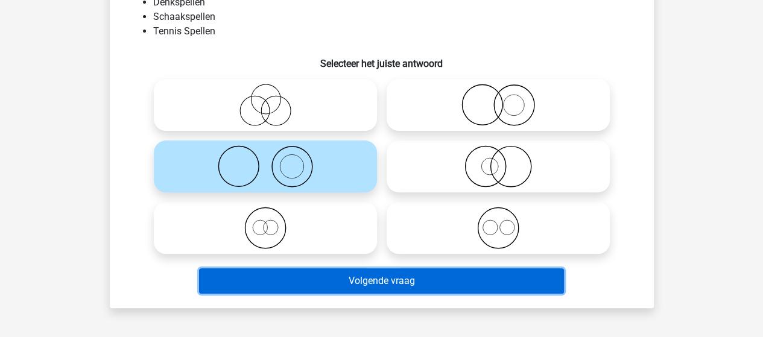
drag, startPoint x: 361, startPoint y: 272, endPoint x: 365, endPoint y: 263, distance: 10.0
click at [362, 272] on button "Volgende vraag" at bounding box center [381, 280] width 365 height 25
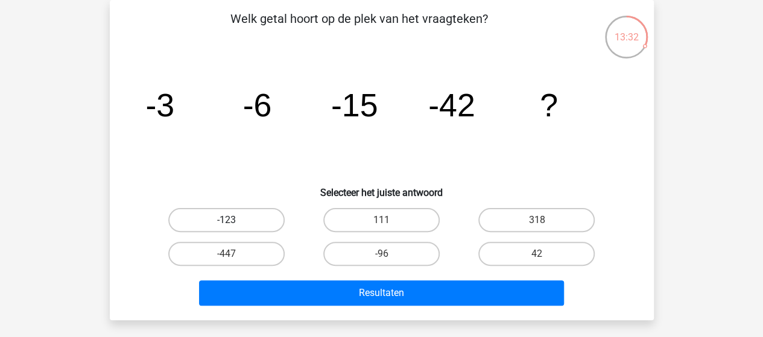
click at [250, 219] on label "-123" at bounding box center [226, 220] width 116 height 24
click at [234, 220] on input "-123" at bounding box center [230, 224] width 8 height 8
radio input "true"
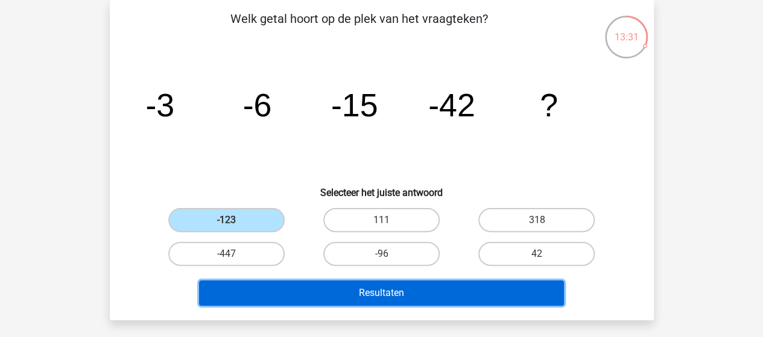
click at [385, 290] on button "Resultaten" at bounding box center [381, 292] width 365 height 25
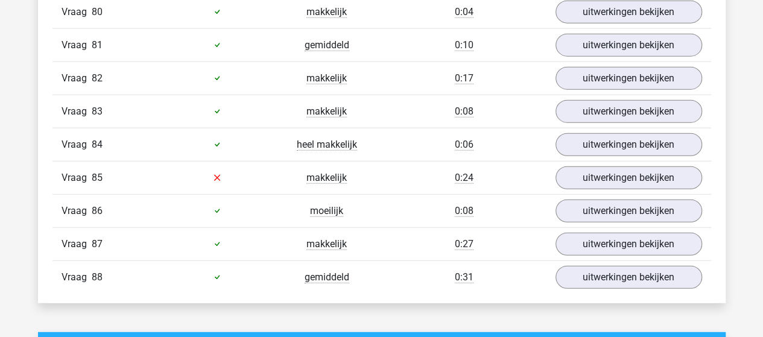
scroll to position [3739, 0]
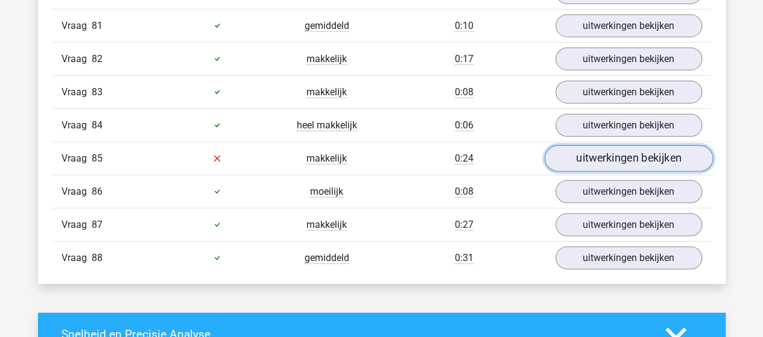
click at [630, 145] on link "uitwerkingen bekijken" at bounding box center [628, 158] width 168 height 27
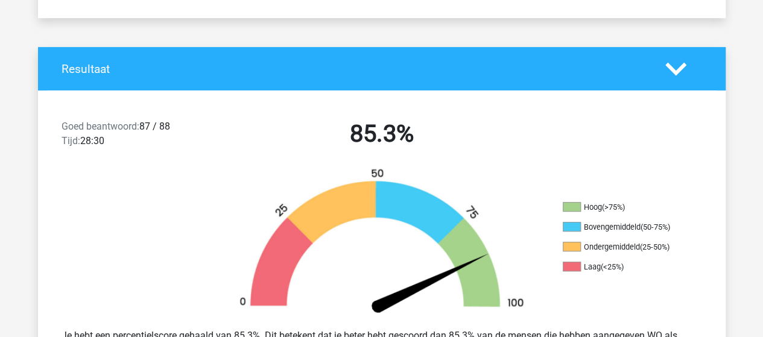
scroll to position [287, 0]
